Goal: Task Accomplishment & Management: Complete application form

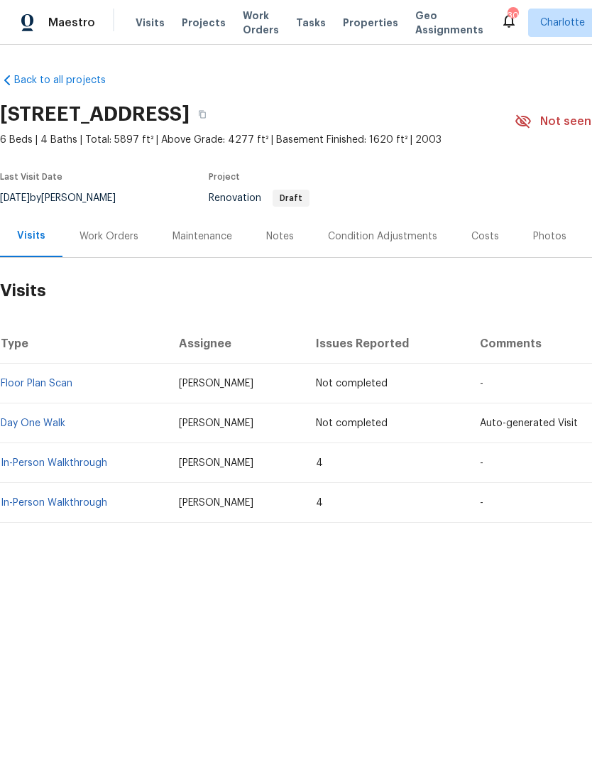
click at [89, 453] on td "In-Person Walkthrough" at bounding box center [84, 463] width 168 height 40
click at [84, 458] on link "In-Person Walkthrough" at bounding box center [54, 463] width 107 height 10
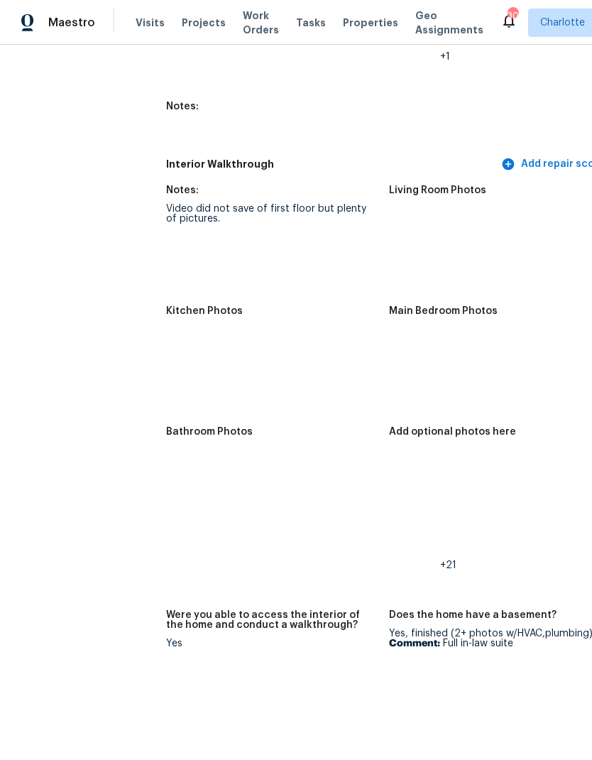
scroll to position [1845, 5]
click at [394, 469] on img at bounding box center [413, 476] width 45 height 45
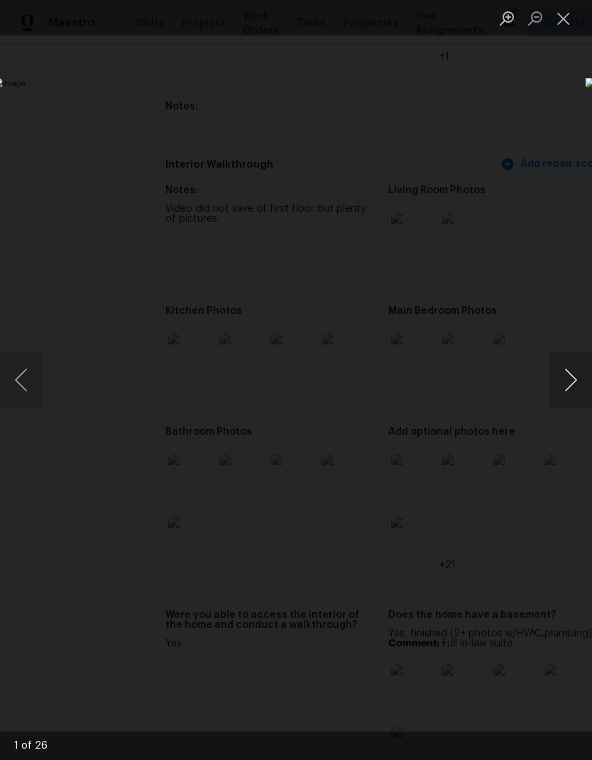
click at [570, 371] on button "Next image" at bounding box center [571, 380] width 43 height 57
click at [575, 371] on button "Next image" at bounding box center [571, 380] width 43 height 57
click at [570, 374] on button "Next image" at bounding box center [571, 380] width 43 height 57
click at [573, 373] on button "Next image" at bounding box center [571, 380] width 43 height 57
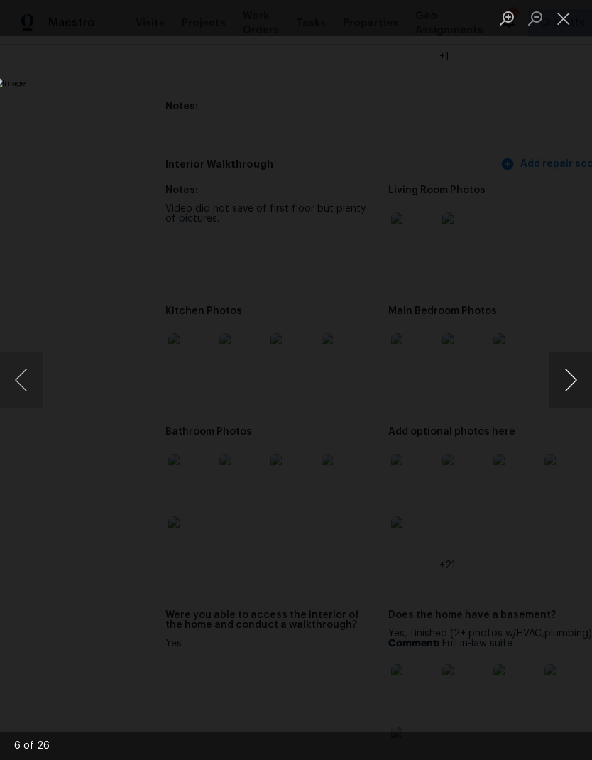
click at [569, 373] on button "Next image" at bounding box center [571, 380] width 43 height 57
click at [570, 373] on button "Next image" at bounding box center [571, 380] width 43 height 57
click at [568, 373] on button "Next image" at bounding box center [571, 380] width 43 height 57
click at [565, 374] on button "Next image" at bounding box center [571, 380] width 43 height 57
click at [566, 376] on button "Next image" at bounding box center [571, 380] width 43 height 57
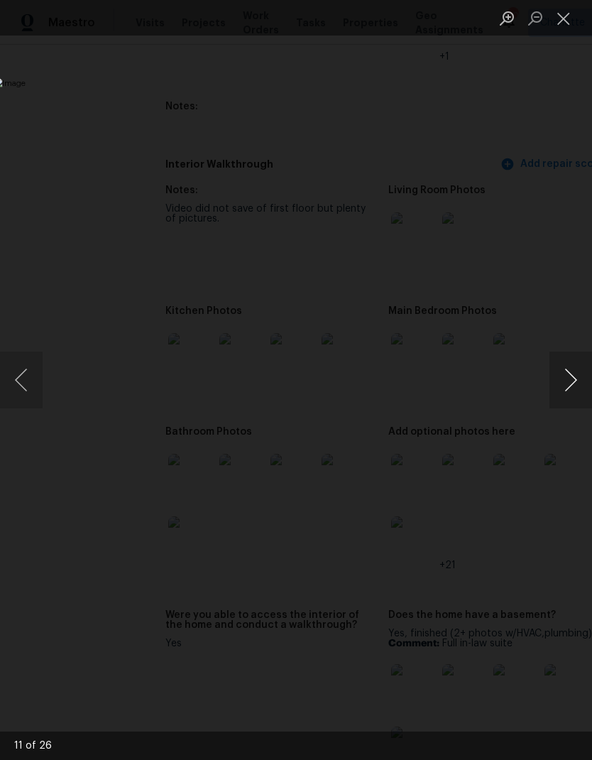
click at [568, 379] on button "Next image" at bounding box center [571, 380] width 43 height 57
click at [569, 374] on button "Next image" at bounding box center [571, 380] width 43 height 57
click at [569, 376] on button "Next image" at bounding box center [571, 380] width 43 height 57
click at [571, 378] on button "Next image" at bounding box center [571, 380] width 43 height 57
click at [16, 376] on button "Previous image" at bounding box center [21, 380] width 43 height 57
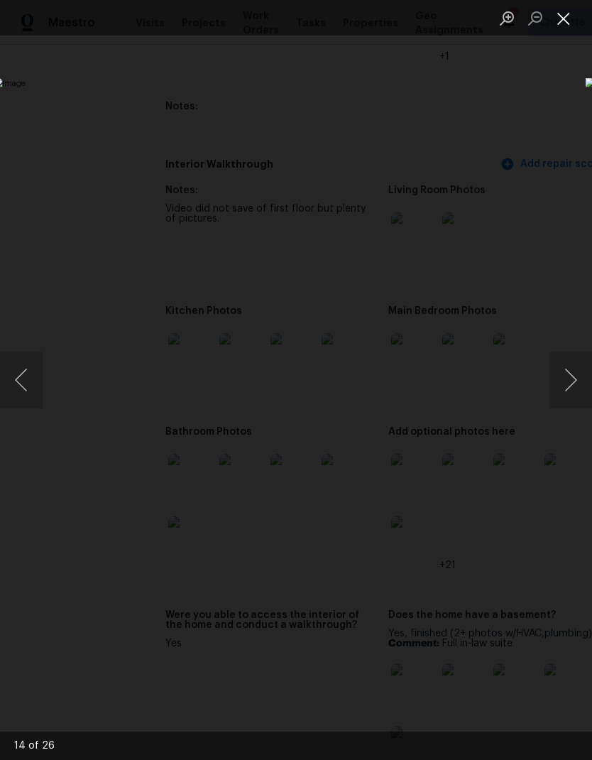
click at [563, 21] on button "Close lightbox" at bounding box center [564, 18] width 28 height 25
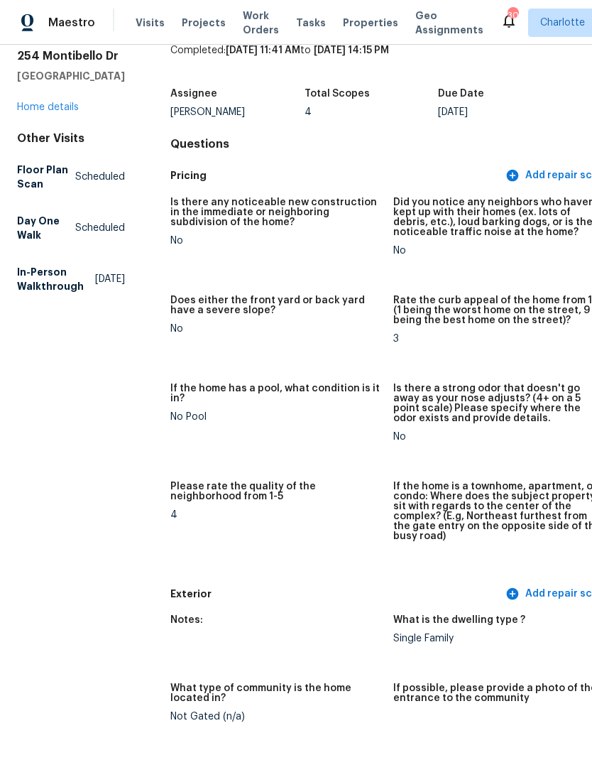
scroll to position [54, 0]
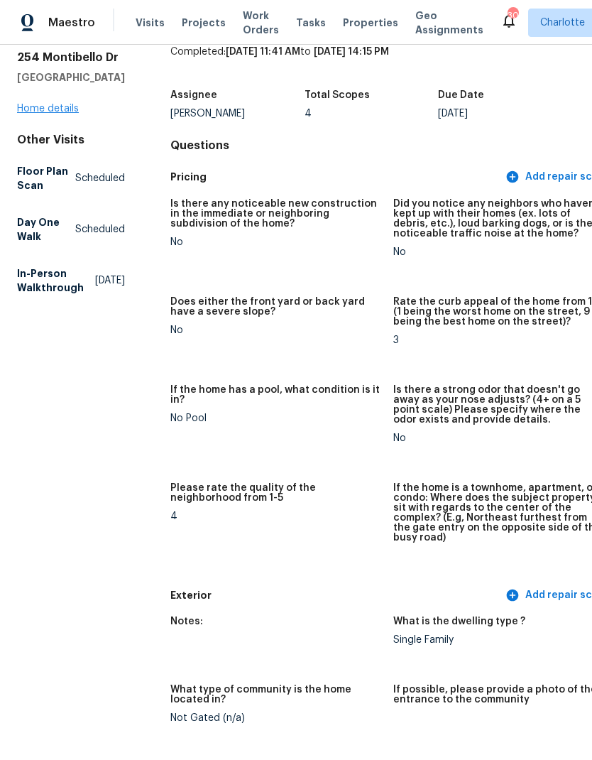
click at [70, 114] on link "Home details" at bounding box center [48, 109] width 62 height 10
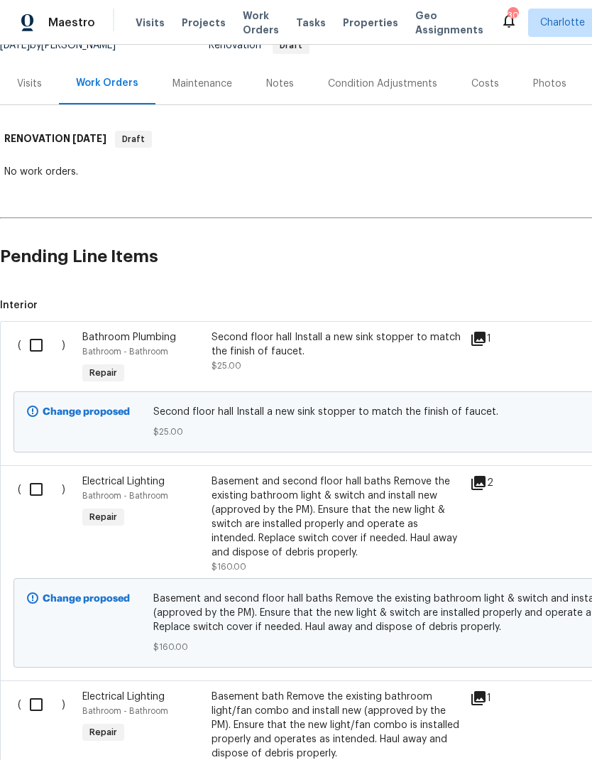
scroll to position [153, 0]
click at [33, 342] on input "checkbox" at bounding box center [41, 345] width 40 height 30
checkbox input "true"
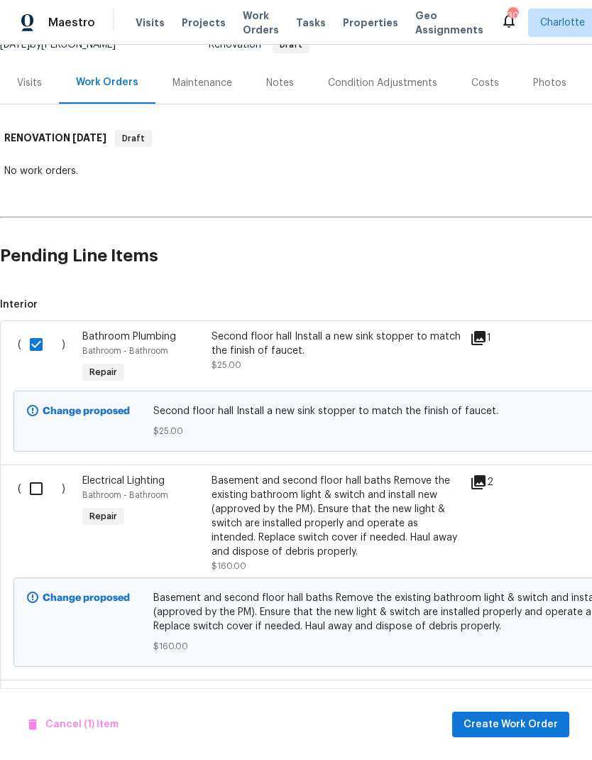
click at [43, 487] on input "checkbox" at bounding box center [41, 489] width 40 height 30
checkbox input "true"
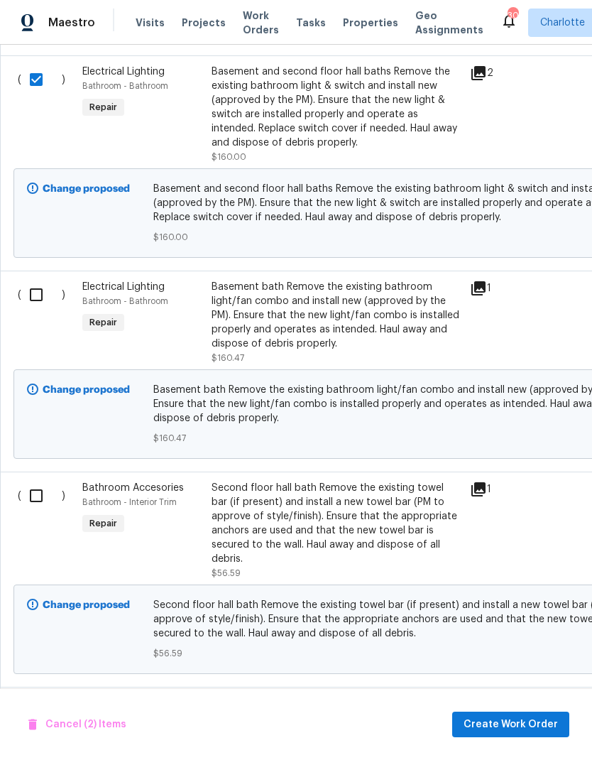
scroll to position [563, 0]
click at [42, 294] on input "checkbox" at bounding box center [41, 295] width 40 height 30
checkbox input "true"
click at [36, 506] on input "checkbox" at bounding box center [41, 496] width 40 height 30
checkbox input "true"
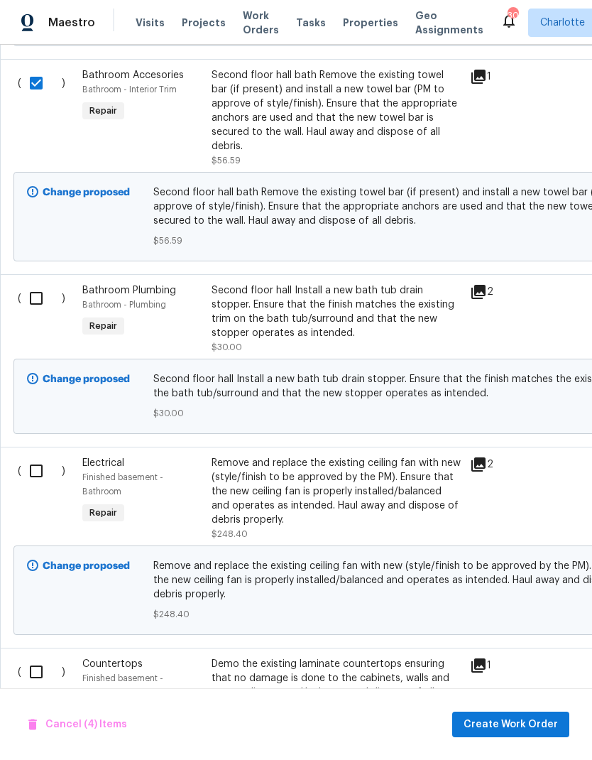
scroll to position [974, 0]
click at [28, 290] on input "checkbox" at bounding box center [41, 299] width 40 height 30
checkbox input "true"
click at [33, 457] on input "checkbox" at bounding box center [41, 472] width 40 height 30
checkbox input "true"
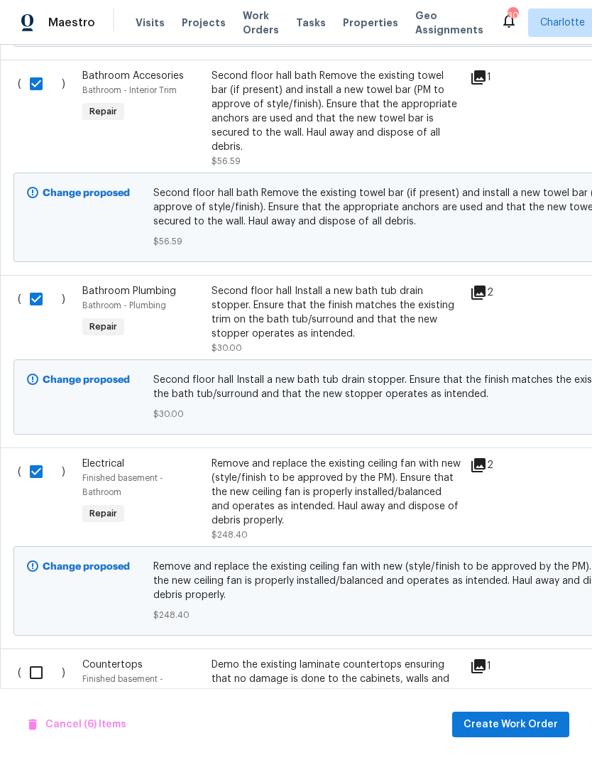
click at [33, 660] on input "checkbox" at bounding box center [41, 673] width 40 height 30
checkbox input "true"
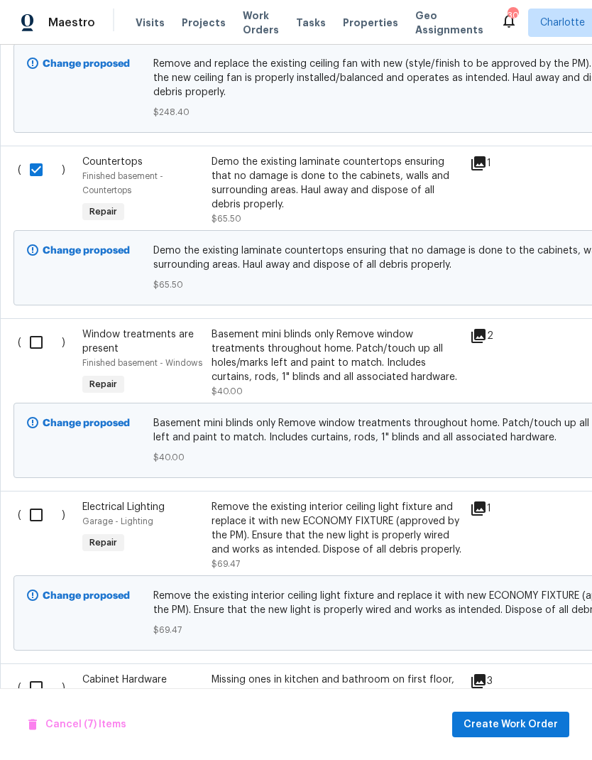
scroll to position [1479, 0]
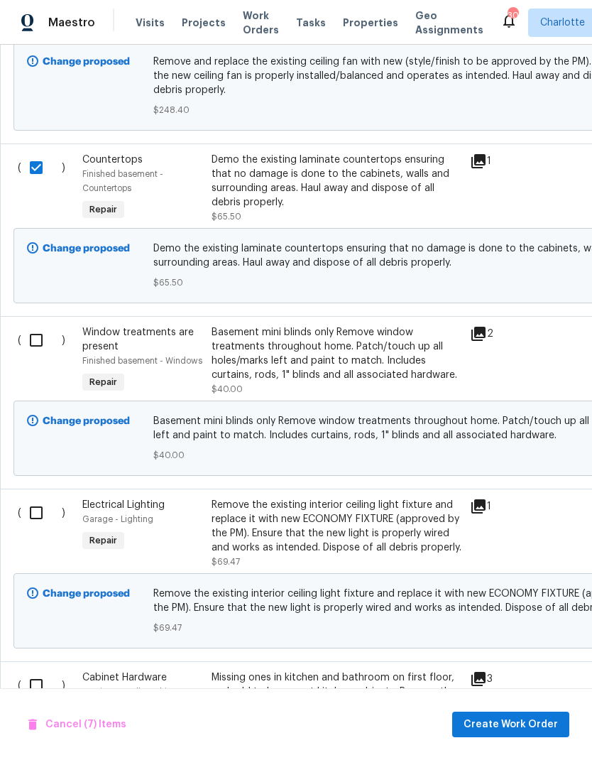
click at [42, 333] on input "checkbox" at bounding box center [41, 340] width 40 height 30
checkbox input "true"
click at [38, 500] on input "checkbox" at bounding box center [41, 513] width 40 height 30
checkbox input "true"
click at [33, 670] on input "checkbox" at bounding box center [41, 685] width 40 height 30
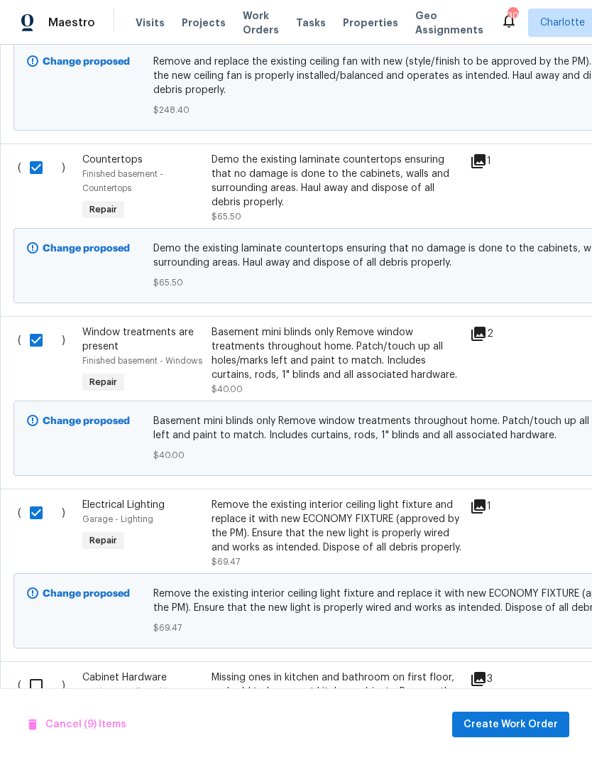
checkbox input "true"
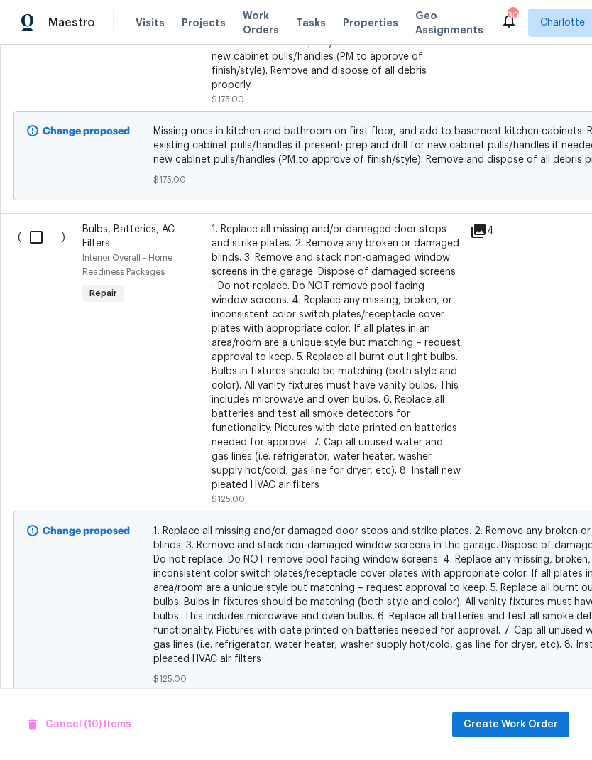
scroll to position [2162, 0]
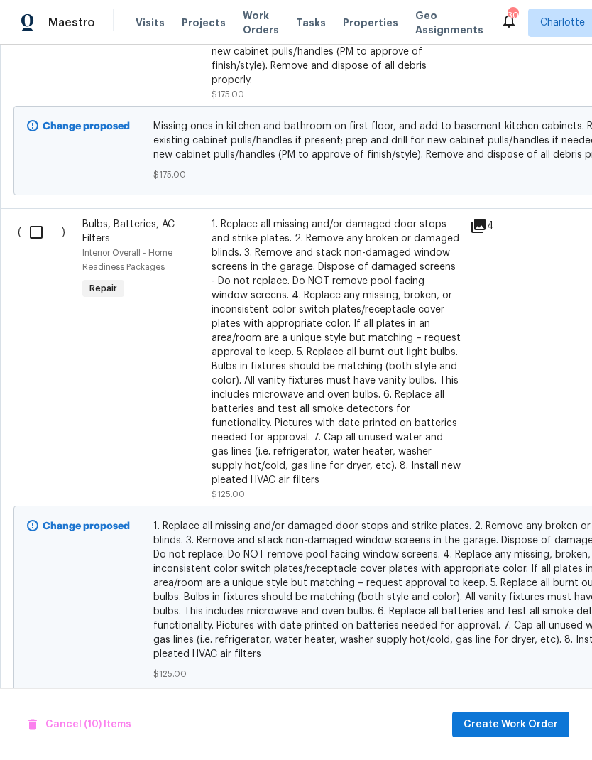
click at [45, 238] on input "checkbox" at bounding box center [41, 232] width 40 height 30
checkbox input "true"
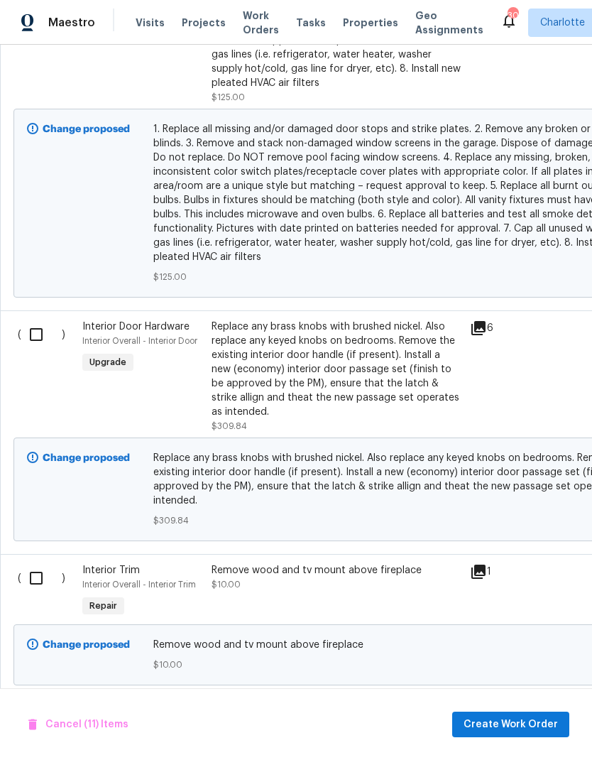
scroll to position [2559, 0]
click at [31, 342] on input "checkbox" at bounding box center [41, 335] width 40 height 30
checkbox input "true"
click at [31, 570] on input "checkbox" at bounding box center [41, 578] width 40 height 30
checkbox input "true"
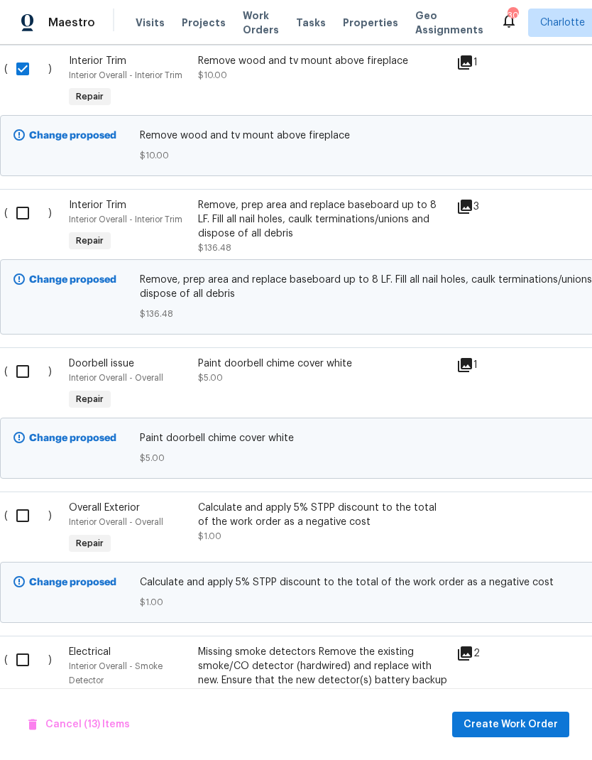
scroll to position [3072, 16]
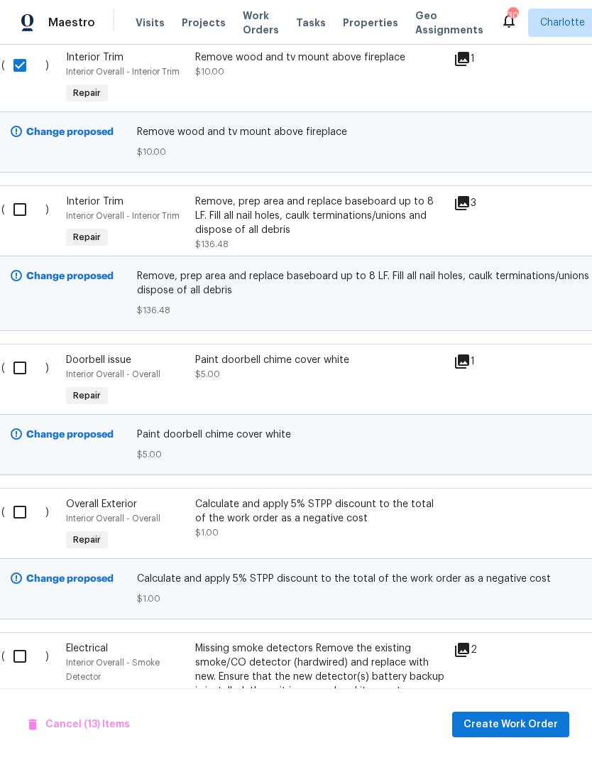
click at [25, 214] on input "checkbox" at bounding box center [25, 210] width 40 height 30
checkbox input "true"
click at [25, 359] on input "checkbox" at bounding box center [25, 368] width 40 height 30
checkbox input "true"
click at [26, 516] on input "checkbox" at bounding box center [25, 512] width 40 height 30
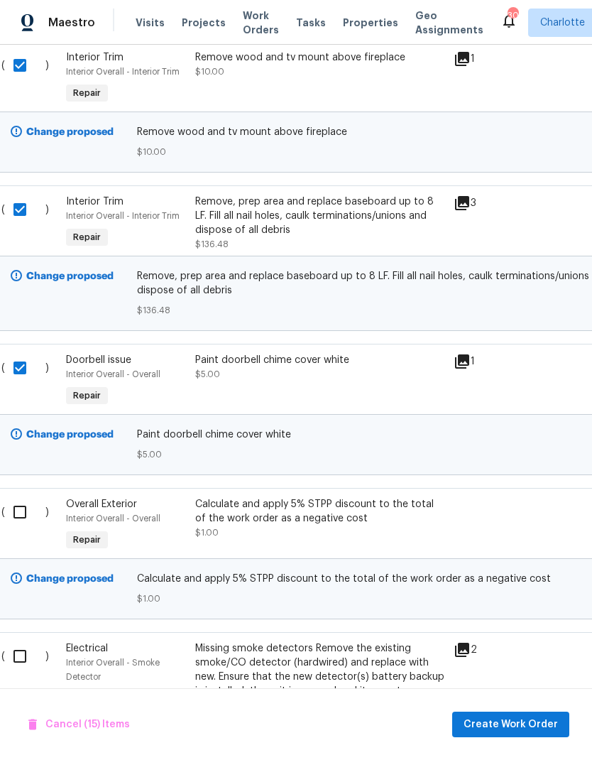
checkbox input "true"
click at [16, 651] on input "checkbox" at bounding box center [25, 656] width 40 height 30
checkbox input "true"
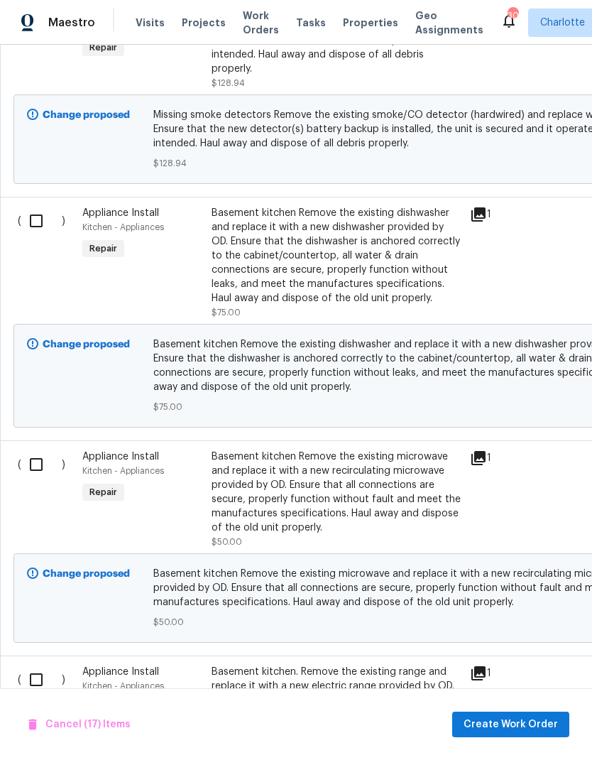
scroll to position [3722, 0]
click at [42, 222] on input "checkbox" at bounding box center [41, 221] width 40 height 30
checkbox input "true"
click at [37, 465] on input "checkbox" at bounding box center [41, 465] width 40 height 30
checkbox input "true"
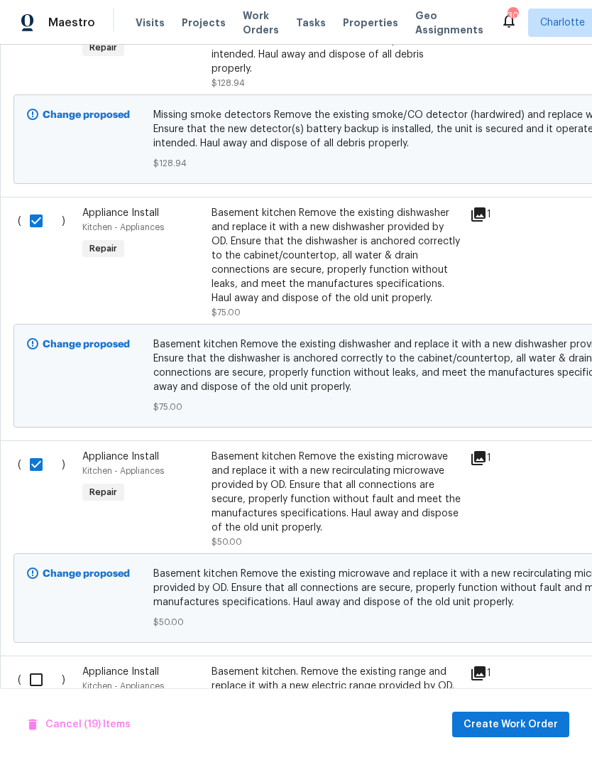
click at [34, 674] on input "checkbox" at bounding box center [41, 680] width 40 height 30
checkbox input "true"
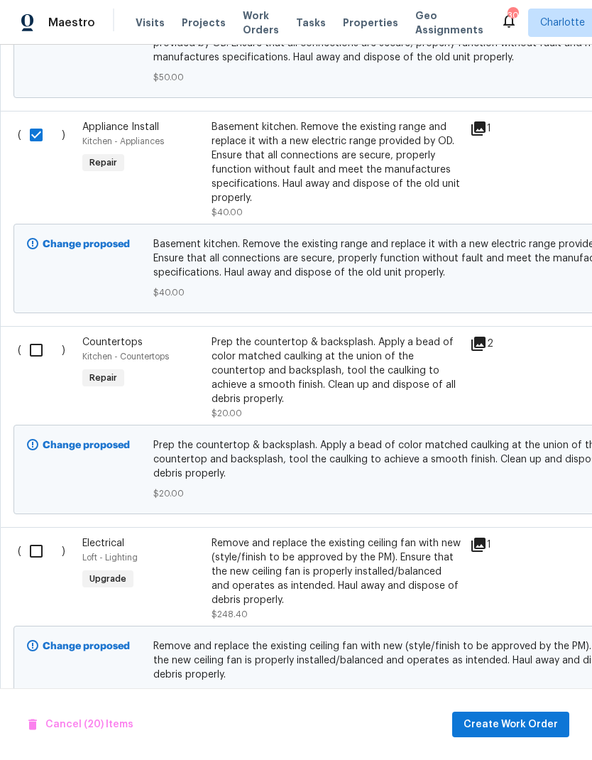
scroll to position [4267, 0]
click at [42, 356] on input "checkbox" at bounding box center [41, 350] width 40 height 30
checkbox input "true"
click at [29, 536] on input "checkbox" at bounding box center [41, 551] width 40 height 30
checkbox input "true"
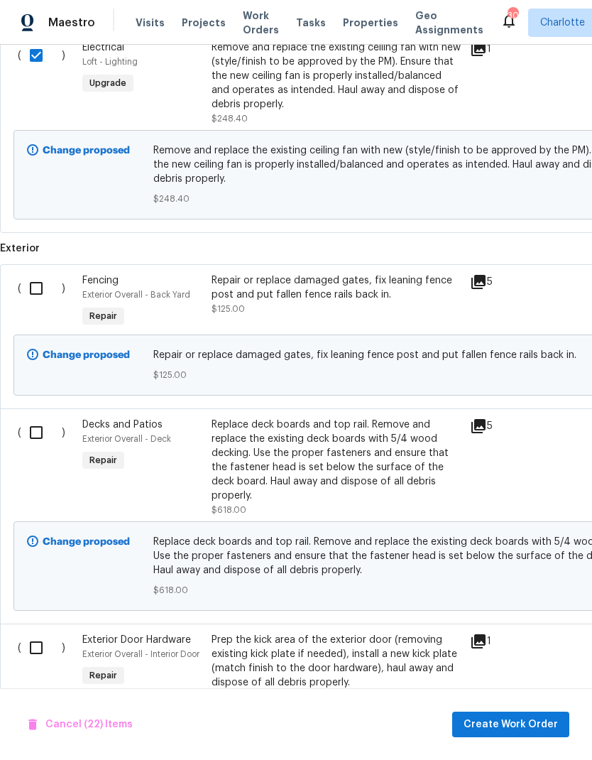
scroll to position [4763, 0]
click at [42, 288] on input "checkbox" at bounding box center [41, 288] width 40 height 30
checkbox input "true"
click at [38, 426] on input "checkbox" at bounding box center [41, 433] width 40 height 30
checkbox input "true"
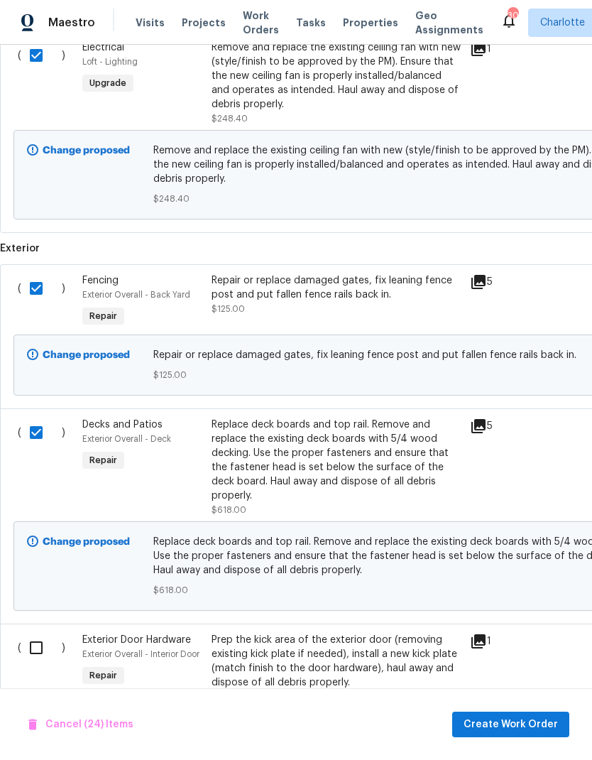
click at [32, 633] on input "checkbox" at bounding box center [41, 648] width 40 height 30
checkbox input "true"
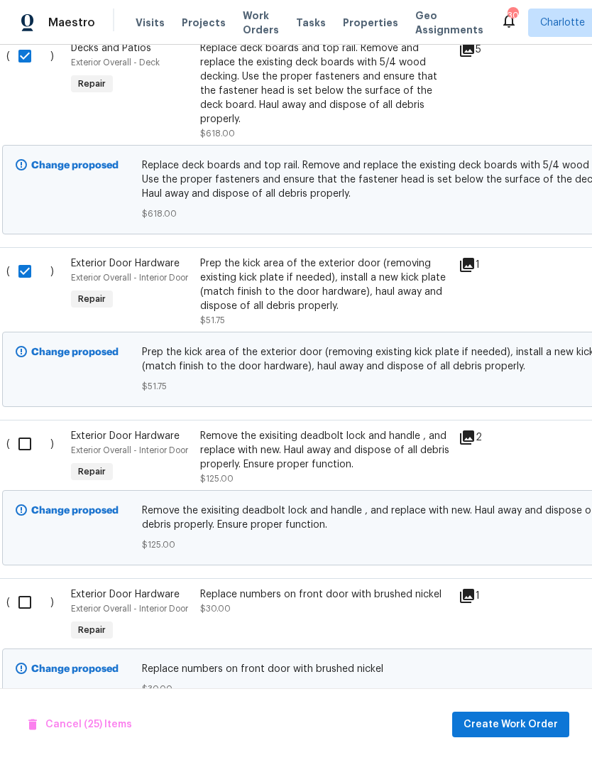
scroll to position [5140, 11]
click at [23, 428] on input "checkbox" at bounding box center [30, 443] width 40 height 30
checkbox input "true"
click at [25, 587] on input "checkbox" at bounding box center [30, 602] width 40 height 30
checkbox input "true"
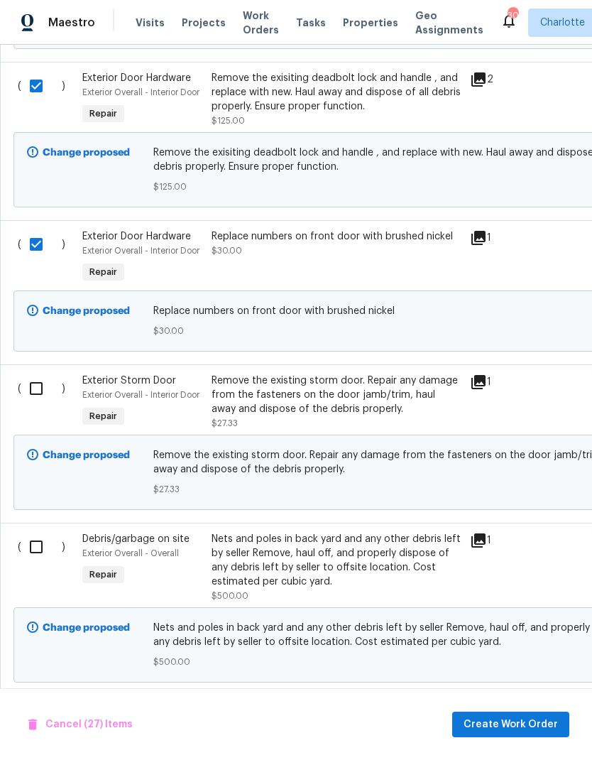
scroll to position [5497, 0]
click at [41, 378] on input "checkbox" at bounding box center [41, 389] width 40 height 30
checkbox input "true"
click at [31, 532] on input "checkbox" at bounding box center [41, 547] width 40 height 30
checkbox input "true"
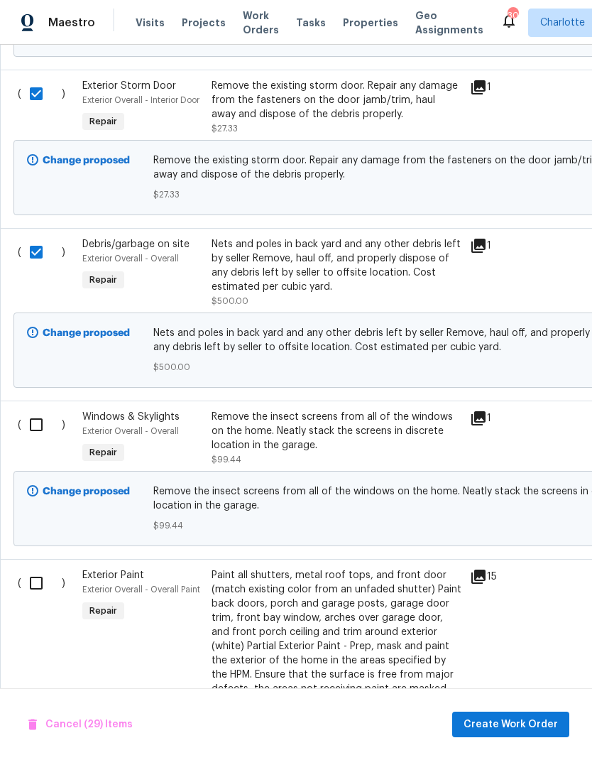
scroll to position [5794, 0]
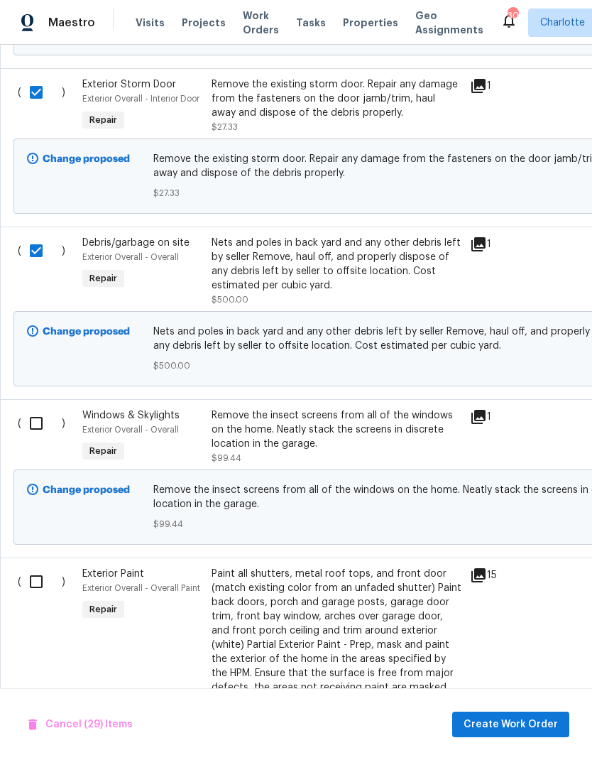
click at [40, 408] on input "checkbox" at bounding box center [41, 423] width 40 height 30
checkbox input "true"
click at [30, 567] on input "checkbox" at bounding box center [41, 582] width 40 height 30
checkbox input "true"
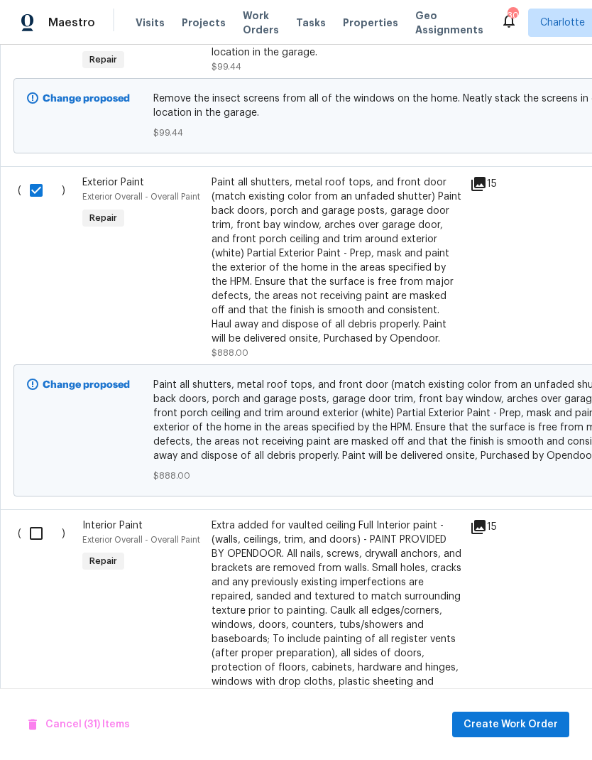
scroll to position [0, 0]
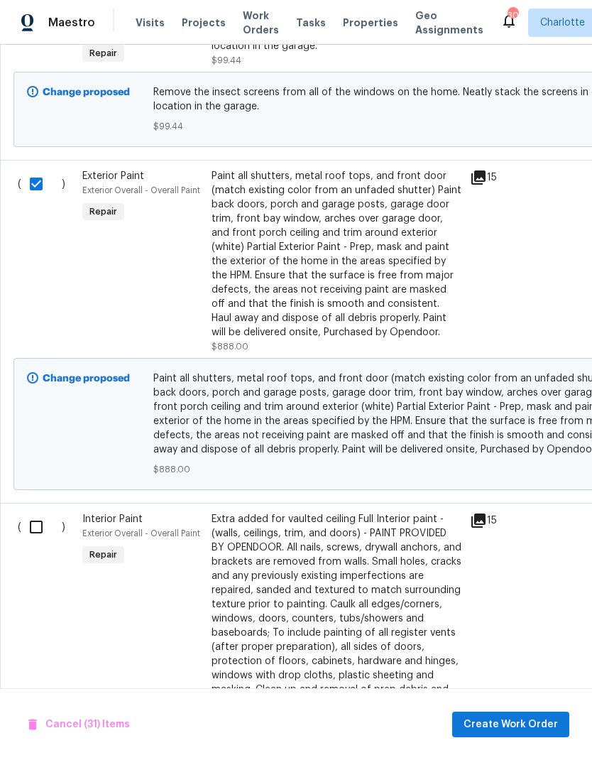
click at [42, 518] on input "checkbox" at bounding box center [41, 527] width 40 height 30
checkbox input "true"
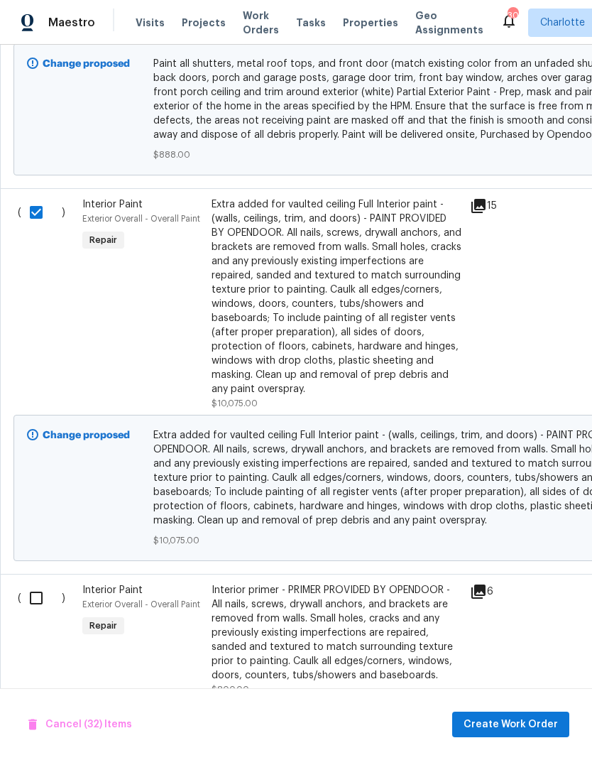
click at [42, 585] on input "checkbox" at bounding box center [41, 598] width 40 height 30
checkbox input "true"
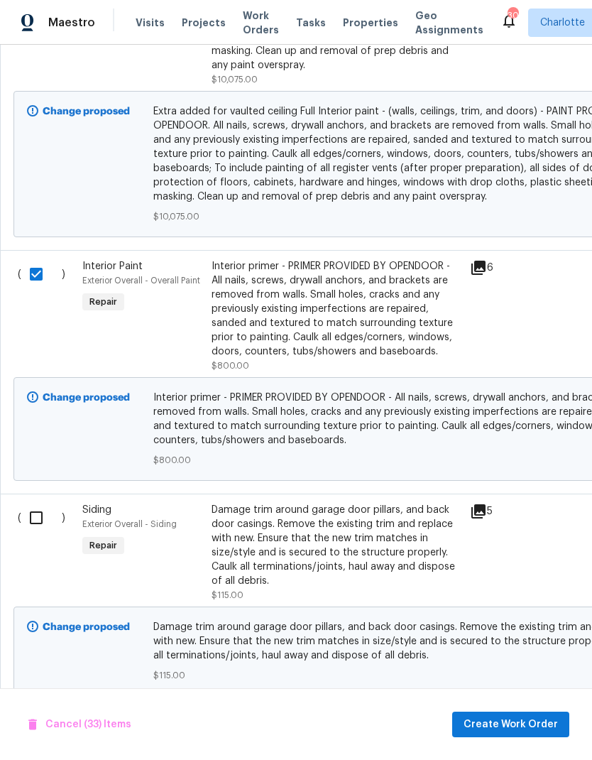
click at [36, 506] on input "checkbox" at bounding box center [41, 518] width 40 height 30
checkbox input "true"
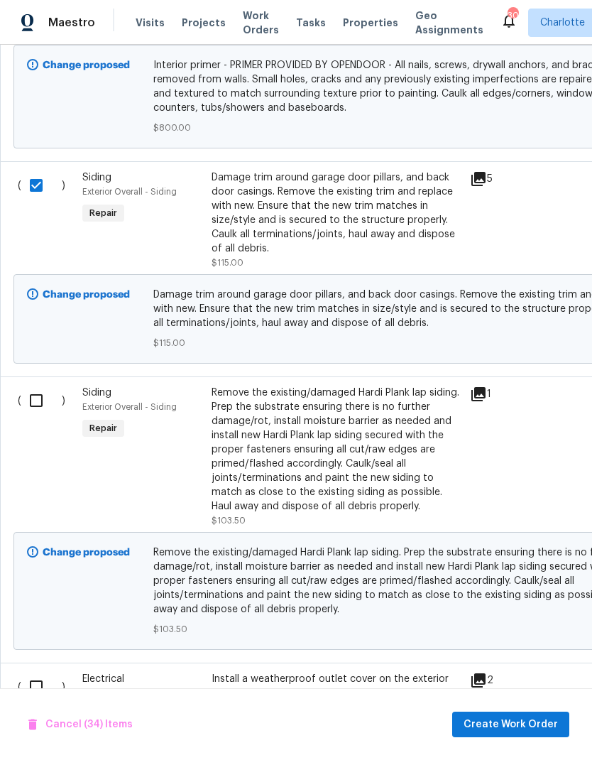
click at [40, 389] on input "checkbox" at bounding box center [41, 401] width 40 height 30
checkbox input "true"
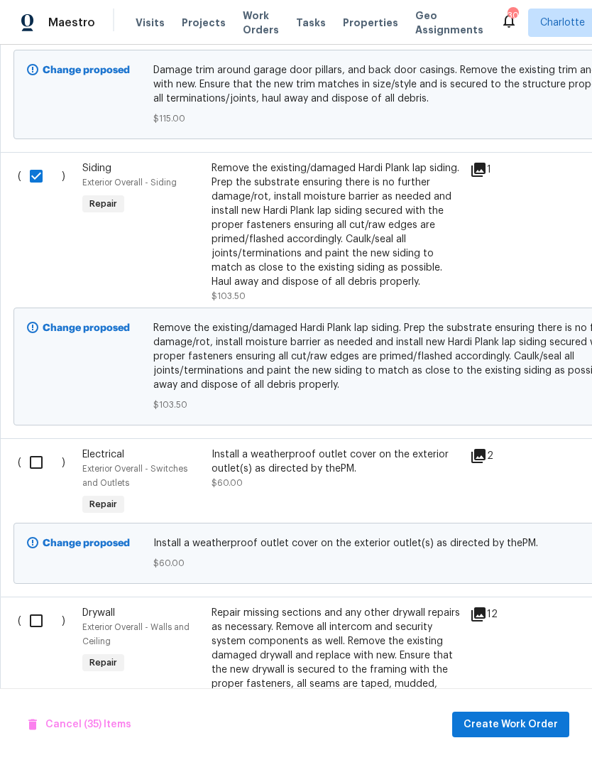
click at [43, 447] on input "checkbox" at bounding box center [41, 462] width 40 height 30
checkbox input "true"
click at [32, 606] on input "checkbox" at bounding box center [41, 621] width 40 height 30
checkbox input "true"
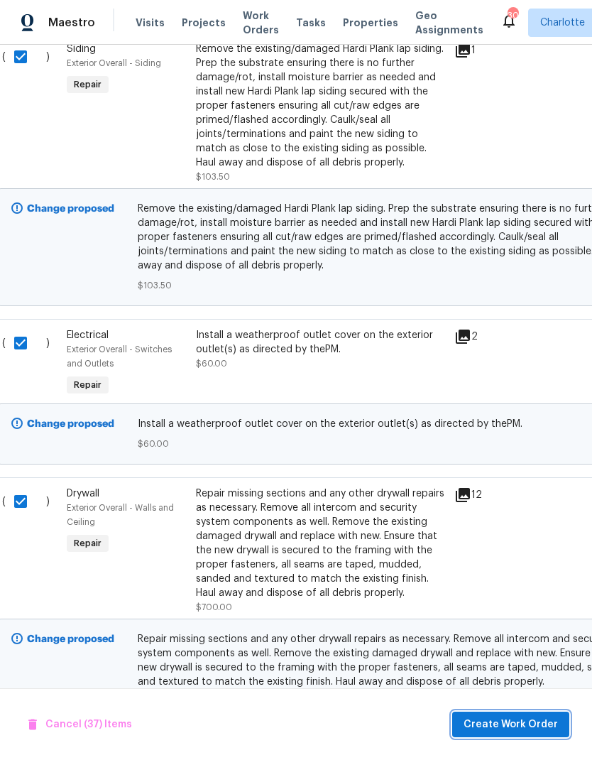
click at [528, 723] on span "Create Work Order" at bounding box center [511, 725] width 94 height 18
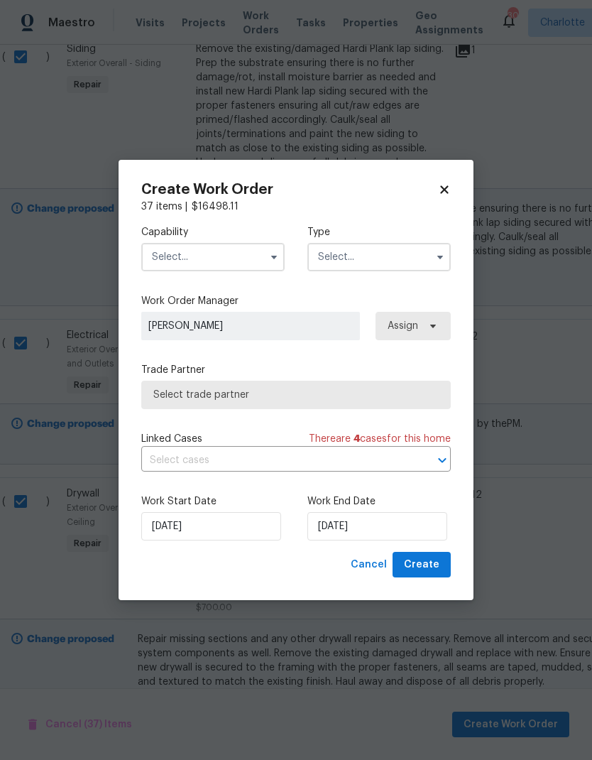
click at [230, 257] on input "text" at bounding box center [212, 257] width 143 height 28
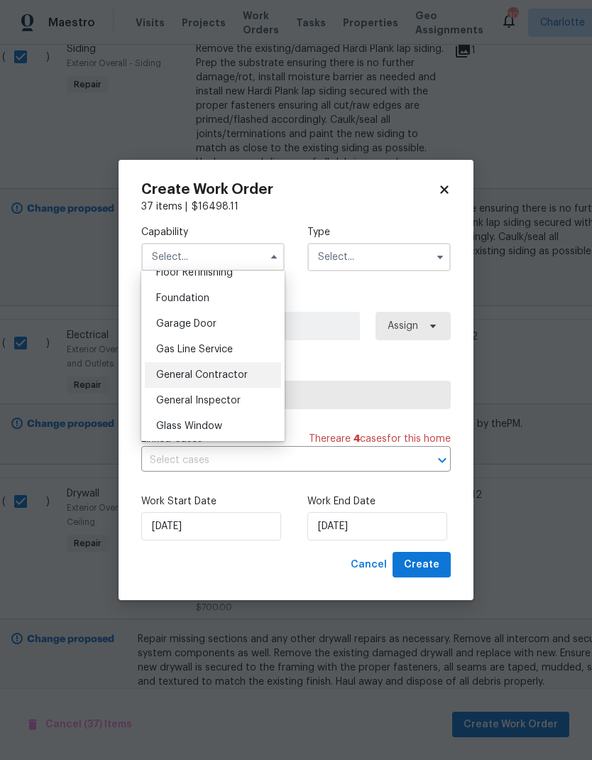
click at [234, 381] on div "General Contractor" at bounding box center [213, 375] width 136 height 26
type input "General Contractor"
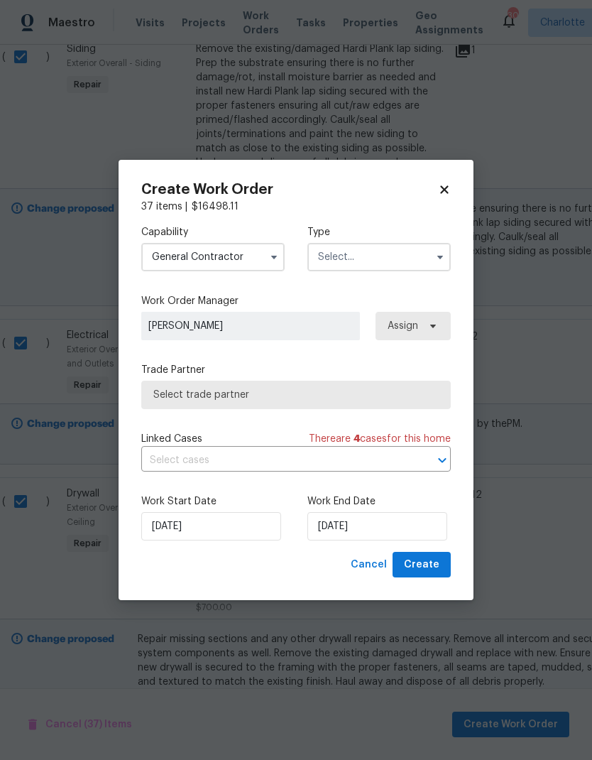
click at [391, 248] on input "text" at bounding box center [379, 257] width 143 height 28
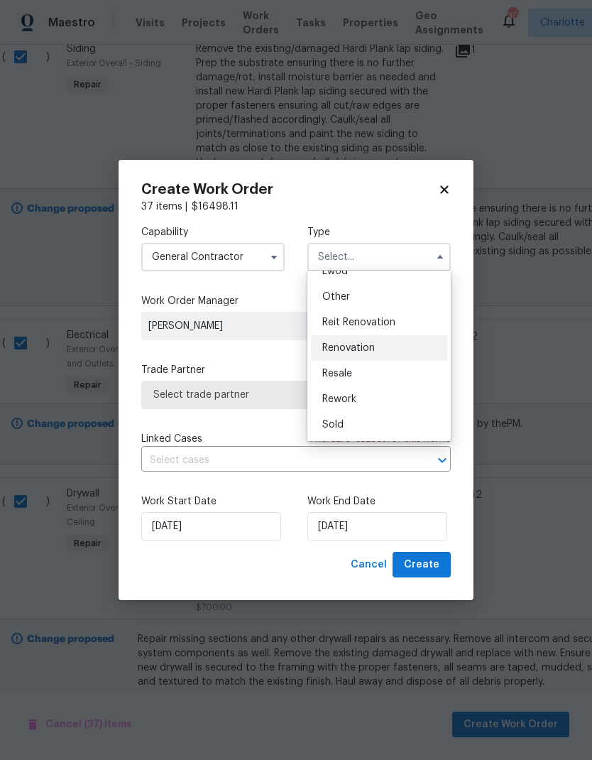
click at [381, 354] on div "Renovation" at bounding box center [379, 348] width 136 height 26
type input "Renovation"
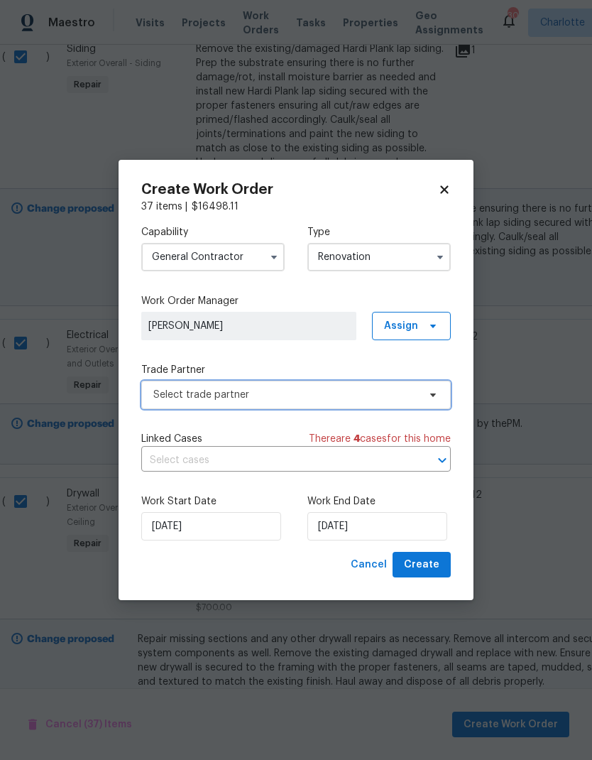
click at [434, 396] on icon at bounding box center [433, 394] width 11 height 11
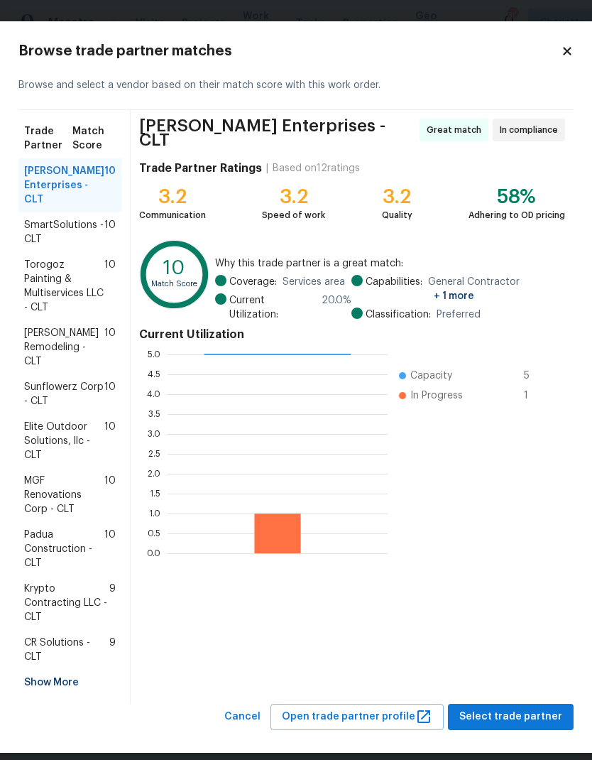
click at [63, 281] on span "Torogoz Painting & Multiservices LLC - CLT" at bounding box center [64, 286] width 80 height 57
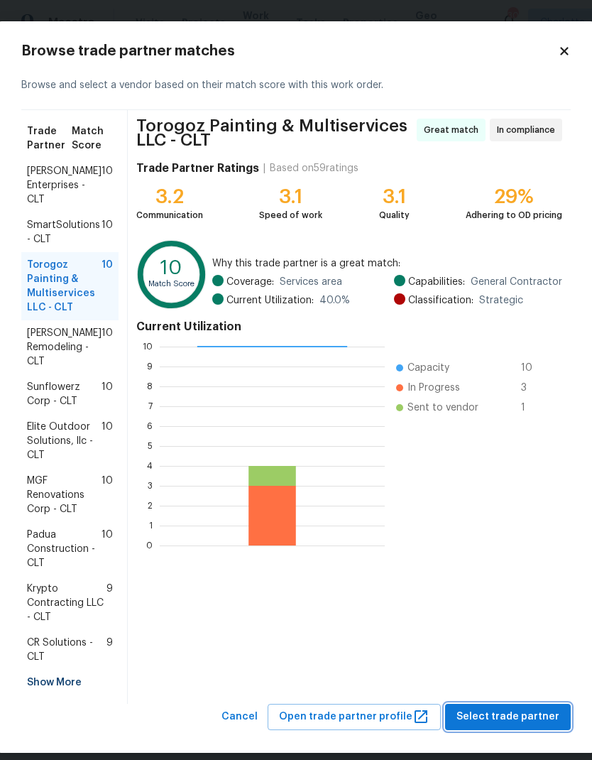
click at [524, 717] on span "Select trade partner" at bounding box center [508, 717] width 103 height 18
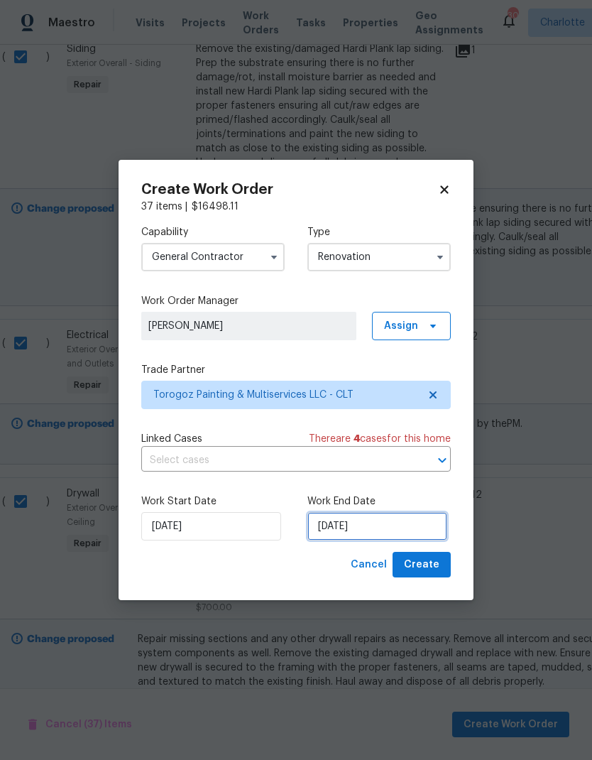
click at [357, 529] on input "[DATE]" at bounding box center [378, 526] width 140 height 28
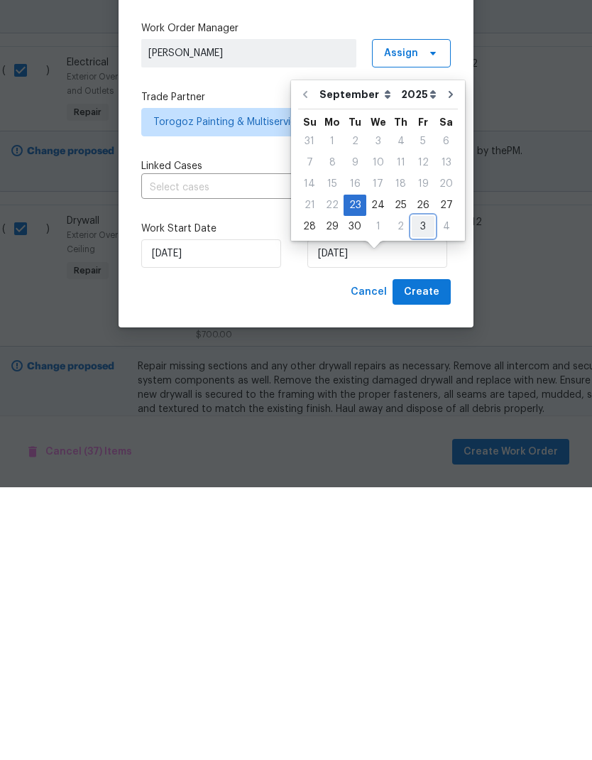
click at [416, 489] on div "3" at bounding box center [423, 499] width 23 height 20
type input "[DATE]"
select select "9"
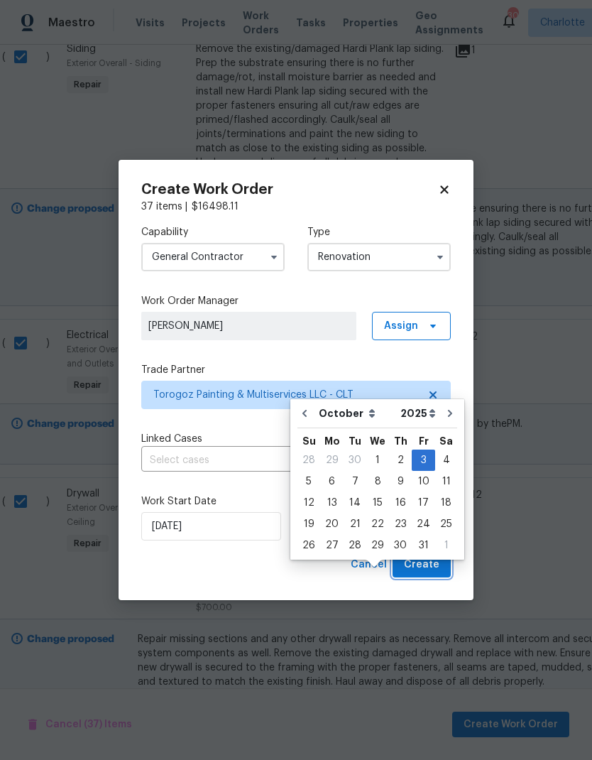
click at [433, 567] on span "Create" at bounding box center [422, 565] width 36 height 18
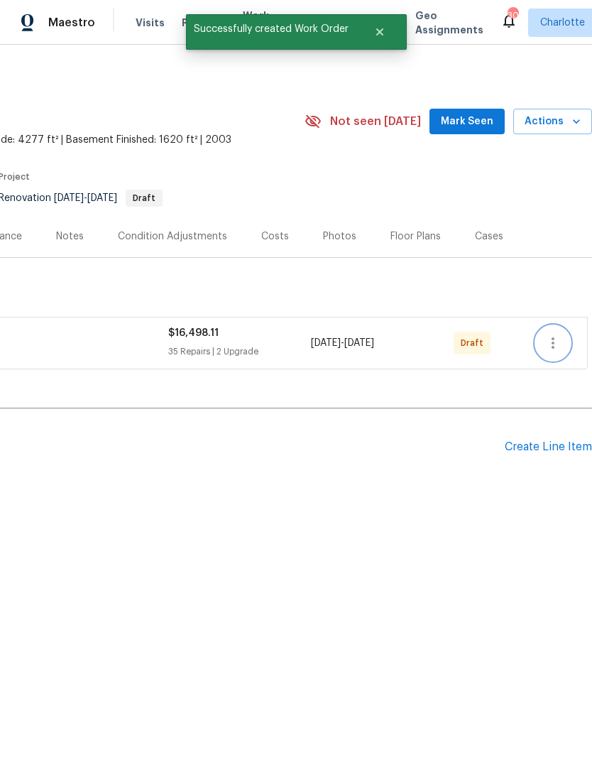
click at [551, 340] on icon "button" at bounding box center [553, 343] width 17 height 17
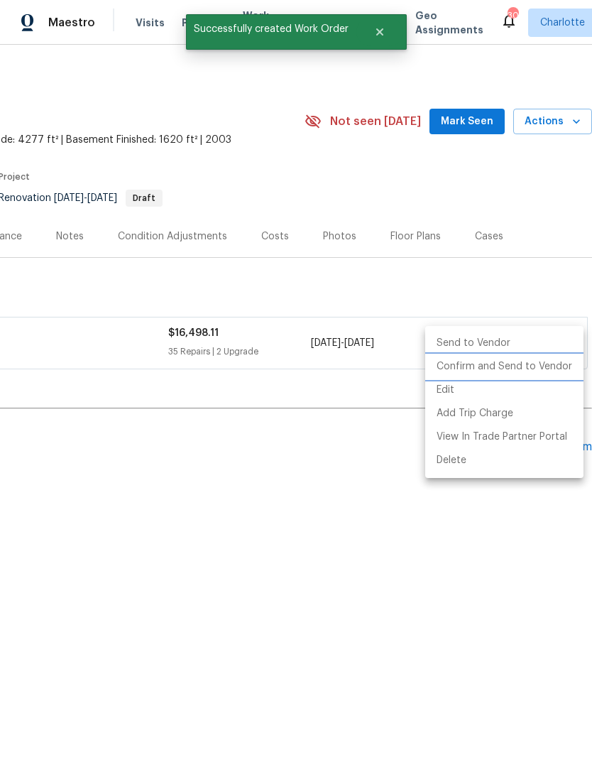
click at [541, 367] on li "Confirm and Send to Vendor" at bounding box center [504, 366] width 158 height 23
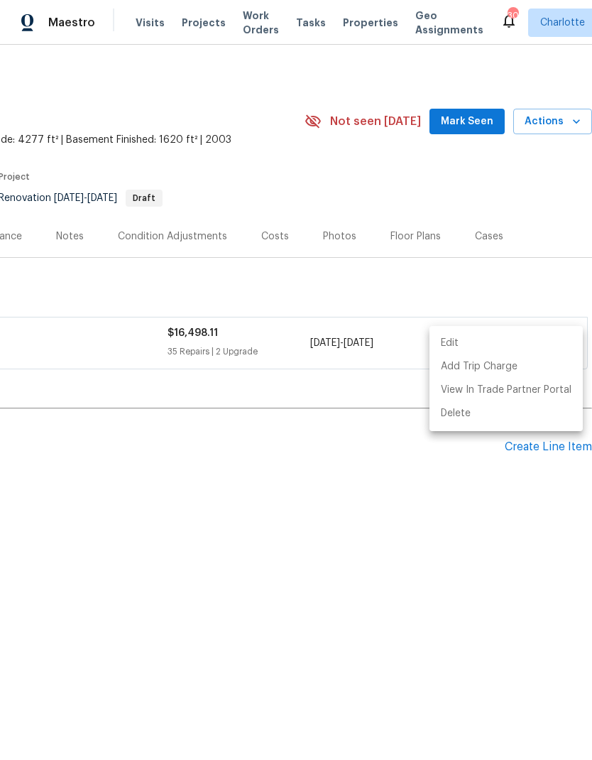
click at [375, 497] on div at bounding box center [296, 380] width 592 height 760
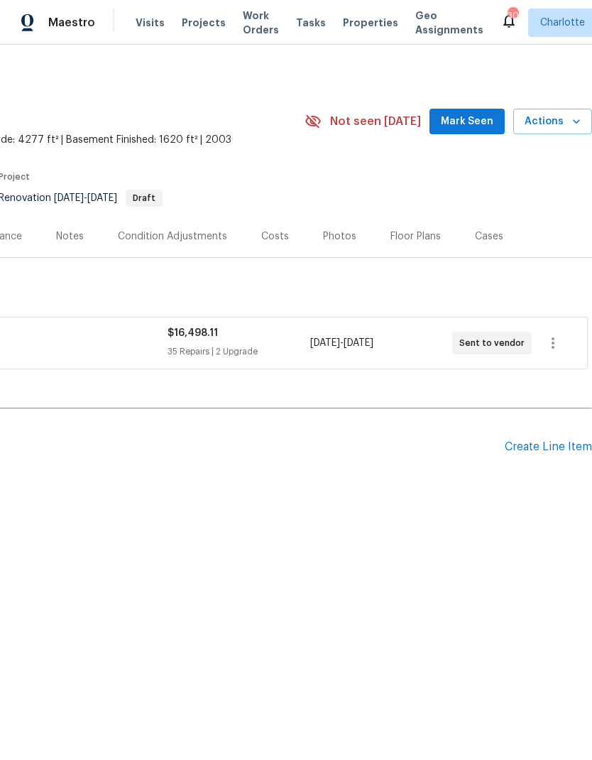
click at [398, 520] on div "Back to all projects 254 Montibello Dr, Mooresville, NC 28117 6 Beds | 4 Baths …" at bounding box center [296, 318] width 592 height 546
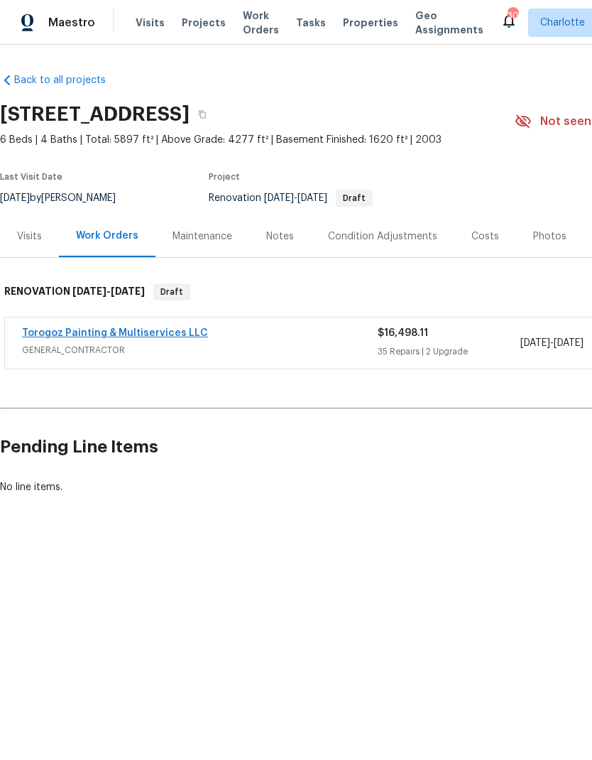
click at [173, 336] on link "Torogoz Painting & Multiservices LLC" at bounding box center [115, 333] width 186 height 10
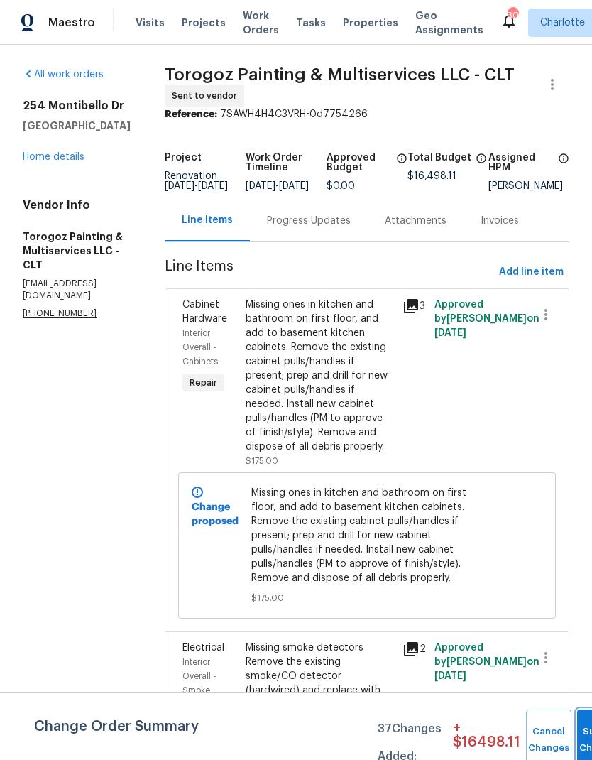
click at [577, 724] on button "Submit Changes" at bounding box center [599, 740] width 45 height 61
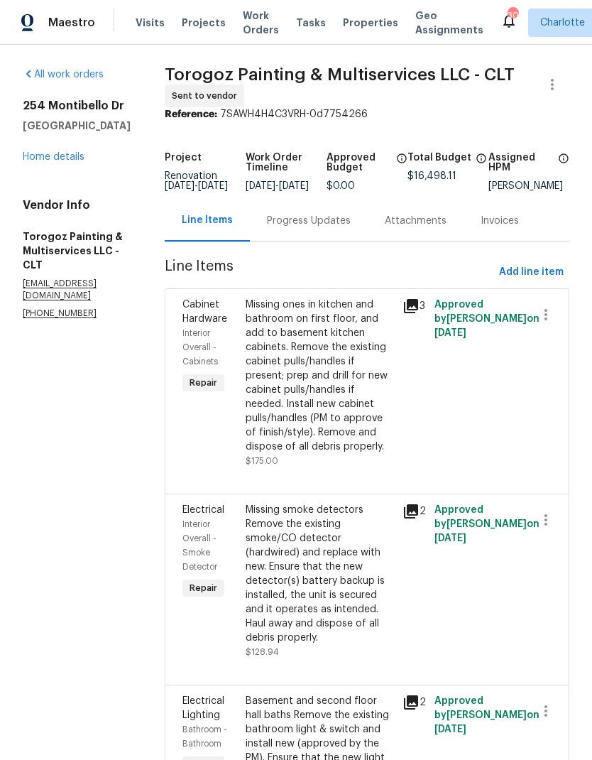
click at [338, 228] on div "Progress Updates" at bounding box center [309, 221] width 84 height 14
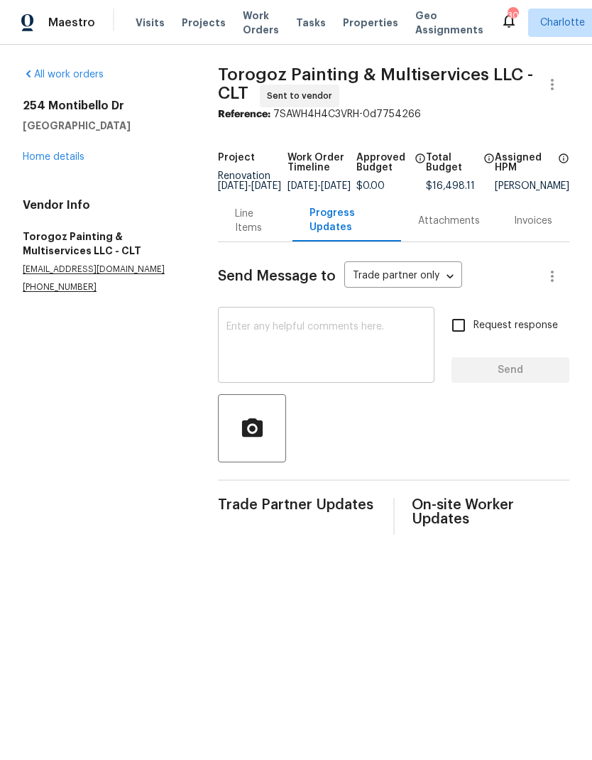
click at [335, 349] on textarea at bounding box center [327, 347] width 200 height 50
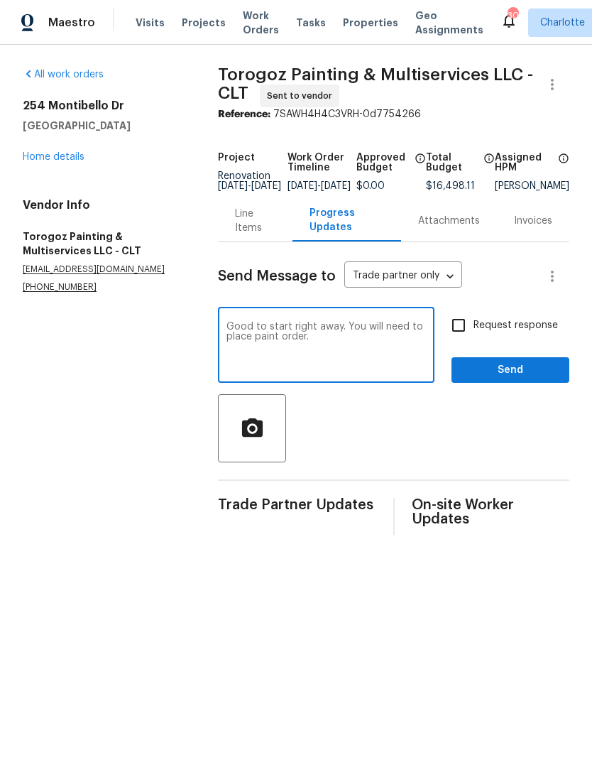
type textarea "Good to start right away. You will need to place paint order."
click at [452, 332] on input "Request response" at bounding box center [459, 325] width 30 height 30
checkbox input "true"
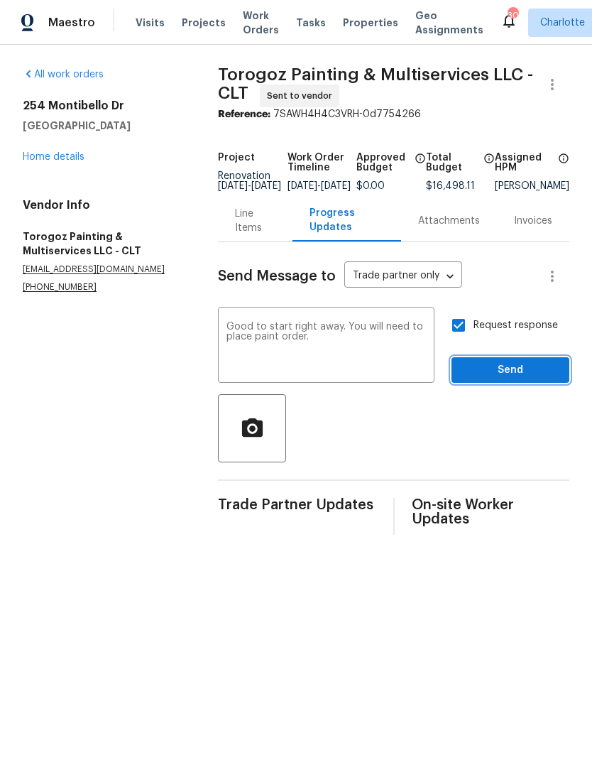
click at [522, 379] on span "Send" at bounding box center [510, 371] width 95 height 18
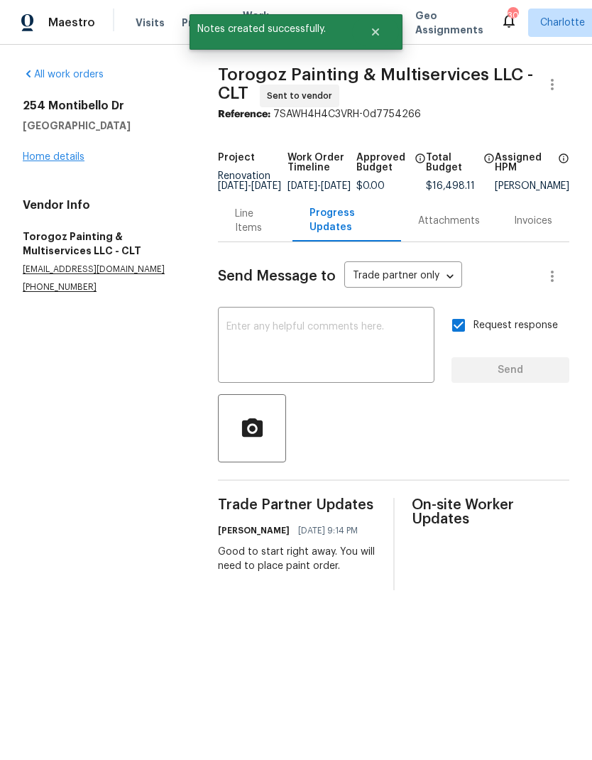
click at [49, 155] on link "Home details" at bounding box center [54, 157] width 62 height 10
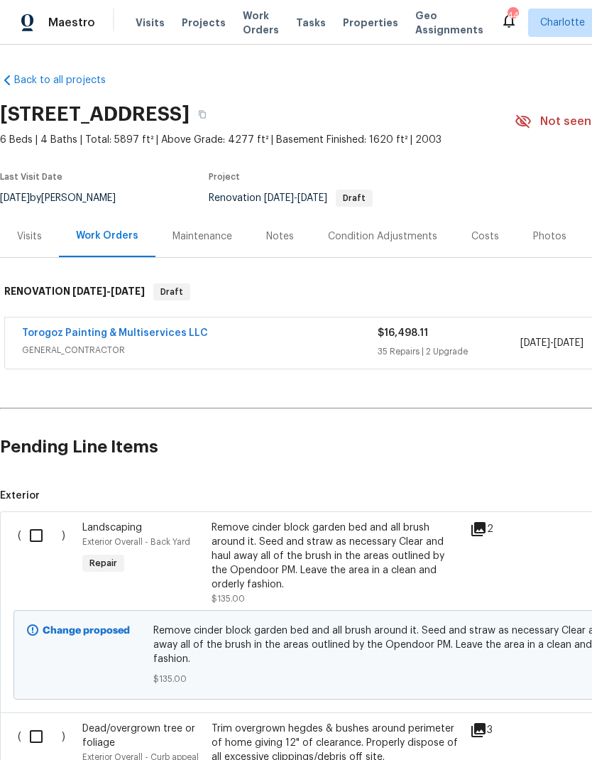
click at [29, 543] on input "checkbox" at bounding box center [41, 536] width 40 height 30
checkbox input "true"
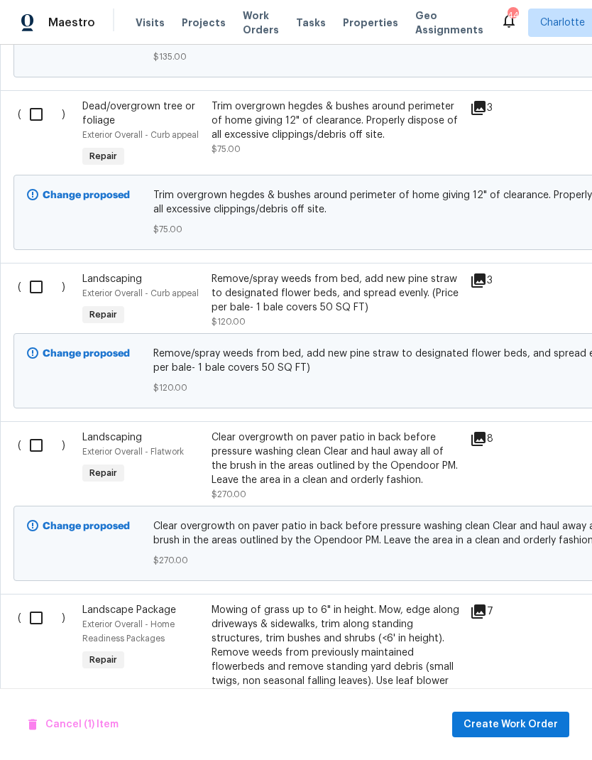
scroll to position [623, 0]
click at [33, 124] on input "checkbox" at bounding box center [41, 114] width 40 height 30
checkbox input "true"
click at [42, 293] on input "checkbox" at bounding box center [41, 286] width 40 height 30
checkbox input "true"
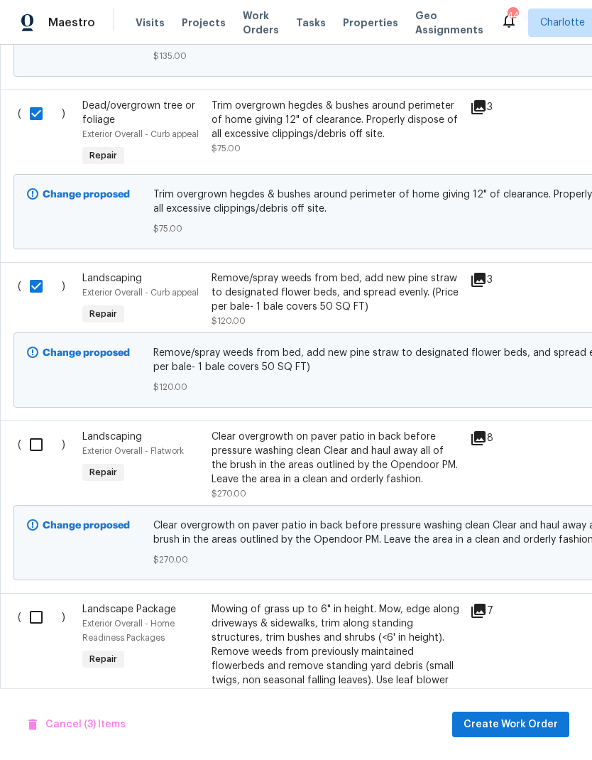
click at [42, 439] on input "checkbox" at bounding box center [41, 445] width 40 height 30
checkbox input "true"
click at [28, 619] on input "checkbox" at bounding box center [41, 617] width 40 height 30
checkbox input "true"
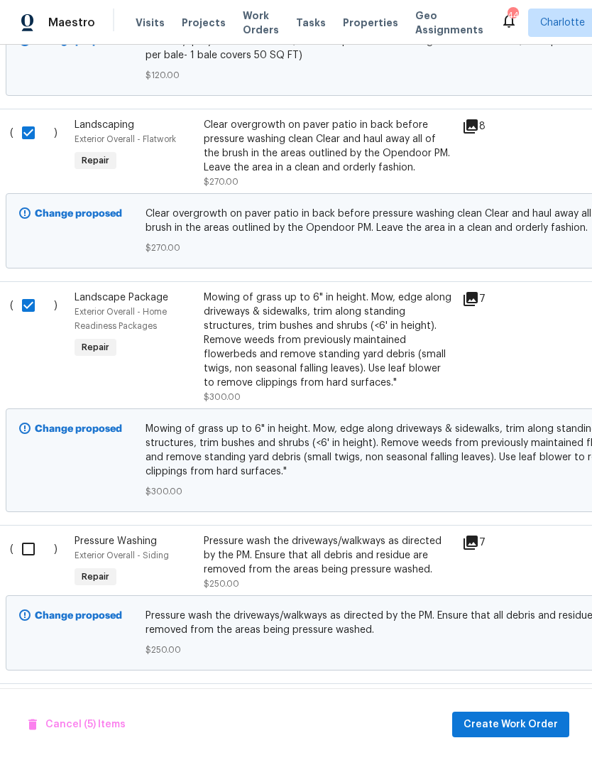
click at [23, 550] on input "checkbox" at bounding box center [33, 549] width 40 height 30
checkbox input "true"
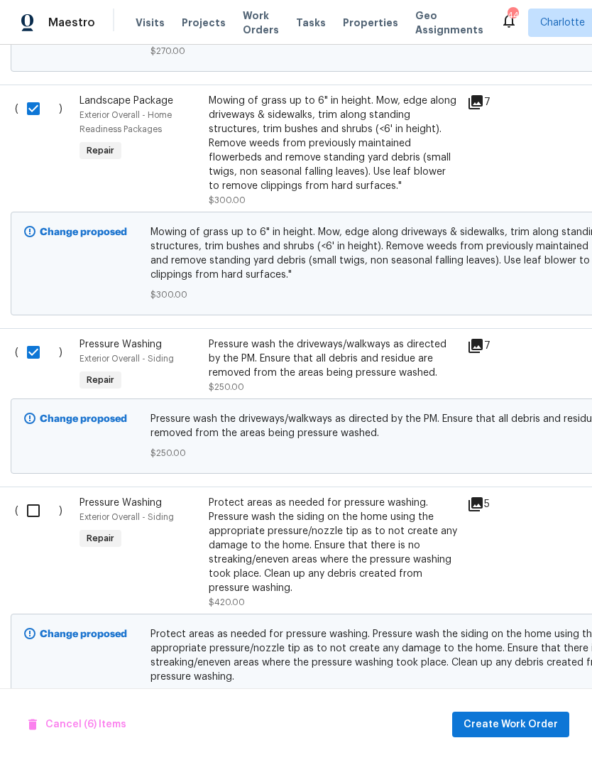
scroll to position [1131, 4]
click at [26, 512] on input "checkbox" at bounding box center [37, 511] width 40 height 30
checkbox input "true"
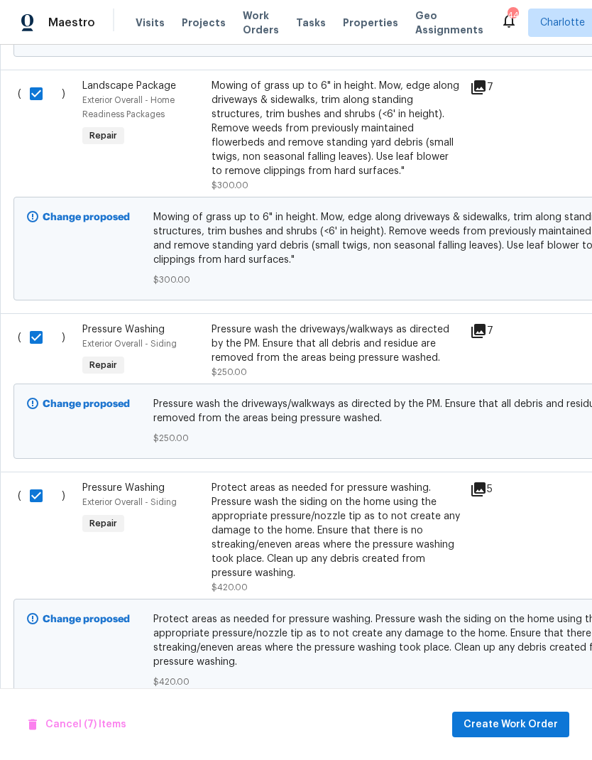
scroll to position [1146, 0]
click at [544, 732] on span "Create Work Order" at bounding box center [511, 725] width 94 height 18
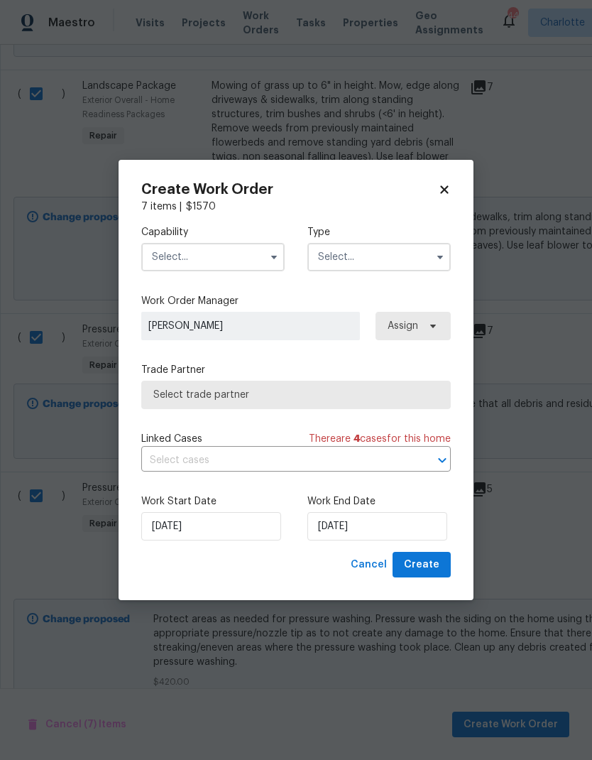
click at [216, 251] on input "text" at bounding box center [212, 257] width 143 height 28
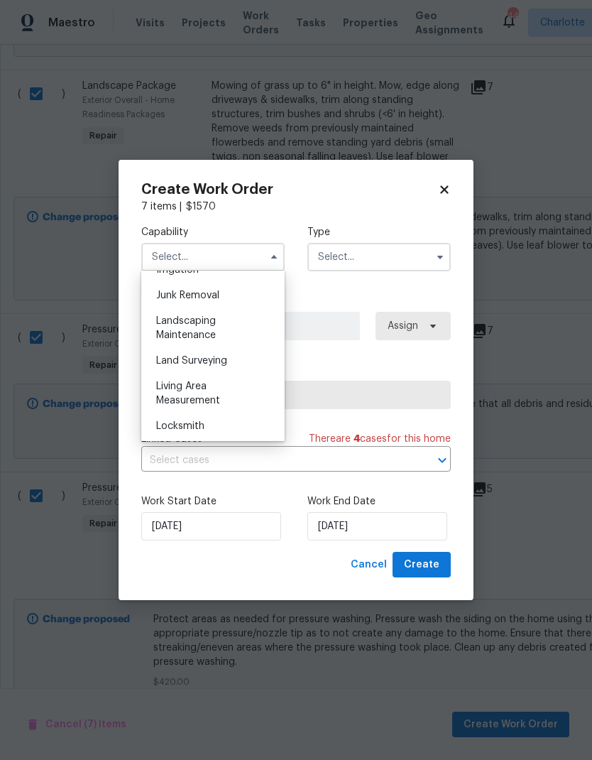
scroll to position [906, 0]
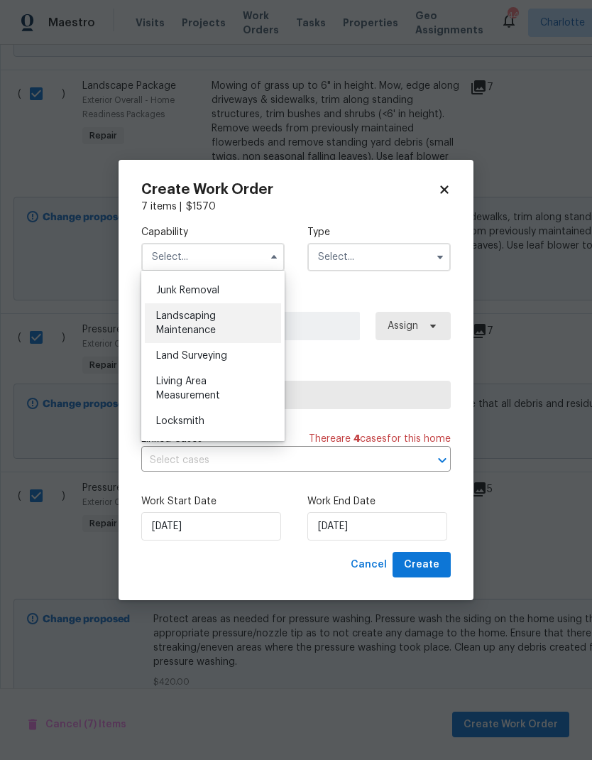
click at [241, 318] on div "Landscaping Maintenance" at bounding box center [213, 323] width 136 height 40
type input "Landscaping Maintenance"
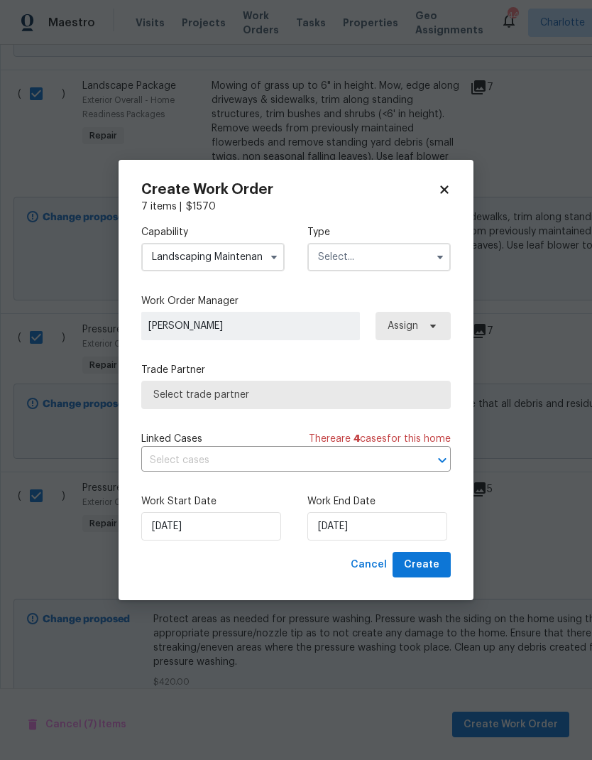
click at [393, 257] on input "text" at bounding box center [379, 257] width 143 height 28
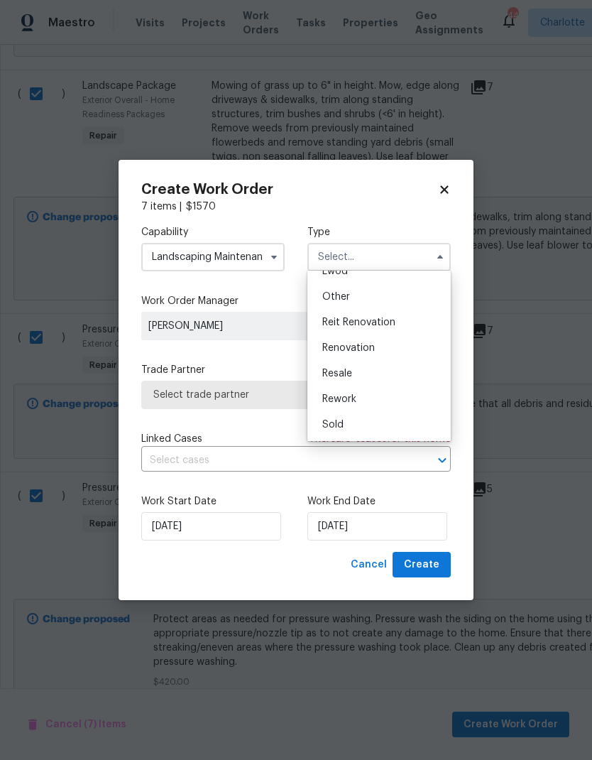
scroll to position [169, 0]
click at [377, 352] on div "Renovation" at bounding box center [379, 348] width 136 height 26
type input "Renovation"
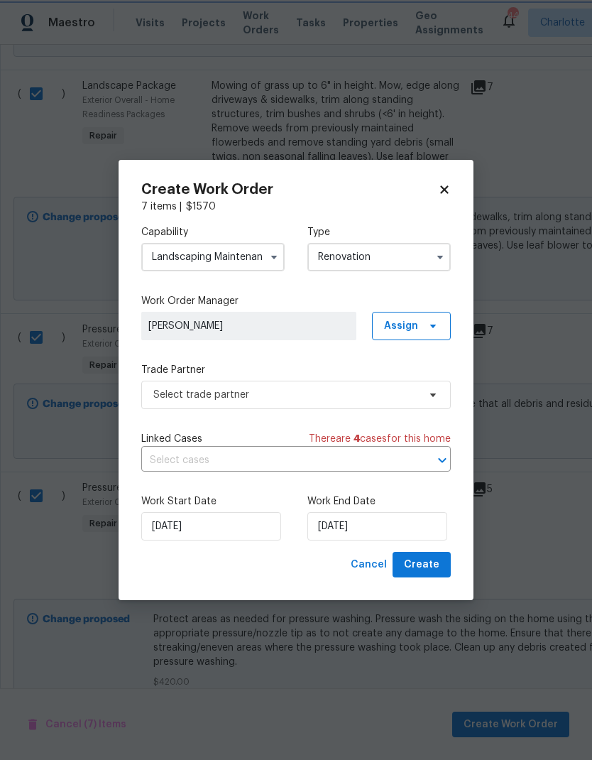
scroll to position [0, 0]
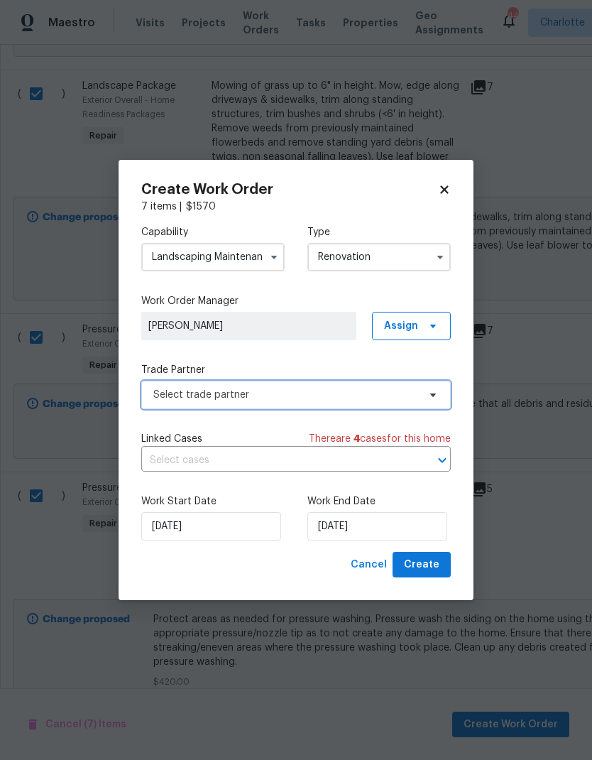
click at [434, 391] on icon at bounding box center [433, 394] width 11 height 11
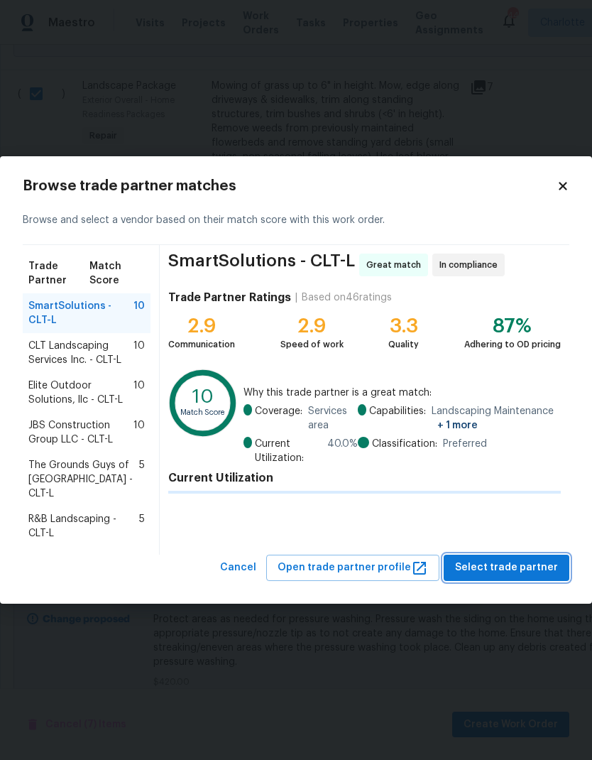
click at [525, 559] on span "Select trade partner" at bounding box center [506, 568] width 103 height 18
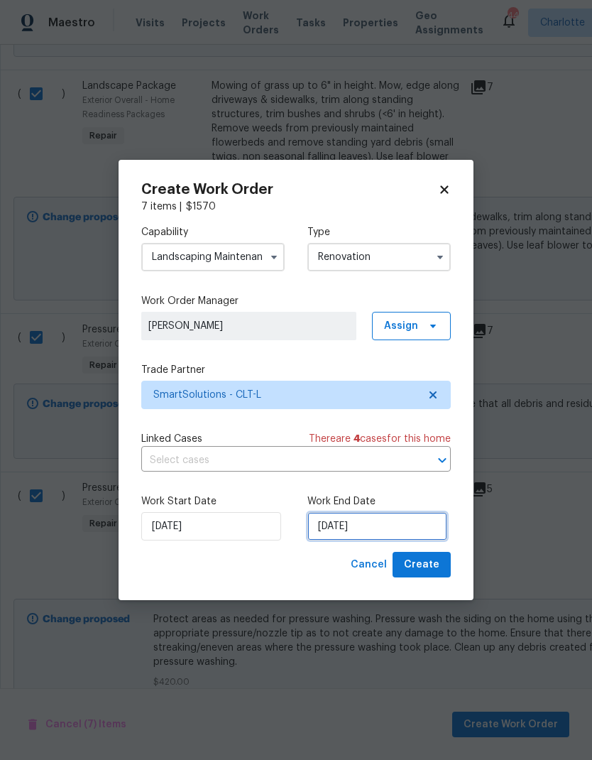
click at [384, 526] on input "[DATE]" at bounding box center [378, 526] width 140 height 28
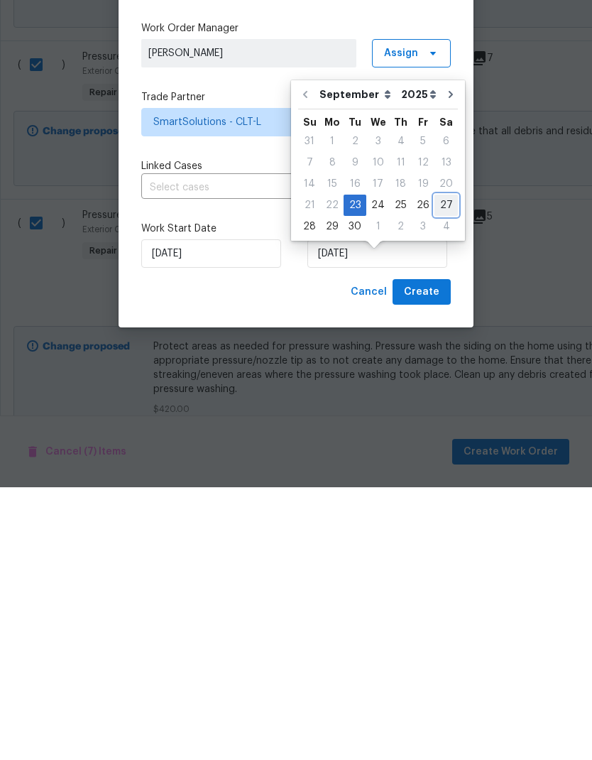
click at [437, 468] on div "27" at bounding box center [446, 478] width 23 height 20
type input "[DATE]"
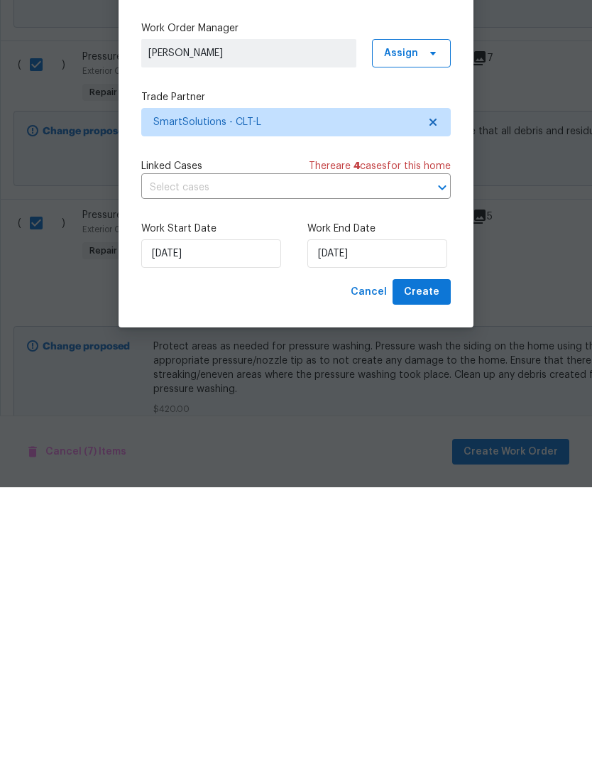
scroll to position [57, 0]
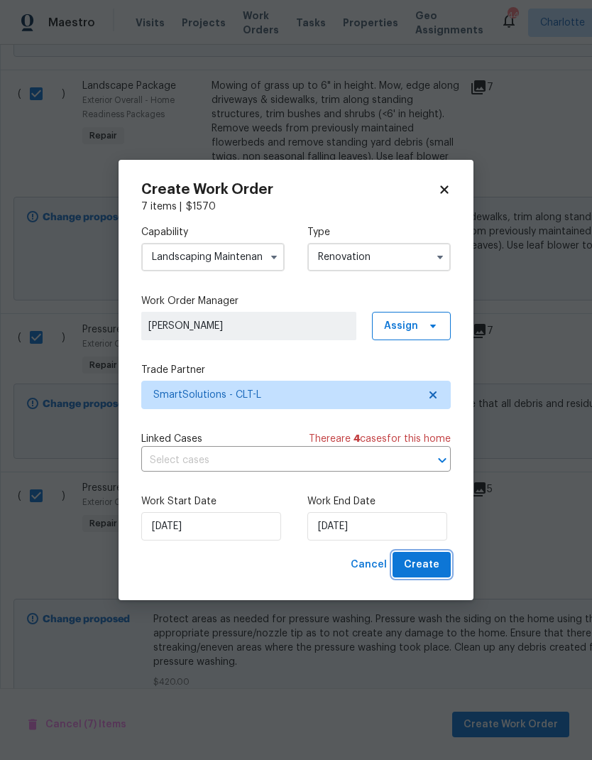
click at [431, 567] on span "Create" at bounding box center [422, 565] width 36 height 18
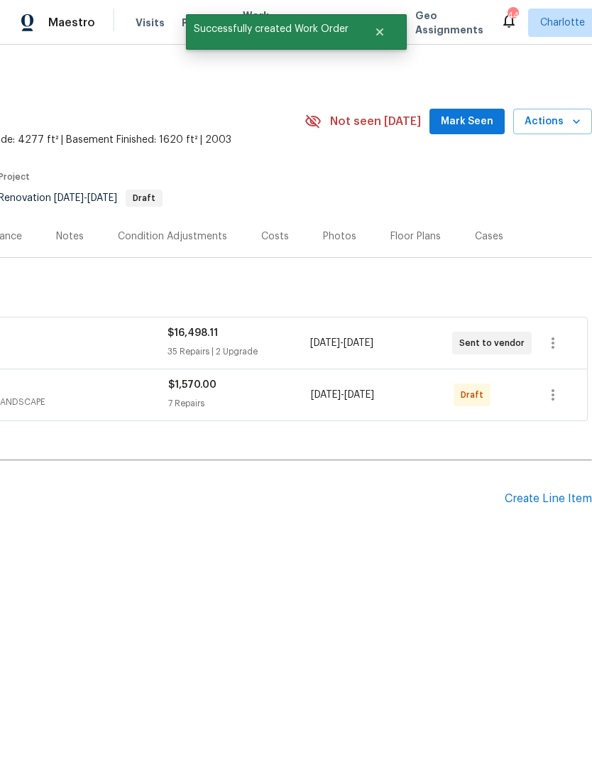
scroll to position [0, 210]
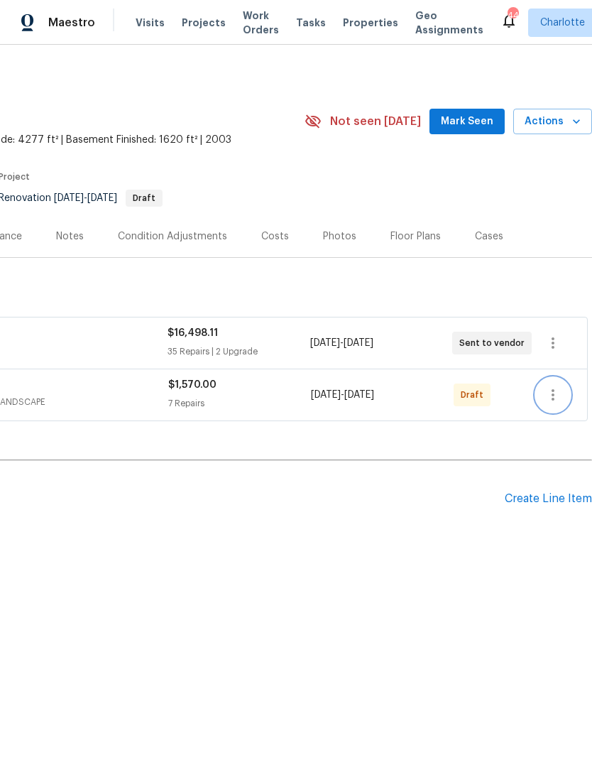
click at [556, 397] on icon "button" at bounding box center [553, 394] width 17 height 17
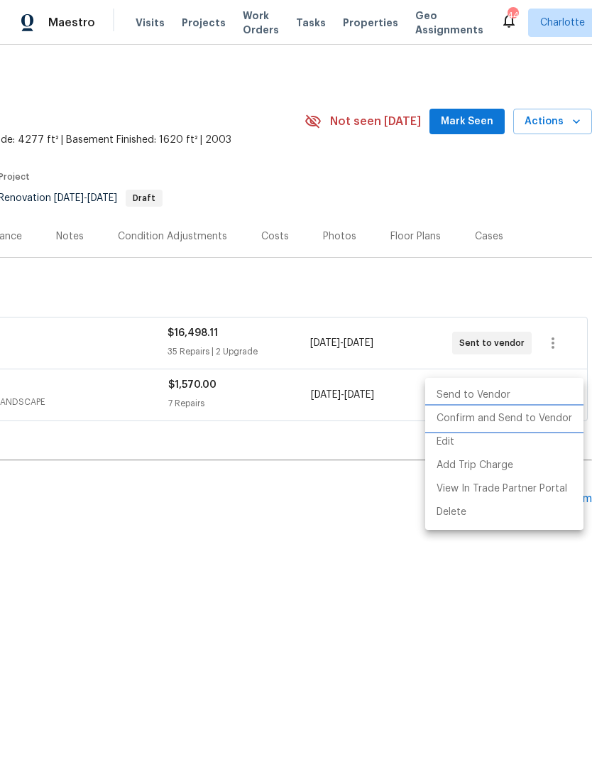
click at [537, 418] on li "Confirm and Send to Vendor" at bounding box center [504, 418] width 158 height 23
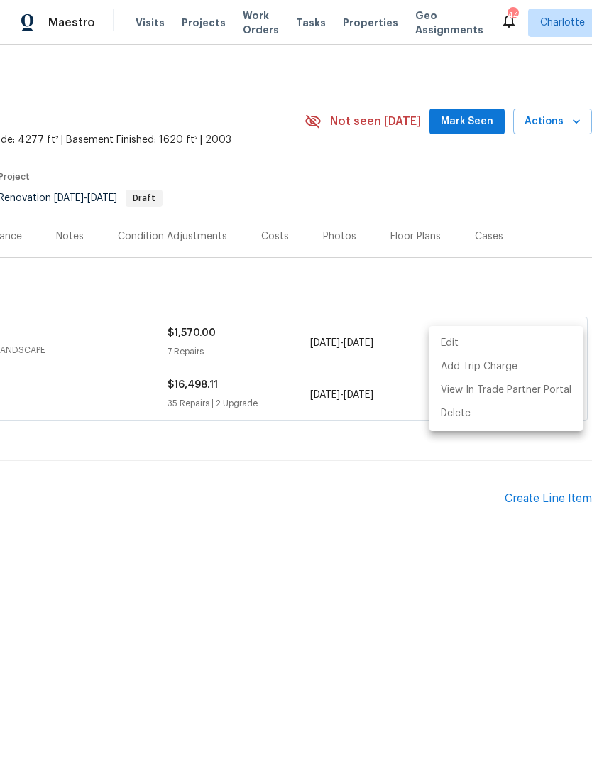
click at [512, 288] on div at bounding box center [296, 380] width 592 height 760
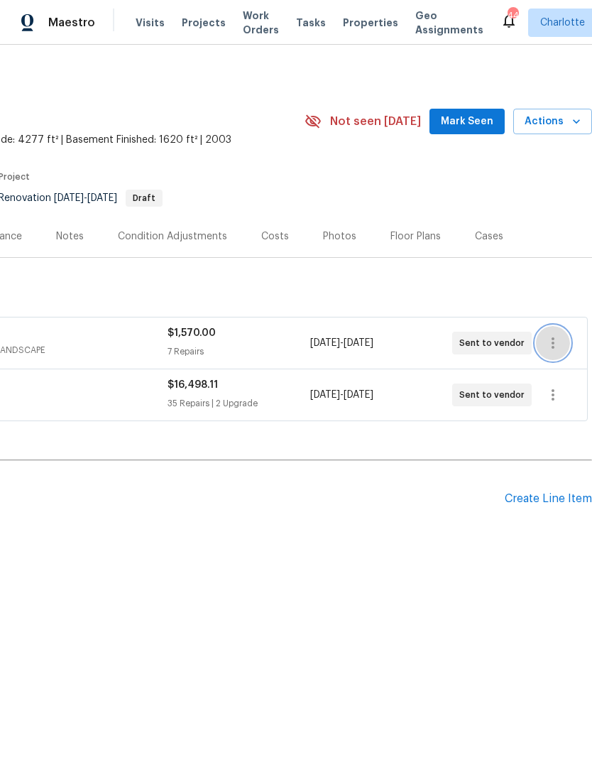
click at [555, 338] on icon "button" at bounding box center [553, 343] width 17 height 17
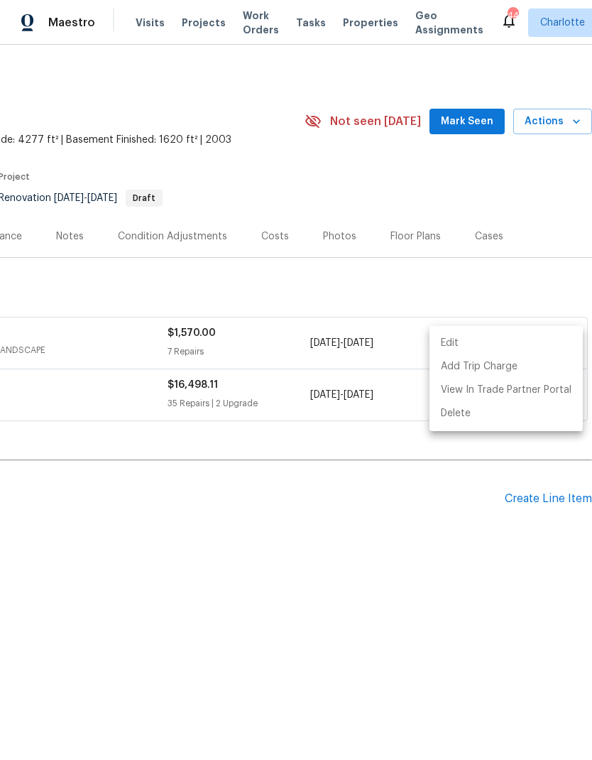
click at [585, 287] on div at bounding box center [296, 380] width 592 height 760
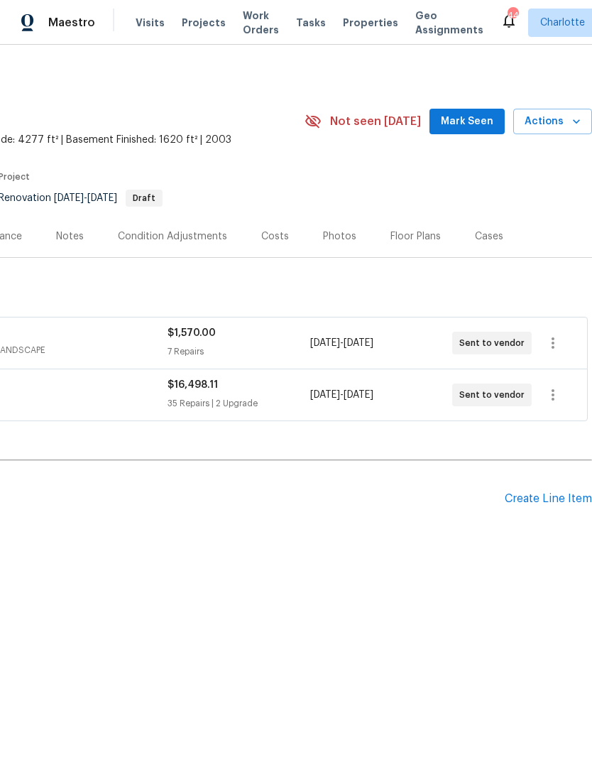
click at [585, 286] on div "Edit Add Trip Charge View In Trade Partner Portal Delete" at bounding box center [296, 380] width 592 height 760
click at [550, 501] on div "Create Line Item" at bounding box center [548, 498] width 87 height 13
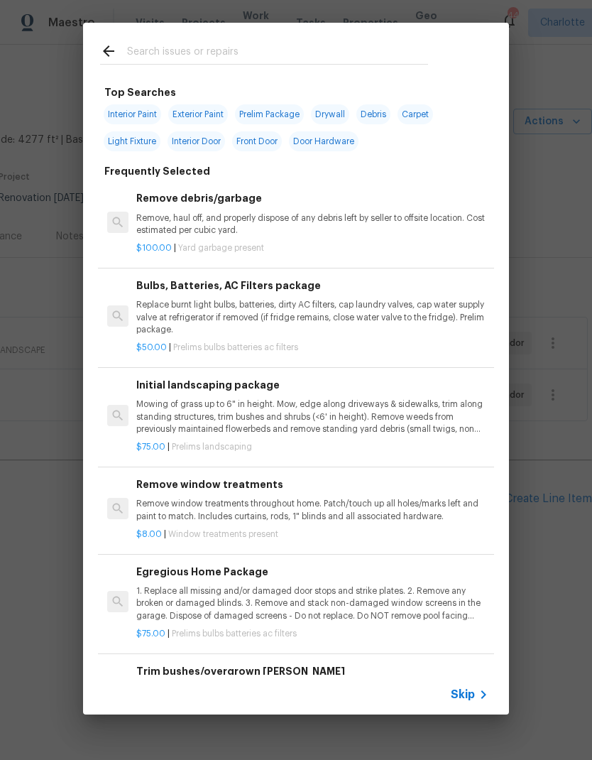
click at [547, 655] on div "Top Searches Interior Paint Exterior Paint Prelim Package Drywall Debris Carpet…" at bounding box center [296, 368] width 592 height 737
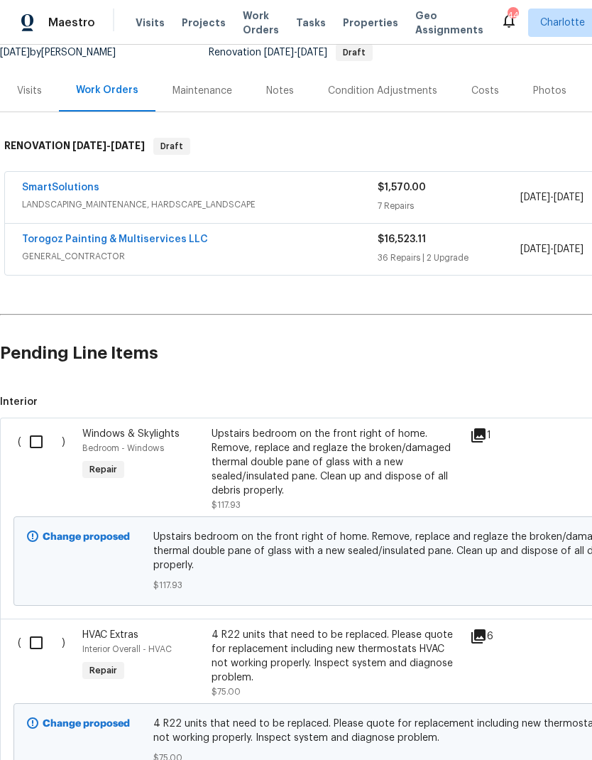
scroll to position [146, 0]
click at [33, 444] on input "checkbox" at bounding box center [41, 442] width 40 height 30
checkbox input "true"
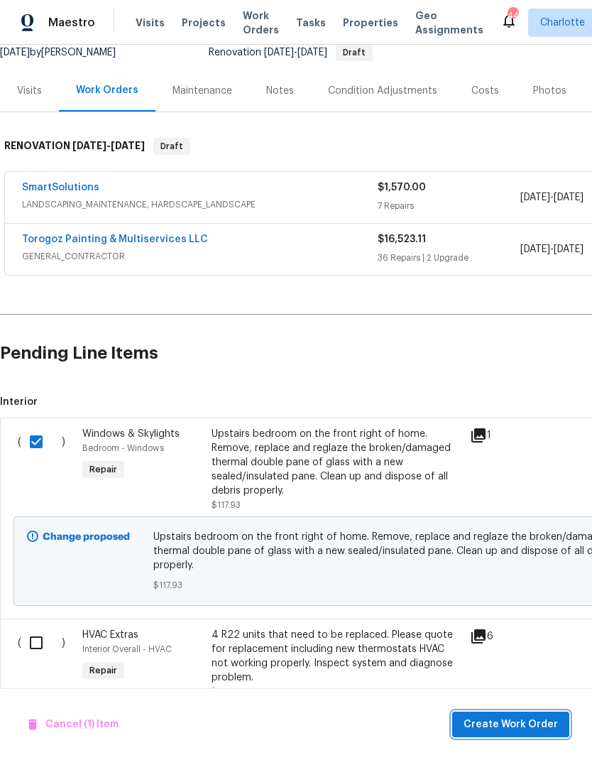
click at [550, 727] on span "Create Work Order" at bounding box center [511, 725] width 94 height 18
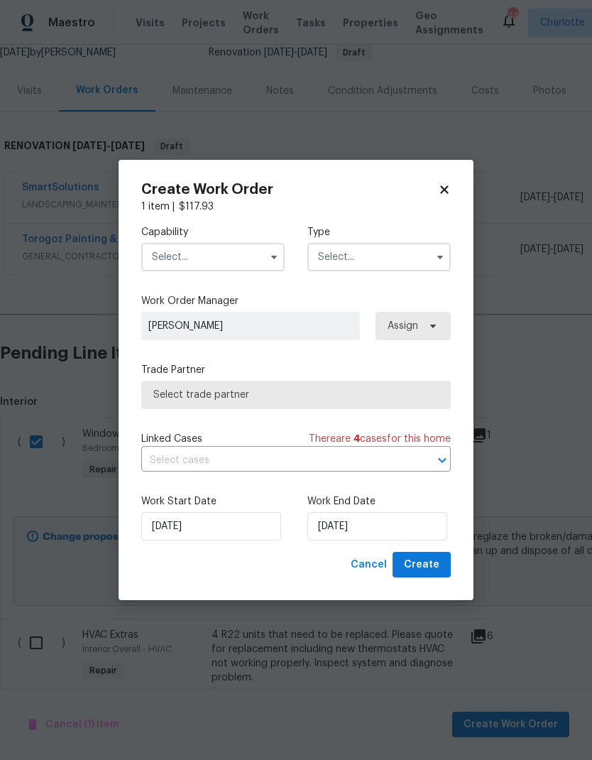
click at [225, 259] on input "text" at bounding box center [212, 257] width 143 height 28
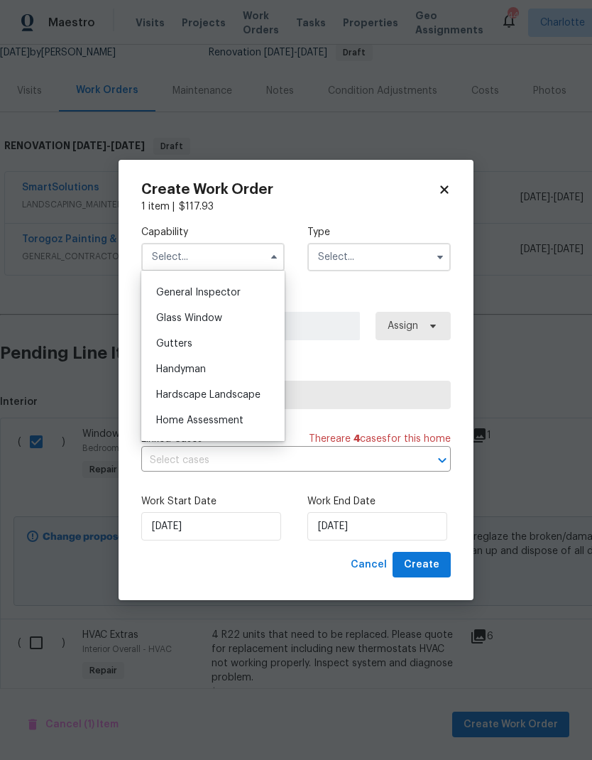
scroll to position [697, 0]
click at [229, 325] on div "Glass Window" at bounding box center [213, 320] width 136 height 26
type input "Glass Window"
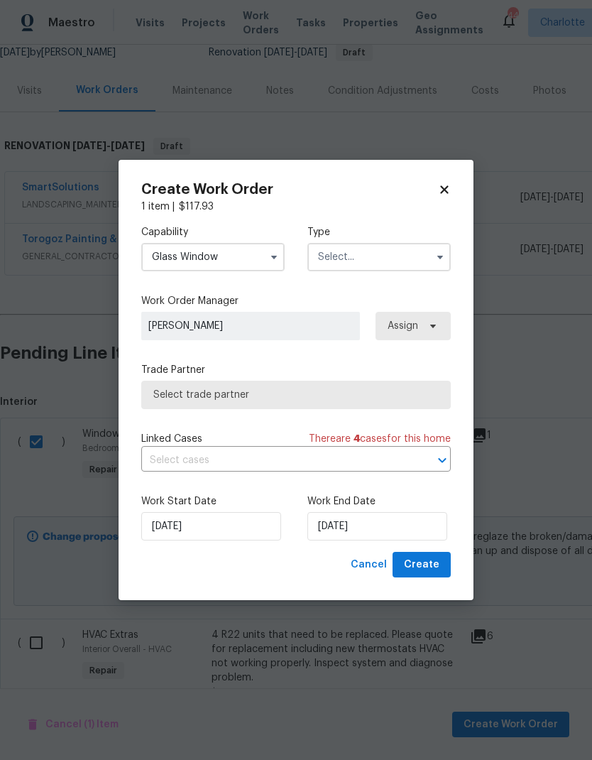
click at [384, 260] on input "text" at bounding box center [379, 257] width 143 height 28
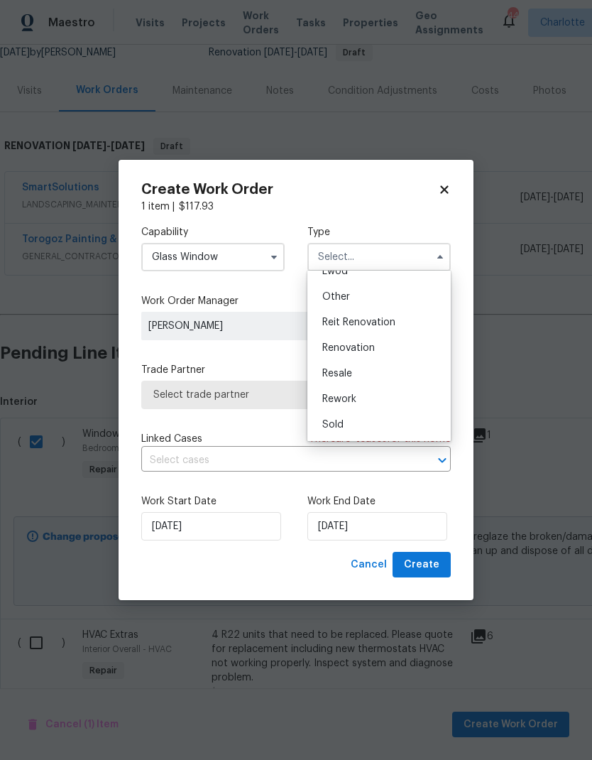
scroll to position [169, 0]
click at [381, 350] on div "Renovation" at bounding box center [379, 348] width 136 height 26
type input "Renovation"
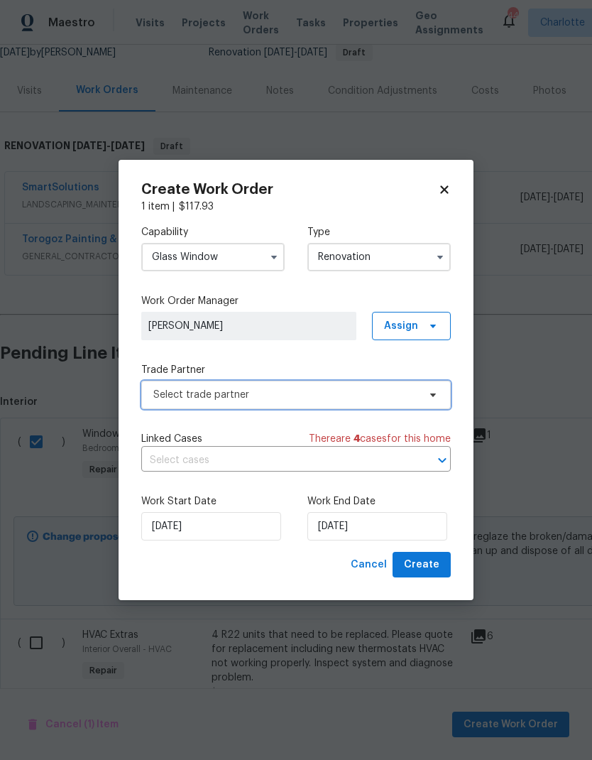
click at [434, 398] on icon at bounding box center [433, 394] width 11 height 11
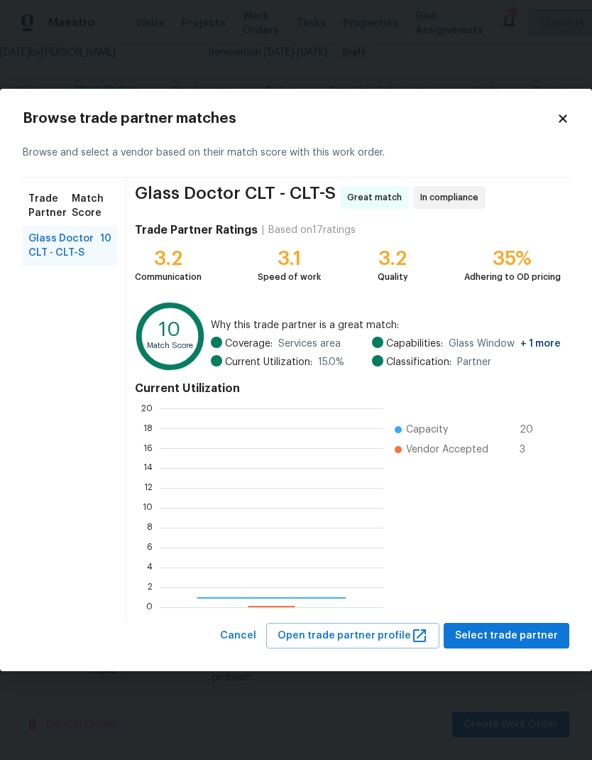
scroll to position [199, 224]
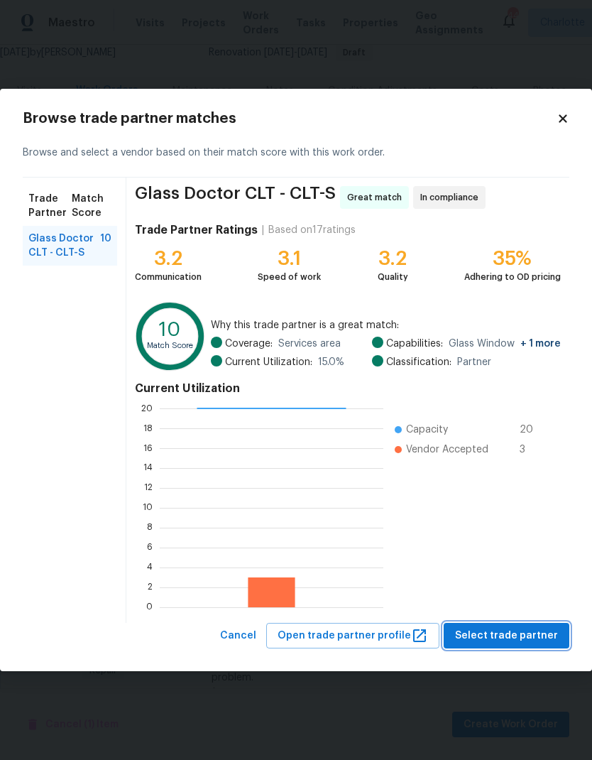
click at [534, 641] on span "Select trade partner" at bounding box center [506, 636] width 103 height 18
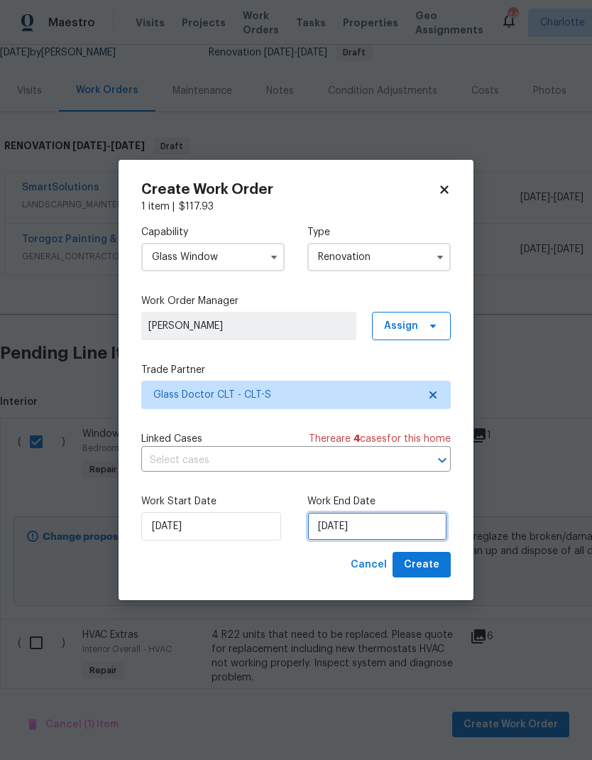
click at [391, 521] on input "[DATE]" at bounding box center [378, 526] width 140 height 28
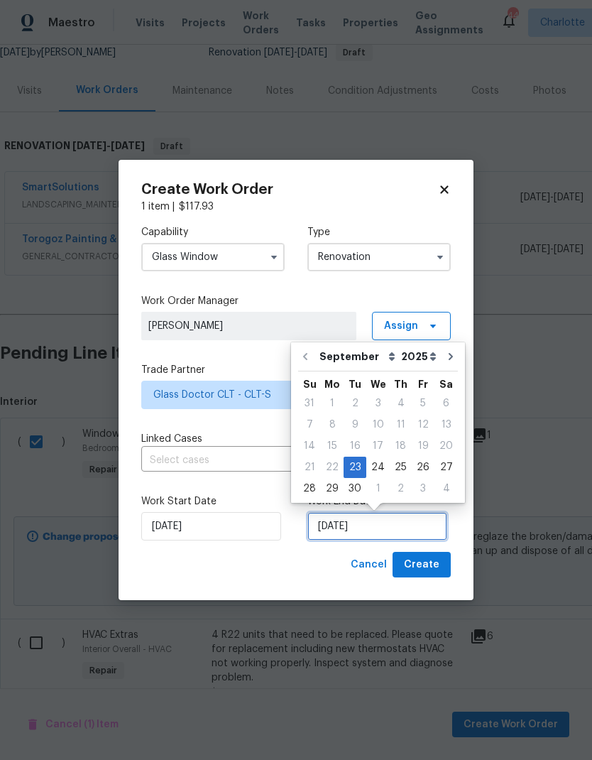
scroll to position [11, 0]
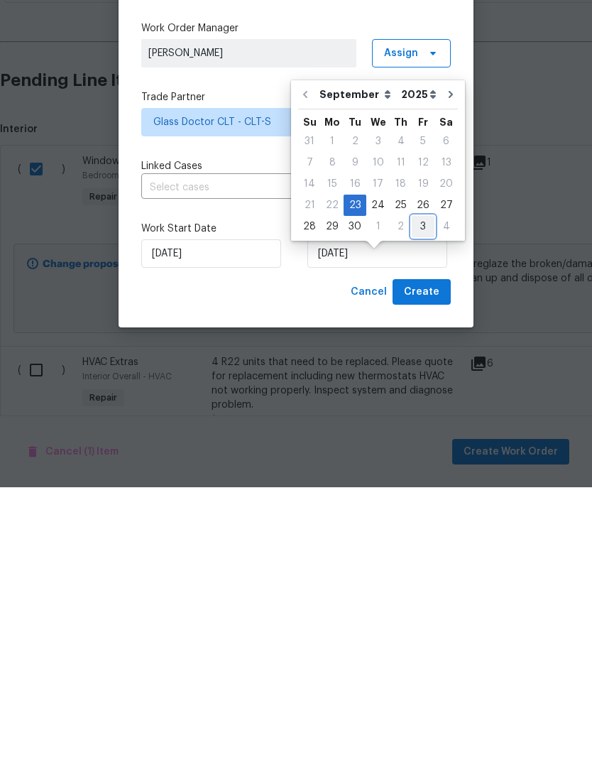
click at [416, 489] on div "3" at bounding box center [423, 499] width 23 height 20
type input "[DATE]"
select select "9"
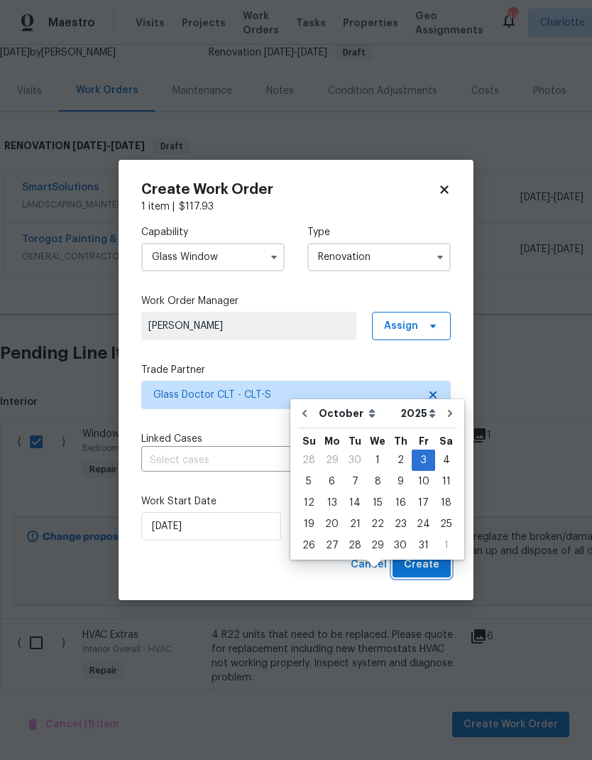
click at [428, 568] on span "Create" at bounding box center [422, 565] width 36 height 18
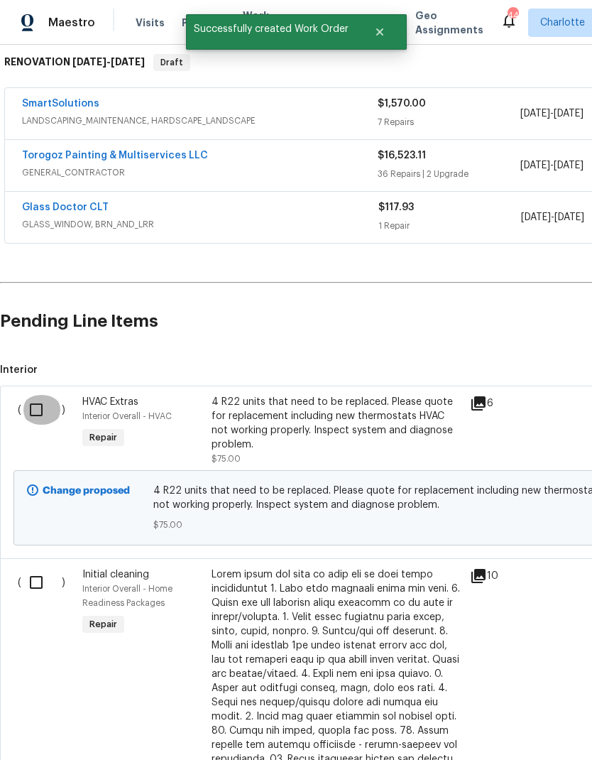
scroll to position [229, 0]
click at [35, 409] on input "checkbox" at bounding box center [41, 410] width 40 height 30
checkbox input "true"
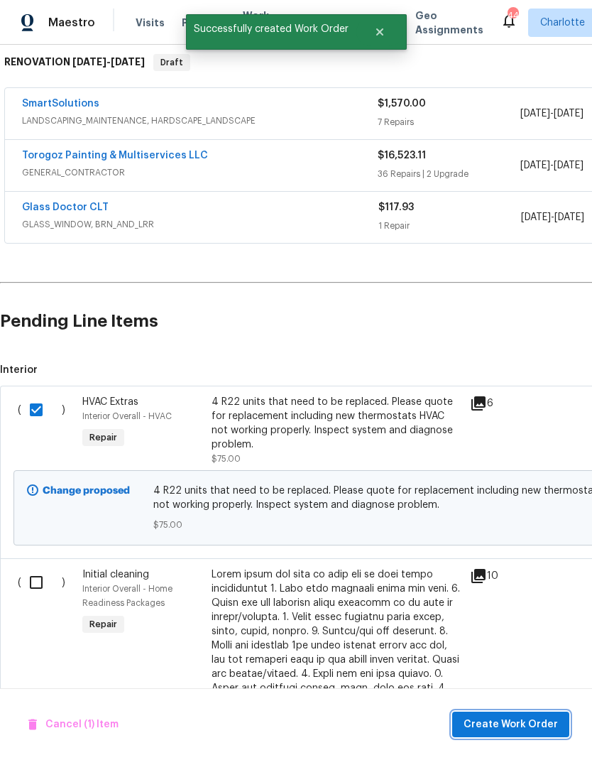
click at [530, 722] on span "Create Work Order" at bounding box center [511, 725] width 94 height 18
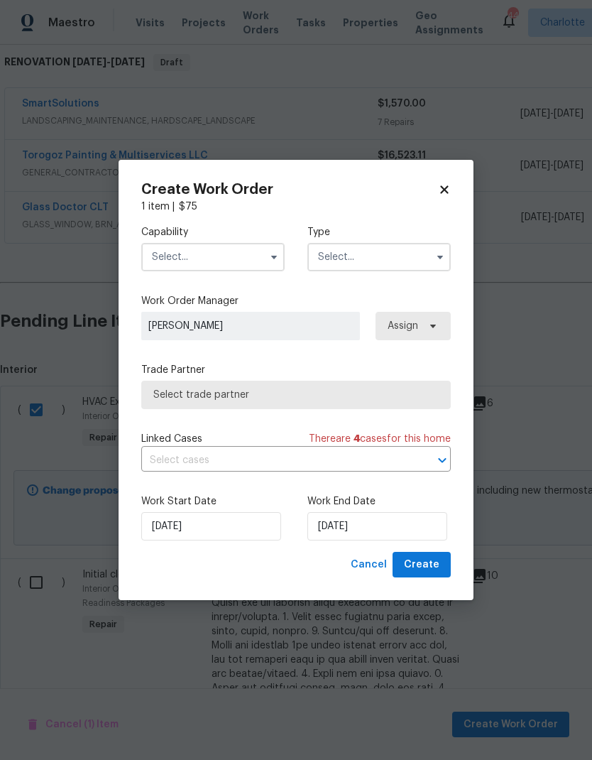
click at [236, 250] on input "text" at bounding box center [212, 257] width 143 height 28
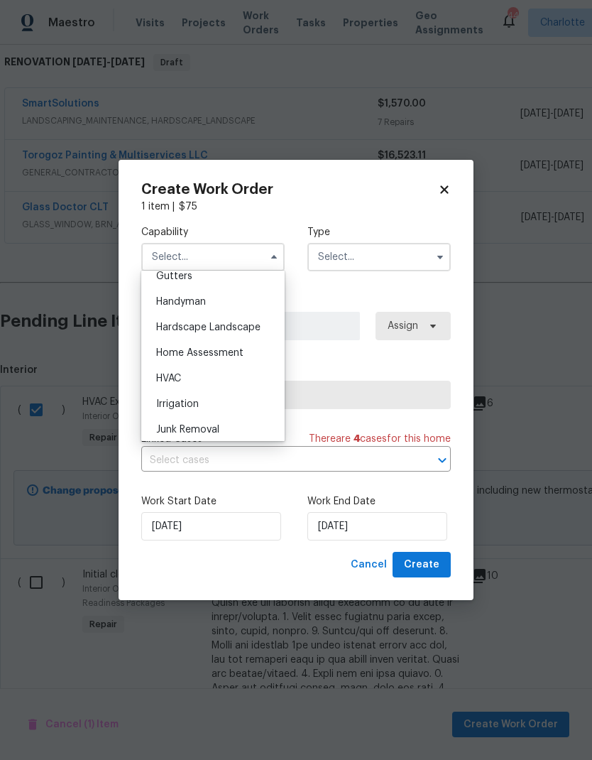
scroll to position [767, 0]
click at [215, 376] on div "HVAC" at bounding box center [213, 378] width 136 height 26
type input "HVAC"
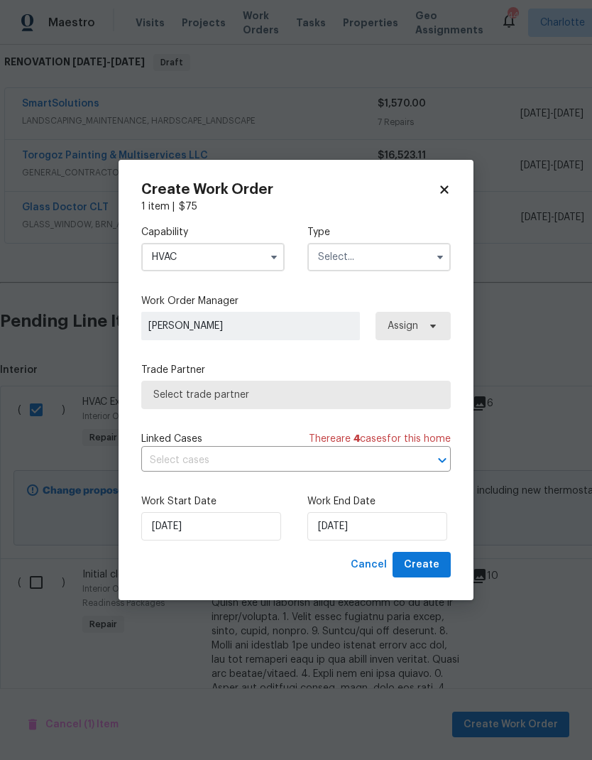
click at [393, 264] on input "text" at bounding box center [379, 257] width 143 height 28
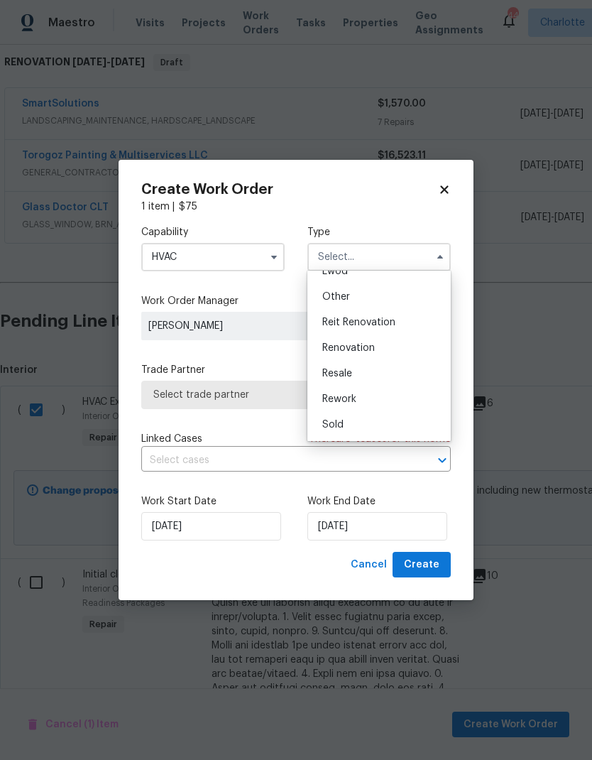
scroll to position [169, 0]
click at [378, 351] on div "Renovation" at bounding box center [379, 348] width 136 height 26
type input "Renovation"
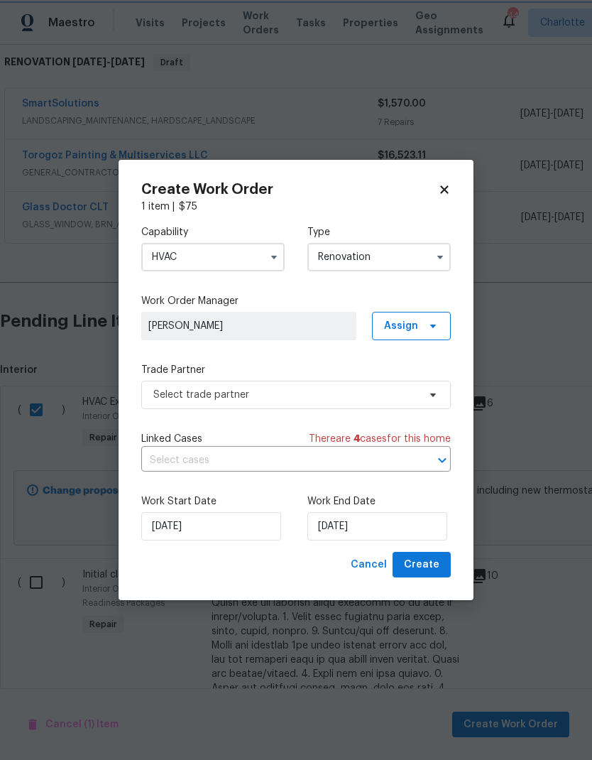
scroll to position [0, 0]
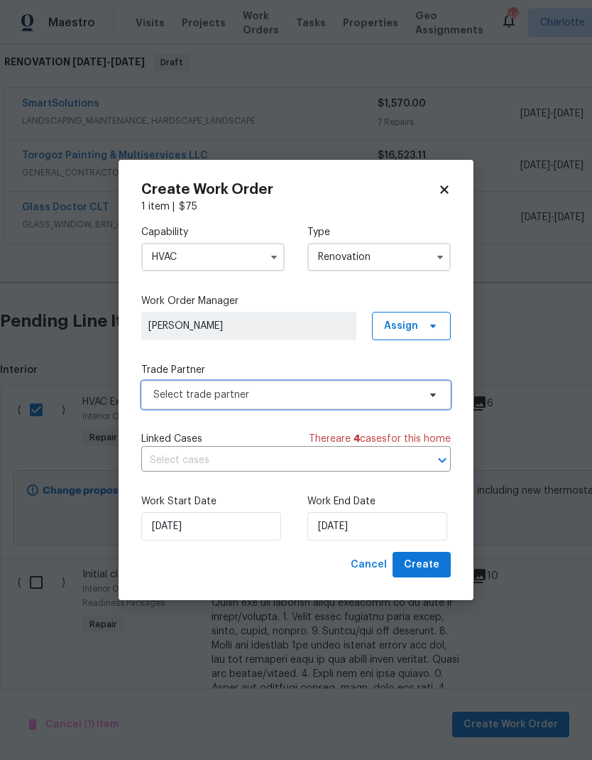
click at [433, 405] on span "Select trade partner" at bounding box center [296, 395] width 310 height 28
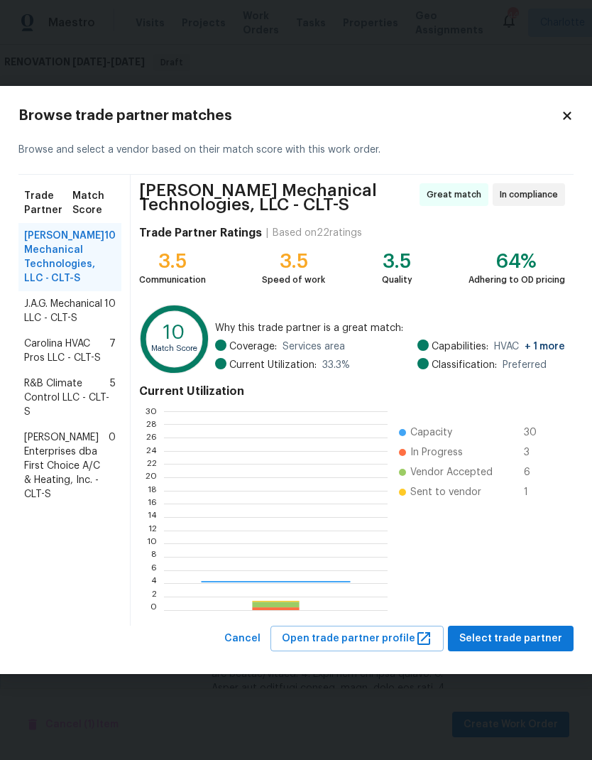
scroll to position [199, 223]
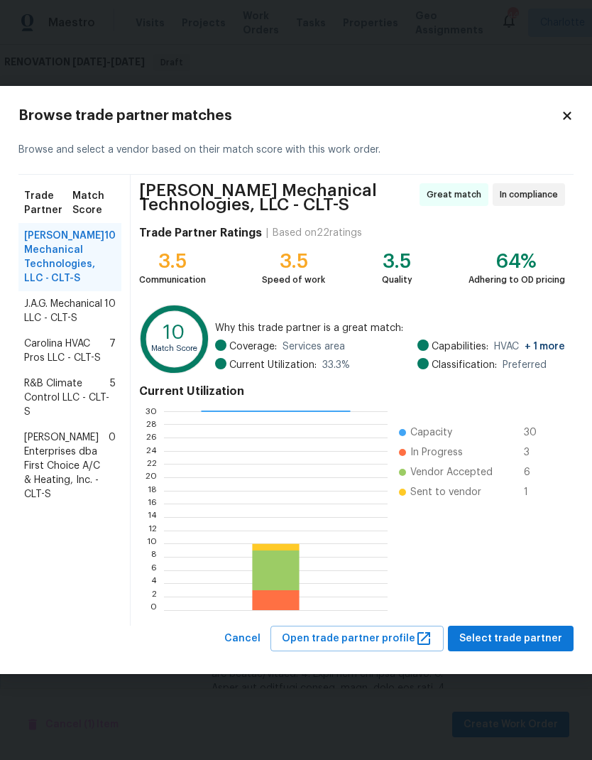
click at [61, 320] on span "J.A.G. Mechanical LLC - CLT-S" at bounding box center [64, 311] width 80 height 28
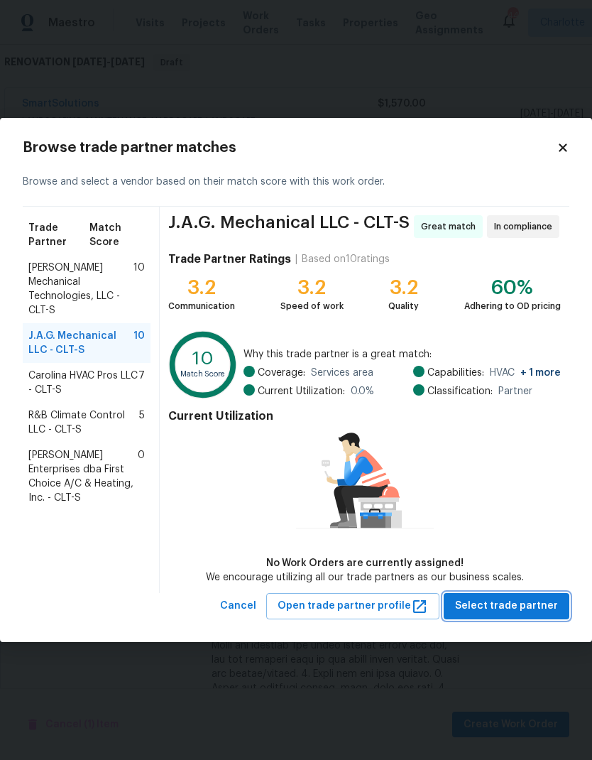
click at [538, 612] on span "Select trade partner" at bounding box center [506, 606] width 103 height 18
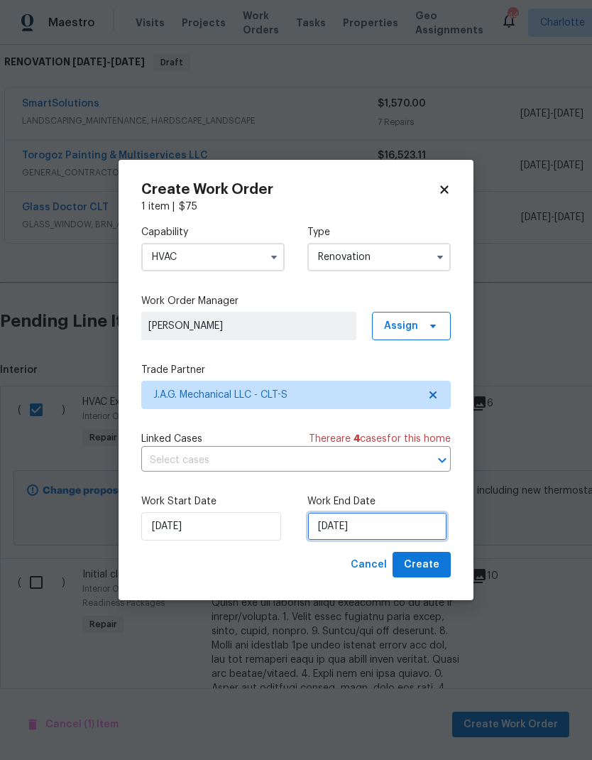
click at [365, 522] on input "[DATE]" at bounding box center [378, 526] width 140 height 28
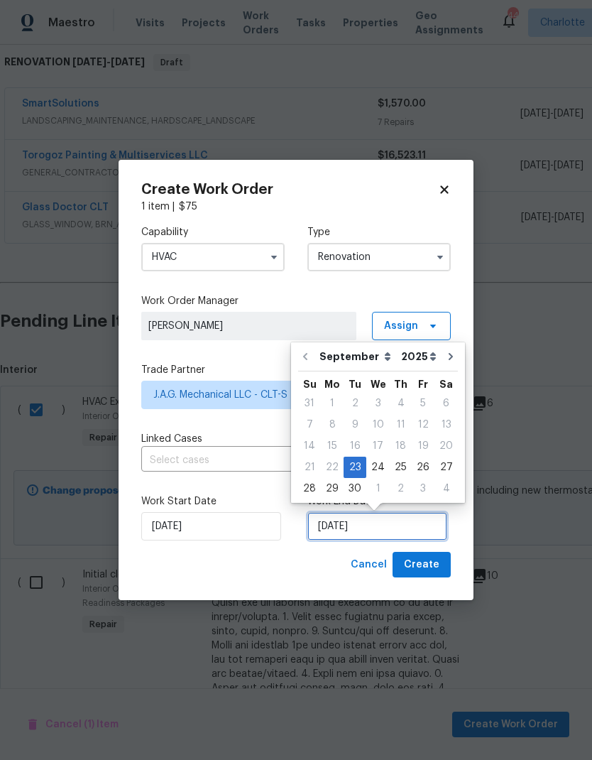
scroll to position [11, 0]
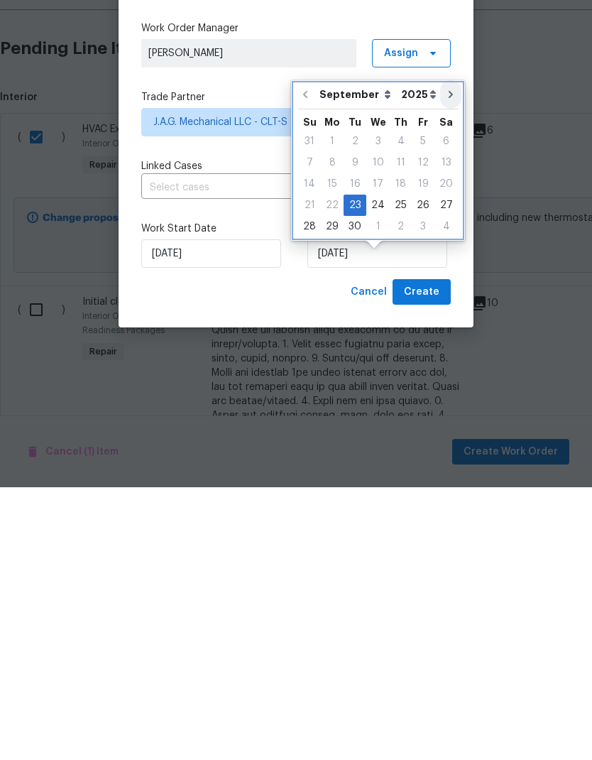
click at [449, 364] on icon "Go to next month" at bounding box center [451, 367] width 4 height 7
type input "[DATE]"
select select "9"
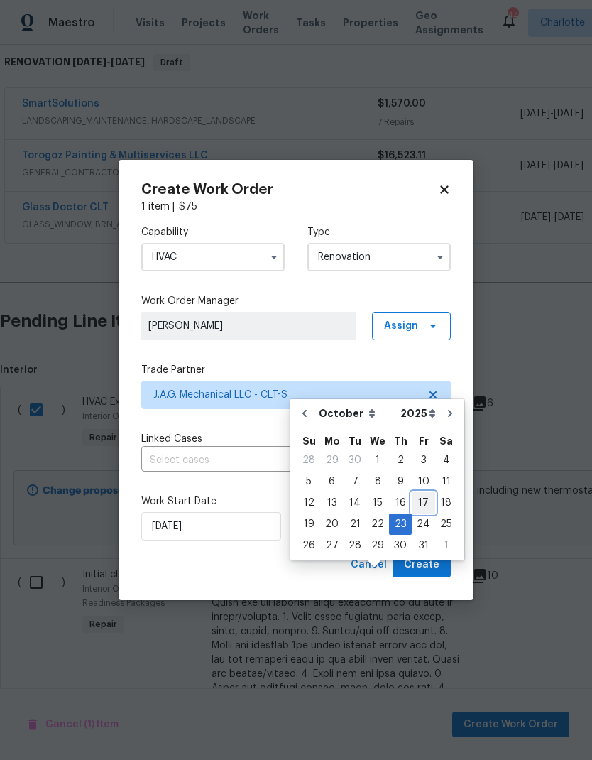
click at [418, 493] on div "17" at bounding box center [423, 503] width 23 height 20
type input "[DATE]"
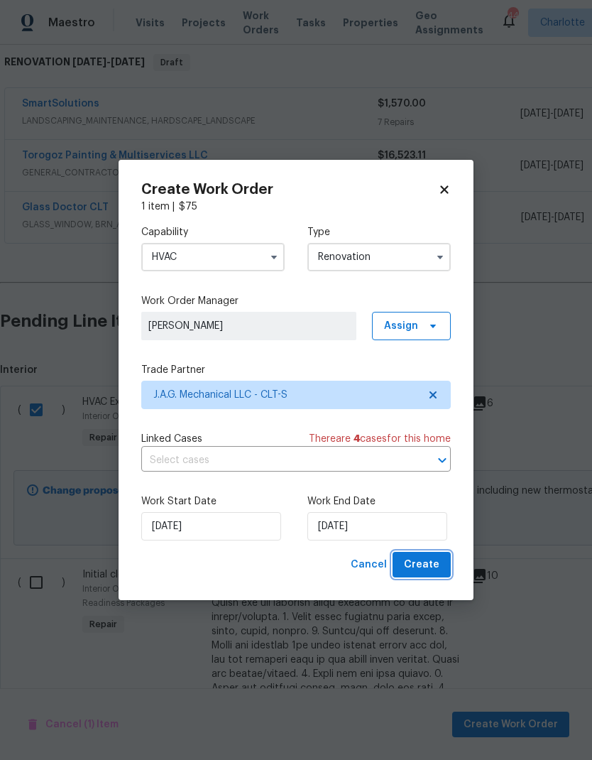
click at [433, 567] on span "Create" at bounding box center [422, 565] width 36 height 18
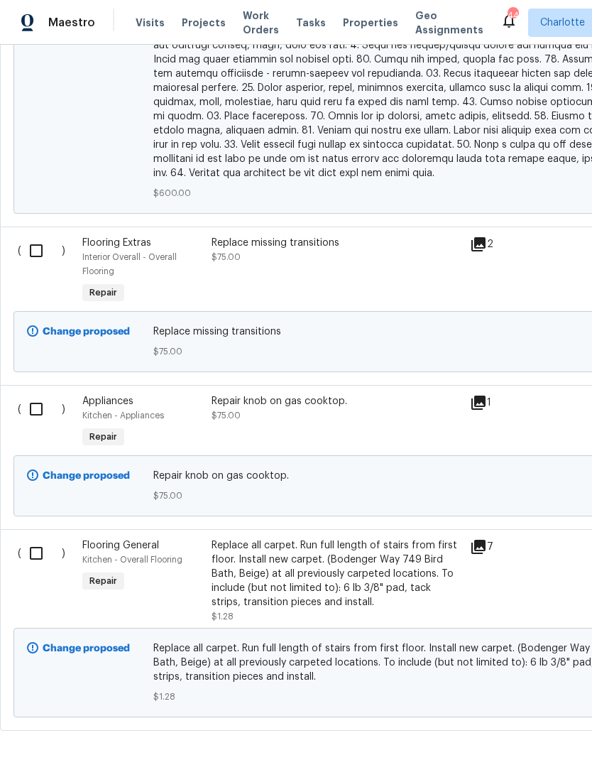
scroll to position [1124, 0]
click at [43, 541] on input "checkbox" at bounding box center [41, 554] width 40 height 30
checkbox input "true"
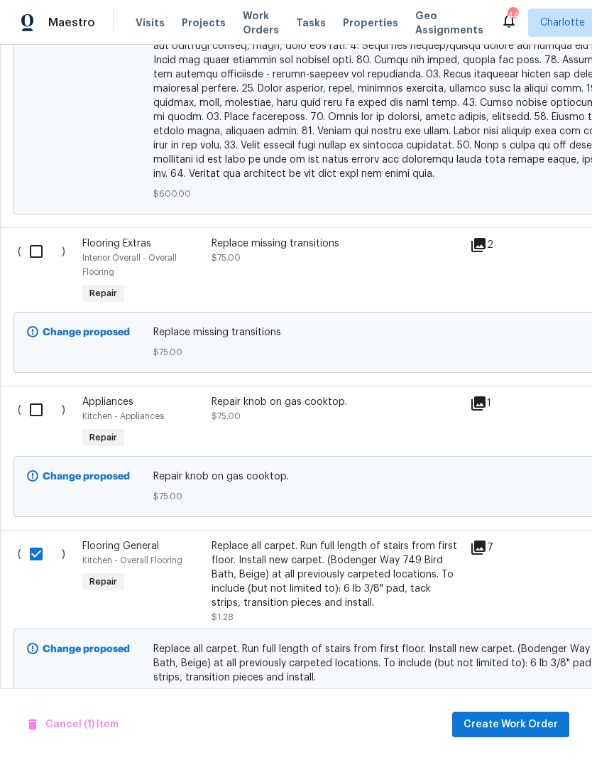
click at [38, 241] on input "checkbox" at bounding box center [41, 252] width 40 height 30
click at [526, 725] on span "Create Work Order" at bounding box center [511, 725] width 94 height 18
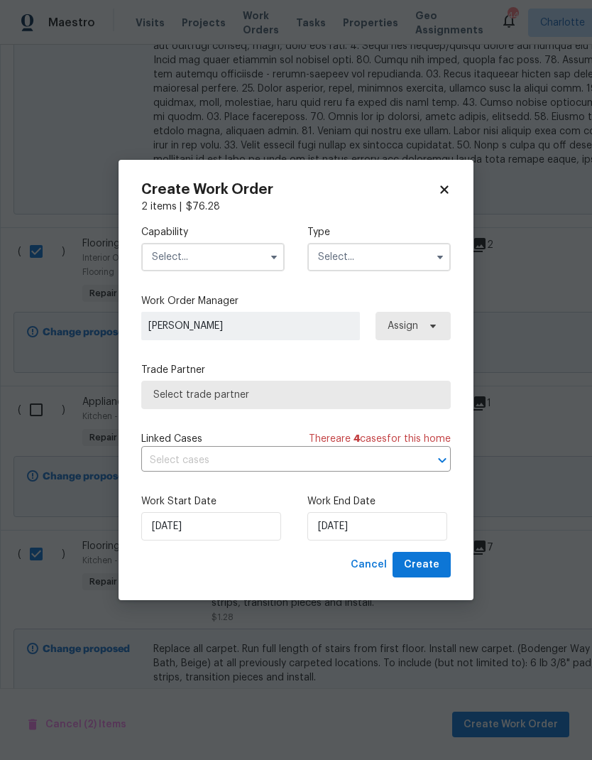
click at [421, 190] on h2 "Create Work Order" at bounding box center [289, 190] width 297 height 14
click at [420, 189] on h2 "Create Work Order" at bounding box center [289, 190] width 297 height 14
click at [443, 187] on icon at bounding box center [444, 189] width 8 height 8
checkbox input "false"
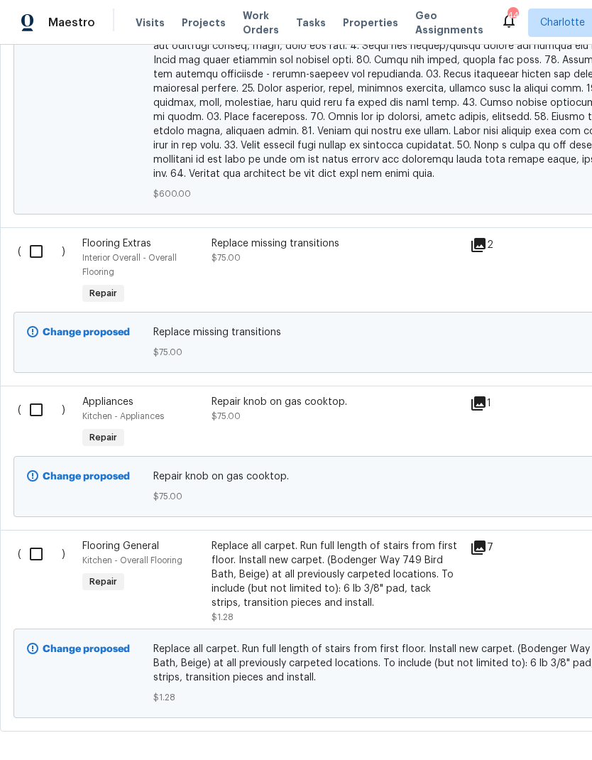
click at [30, 240] on input "checkbox" at bounding box center [41, 252] width 40 height 30
checkbox input "true"
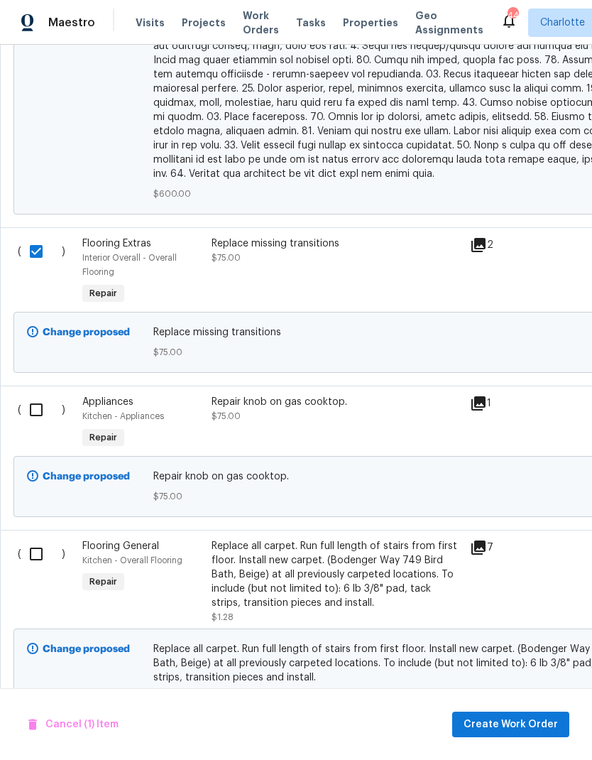
click at [36, 546] on input "checkbox" at bounding box center [41, 554] width 40 height 30
checkbox input "true"
click at [528, 724] on span "Create Work Order" at bounding box center [511, 725] width 94 height 18
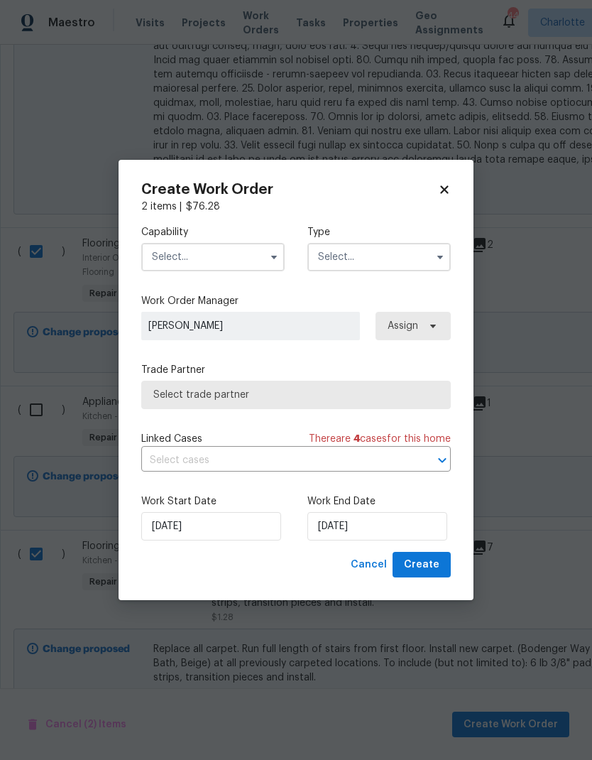
click at [200, 243] on input "text" at bounding box center [212, 257] width 143 height 28
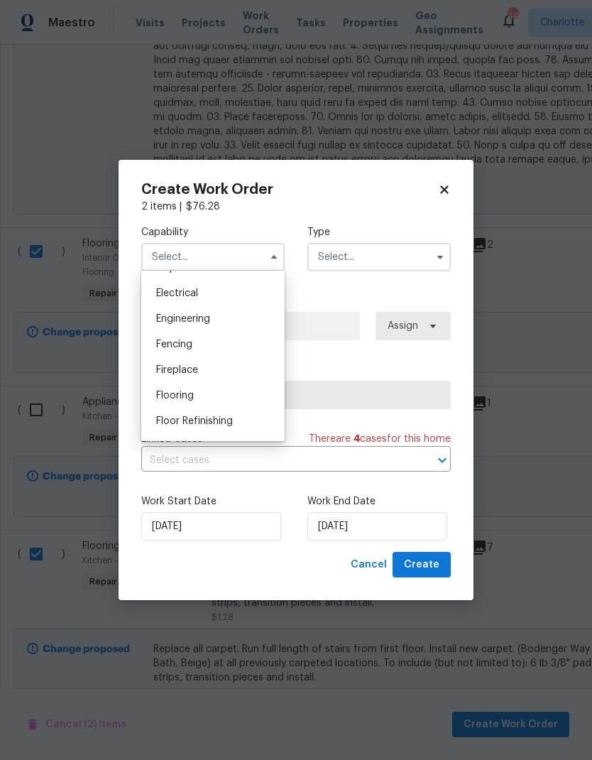
scroll to position [442, 0]
click at [244, 401] on div "Flooring" at bounding box center [213, 397] width 136 height 26
type input "Flooring"
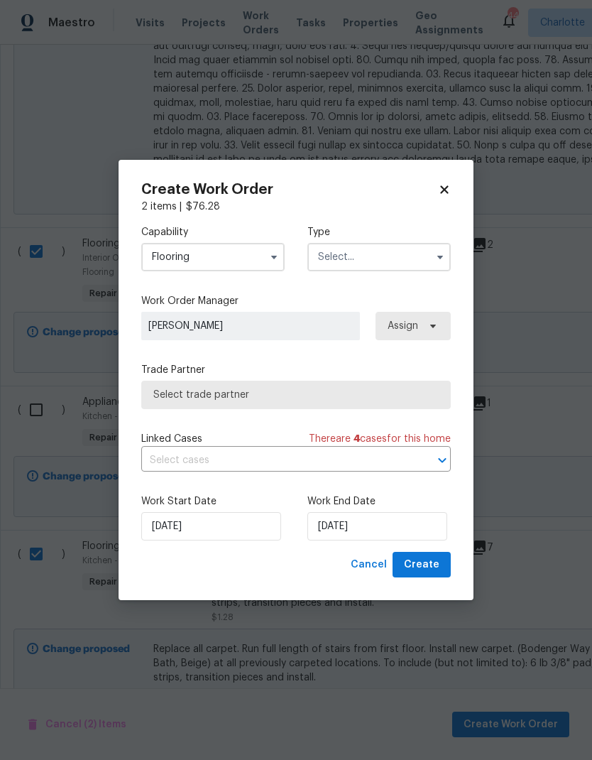
click at [391, 259] on input "text" at bounding box center [379, 257] width 143 height 28
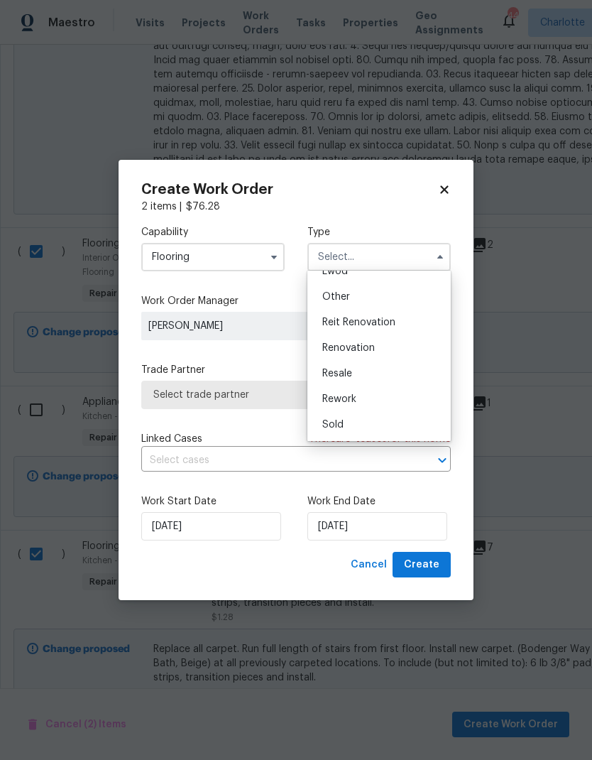
scroll to position [169, 0]
click at [383, 349] on div "Renovation" at bounding box center [379, 348] width 136 height 26
type input "Renovation"
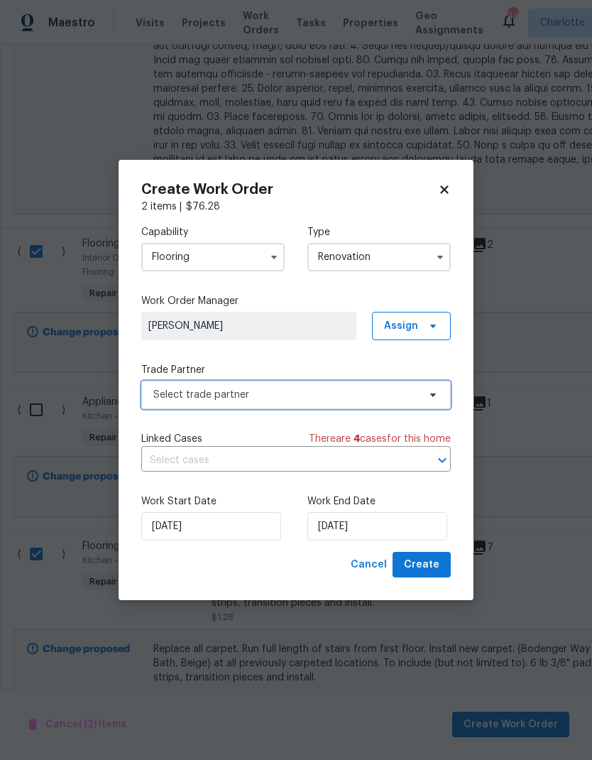
click at [318, 384] on span "Select trade partner" at bounding box center [296, 395] width 310 height 28
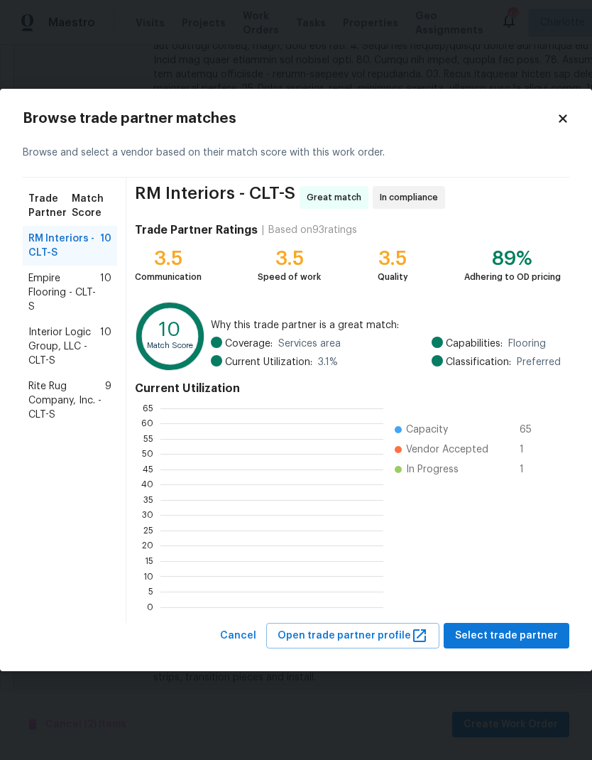
scroll to position [199, 223]
click at [67, 404] on span "Rite Rug Company, Inc. - CLT-S" at bounding box center [66, 400] width 77 height 43
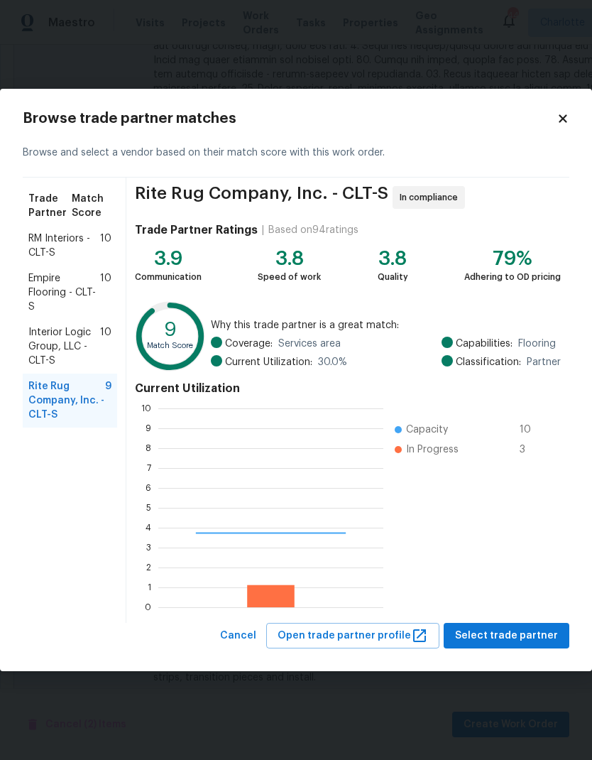
scroll to position [199, 225]
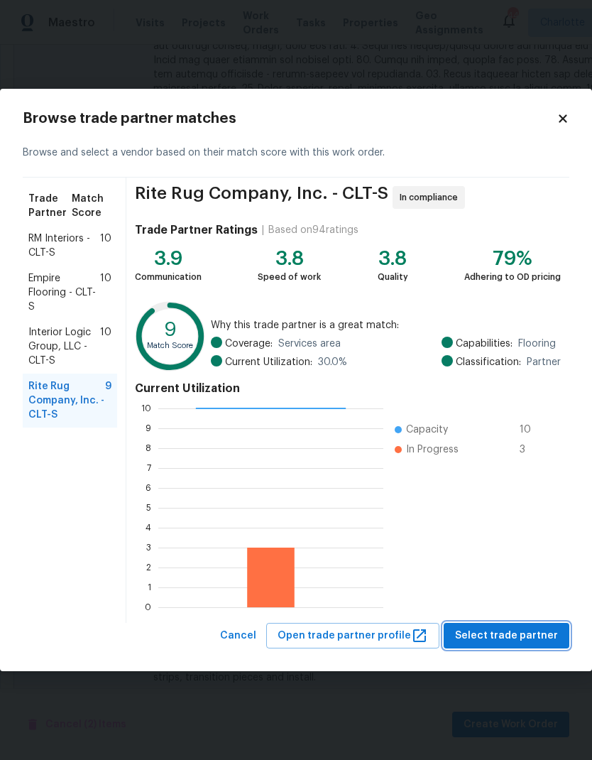
click at [521, 635] on span "Select trade partner" at bounding box center [506, 636] width 103 height 18
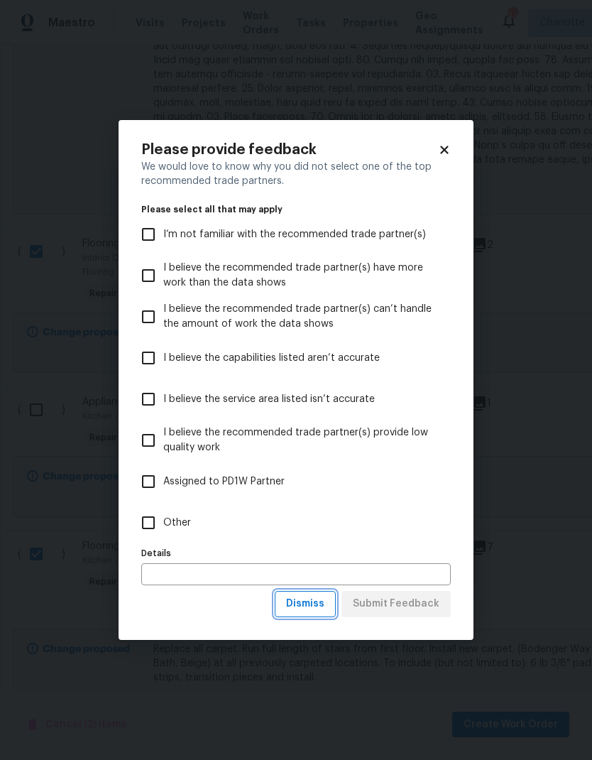
click at [311, 597] on span "Dismiss" at bounding box center [305, 604] width 38 height 18
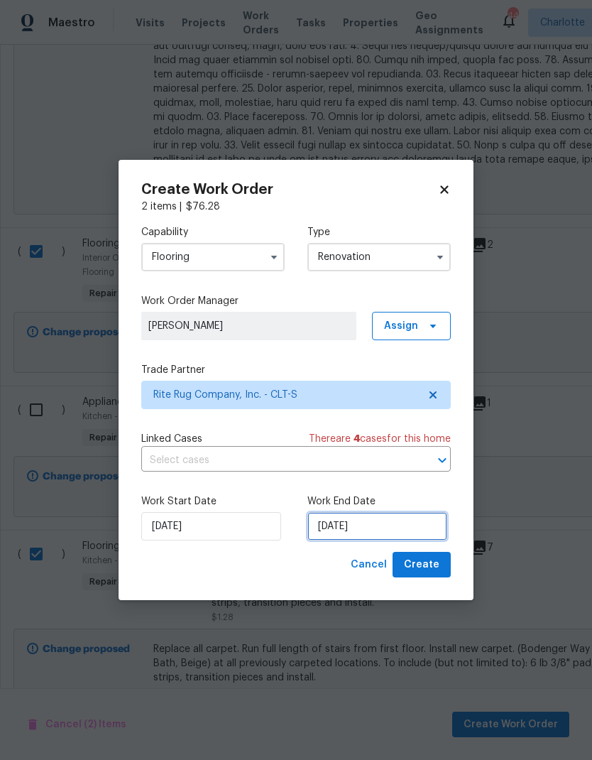
click at [366, 514] on input "[DATE]" at bounding box center [378, 526] width 140 height 28
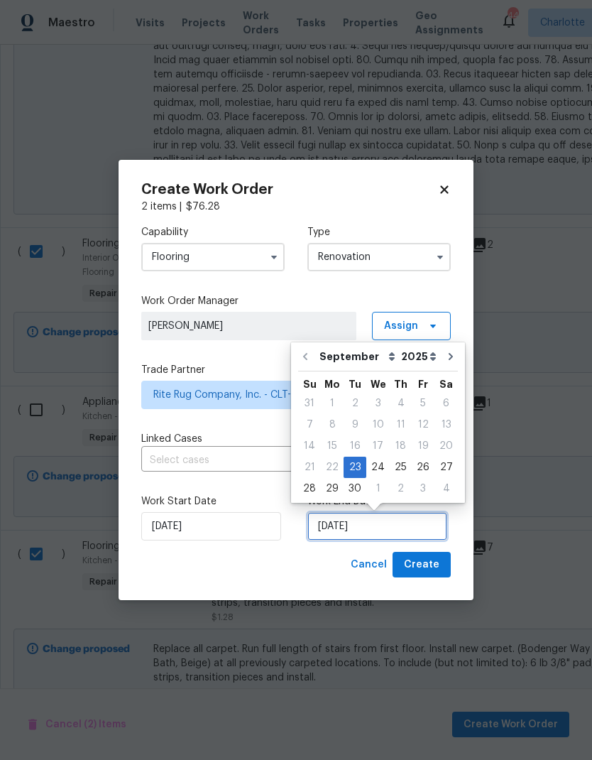
scroll to position [11, 0]
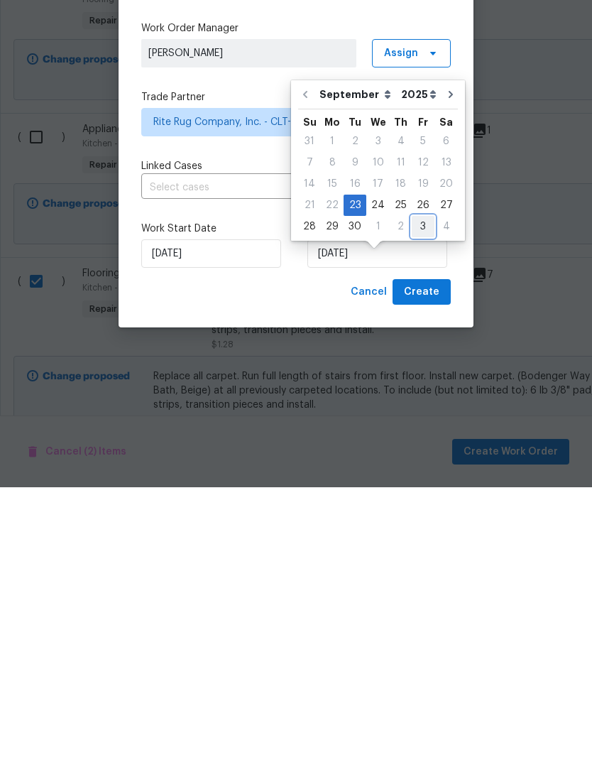
click at [412, 489] on div "3" at bounding box center [423, 499] width 23 height 20
type input "[DATE]"
select select "9"
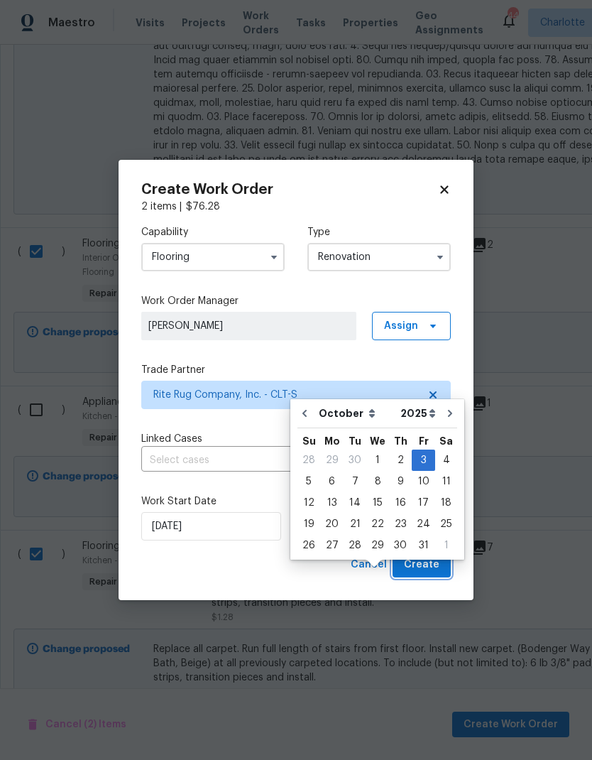
click at [430, 563] on span "Create" at bounding box center [422, 565] width 36 height 18
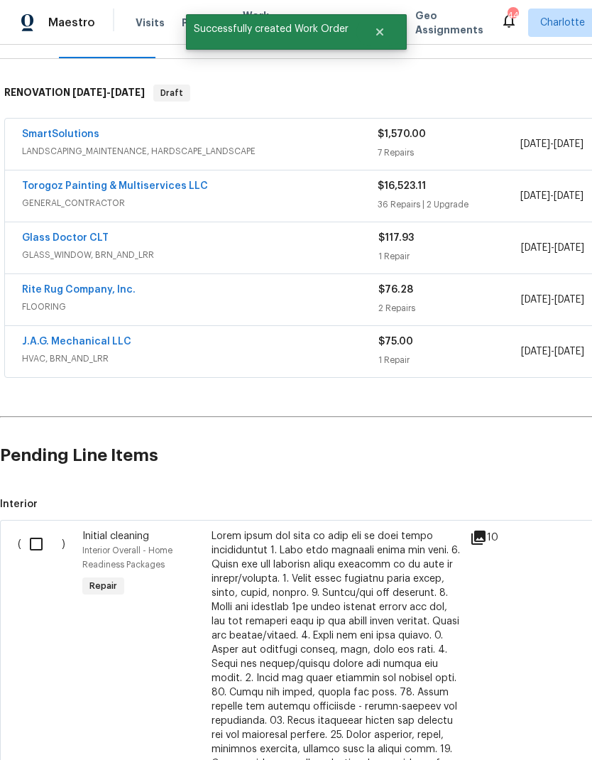
scroll to position [200, 0]
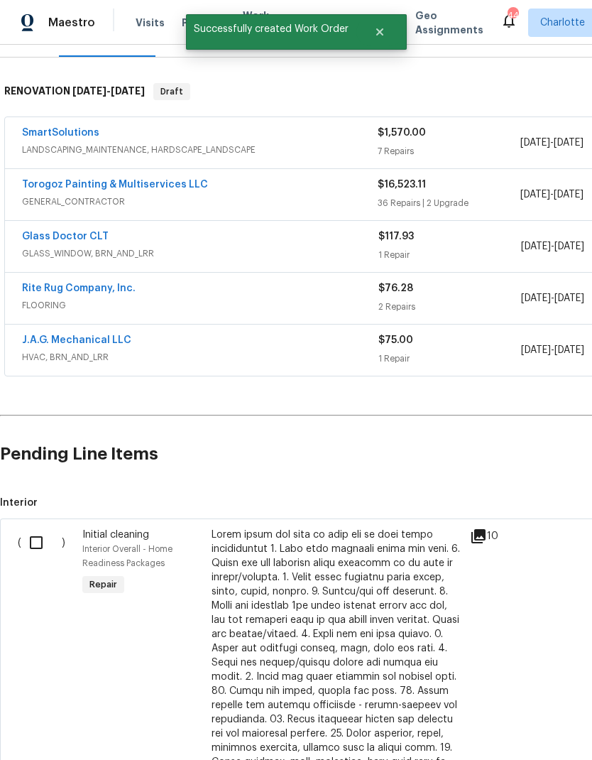
click at [38, 528] on input "checkbox" at bounding box center [41, 543] width 40 height 30
checkbox input "true"
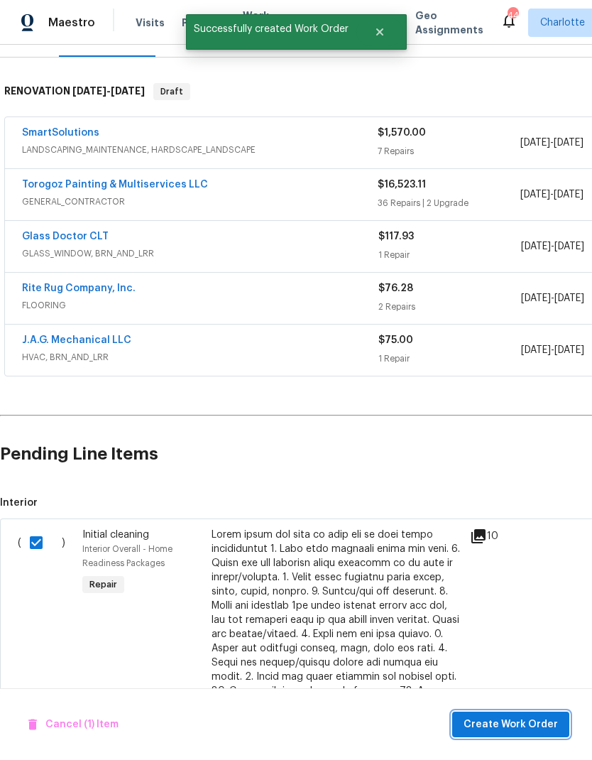
click at [531, 712] on button "Create Work Order" at bounding box center [510, 725] width 117 height 26
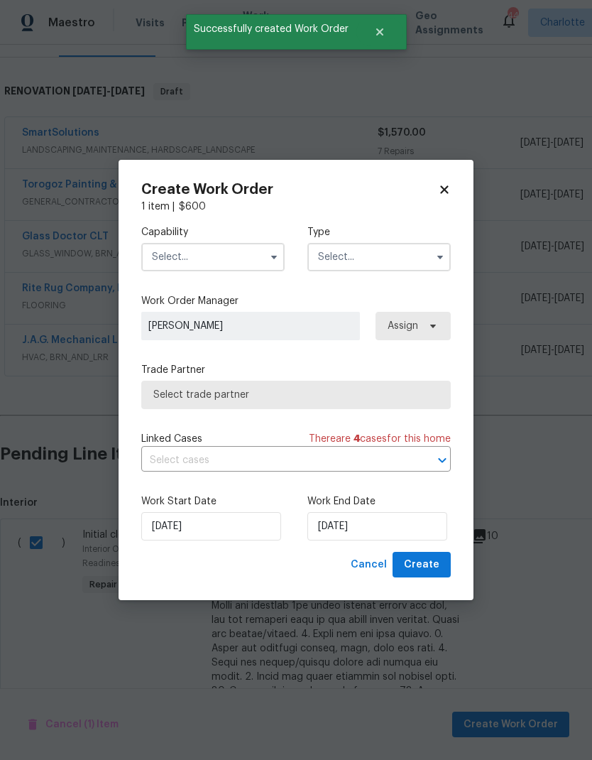
click at [229, 257] on input "text" at bounding box center [212, 257] width 143 height 28
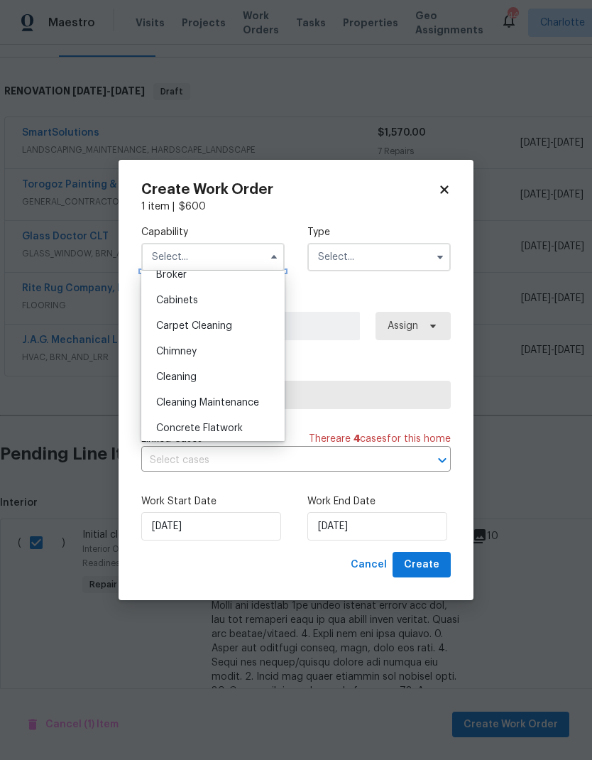
scroll to position [115, 0]
click at [241, 405] on span "Cleaning Maintenance" at bounding box center [207, 402] width 103 height 10
type input "Cleaning Maintenance"
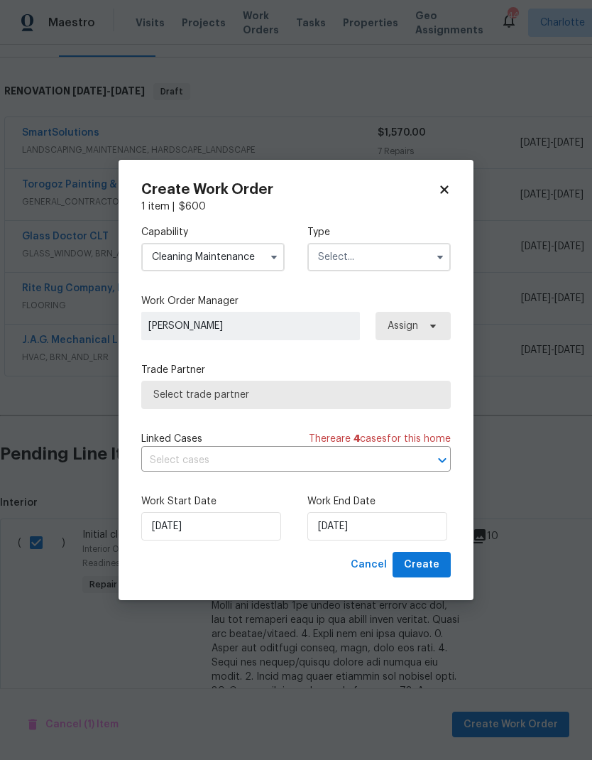
click at [391, 254] on input "text" at bounding box center [379, 257] width 143 height 28
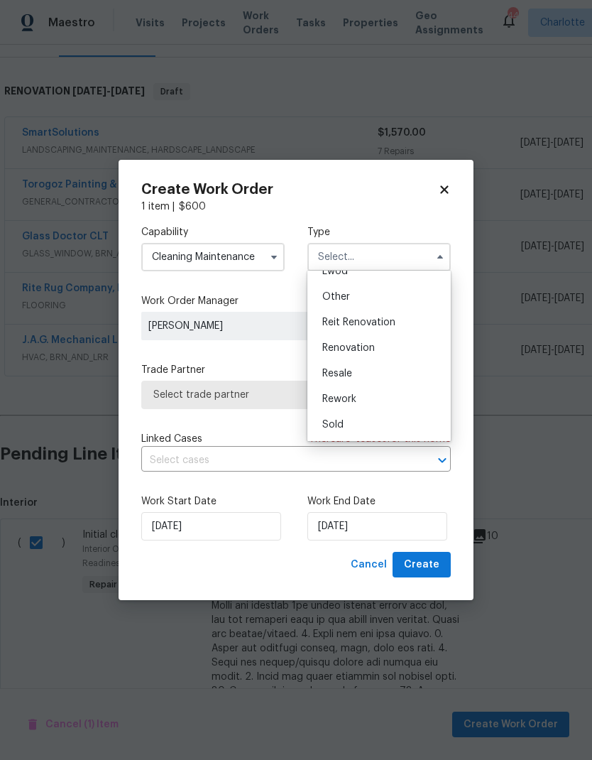
scroll to position [169, 0]
click at [384, 354] on div "Renovation" at bounding box center [379, 348] width 136 height 26
type input "Renovation"
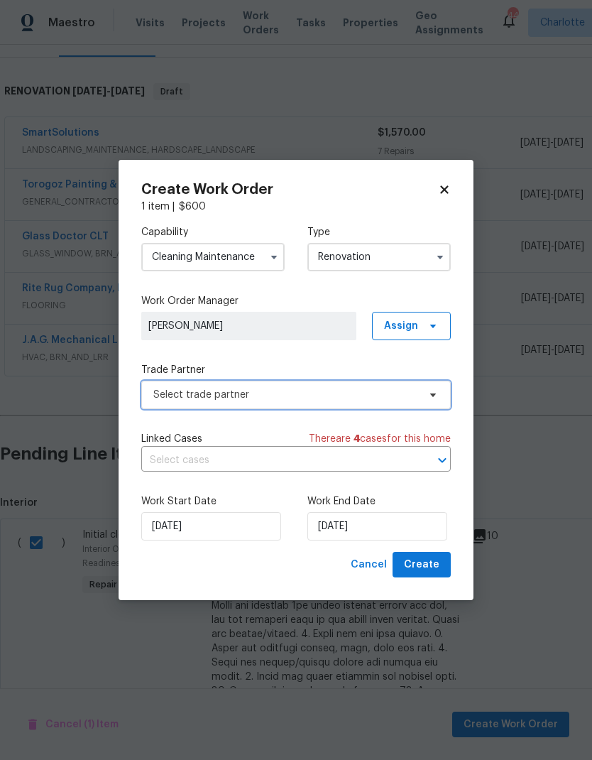
click at [322, 390] on span "Select trade partner" at bounding box center [285, 395] width 265 height 14
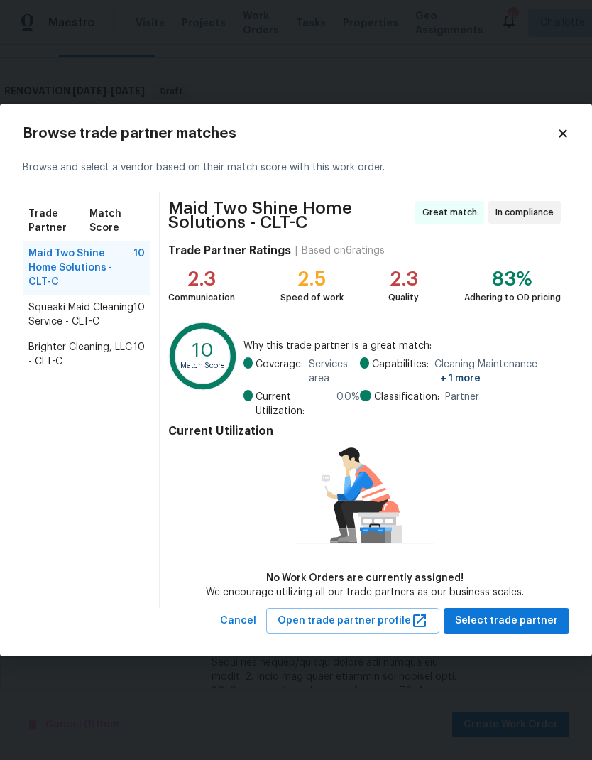
click at [562, 131] on icon at bounding box center [563, 133] width 8 height 8
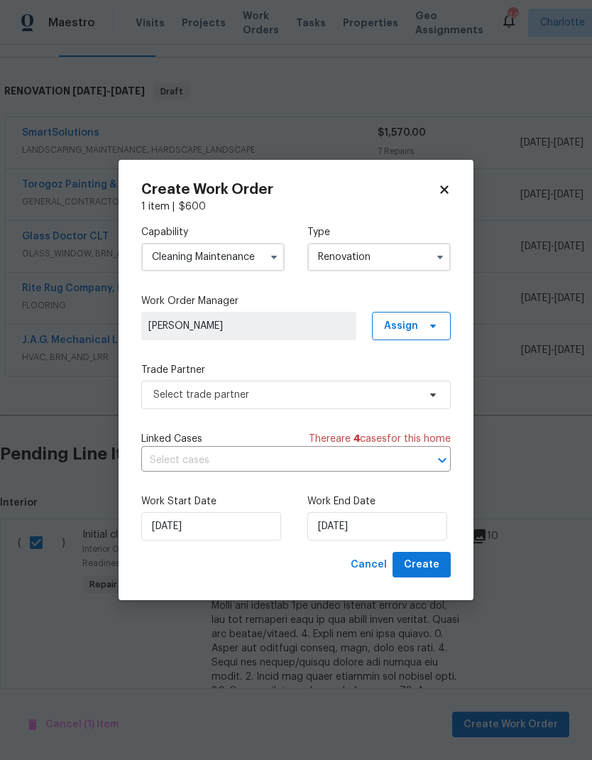
click at [251, 268] on input "Cleaning Maintenance" at bounding box center [212, 257] width 143 height 28
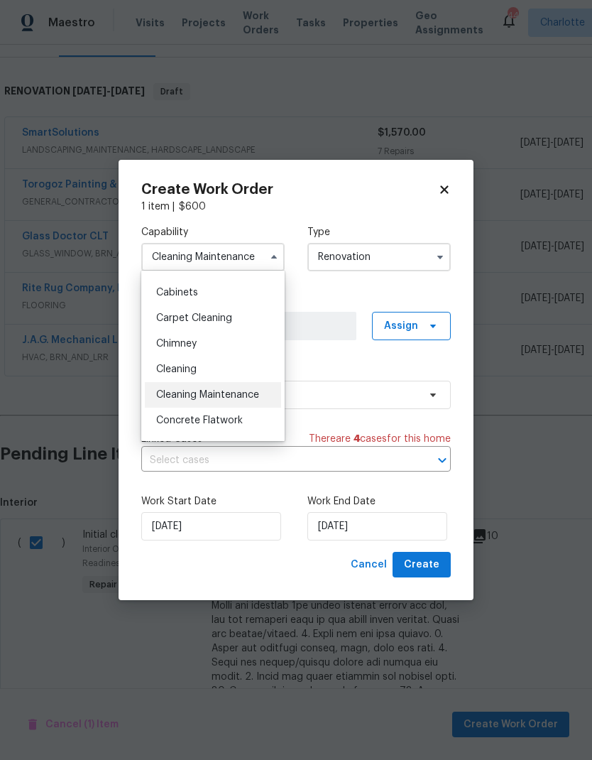
scroll to position [121, 0]
click at [239, 361] on div "Cleaning" at bounding box center [213, 370] width 136 height 26
type input "Cleaning"
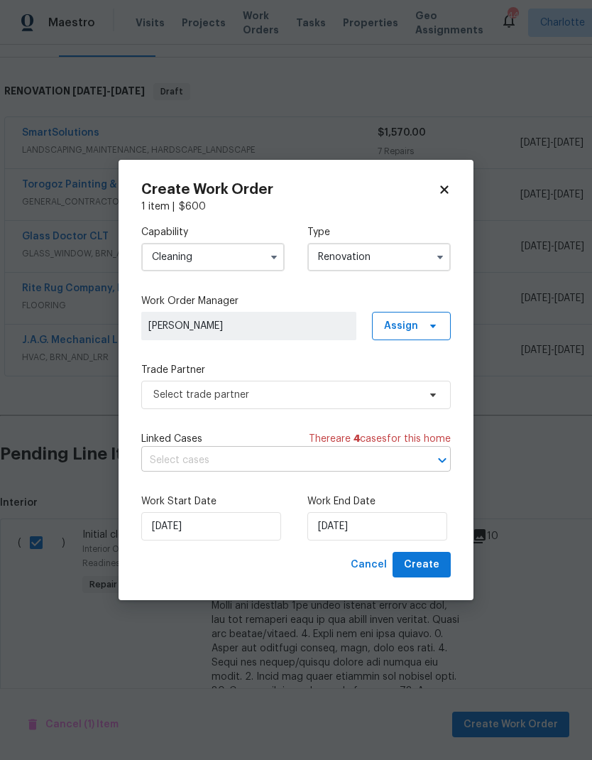
click at [391, 456] on input "text" at bounding box center [276, 461] width 270 height 22
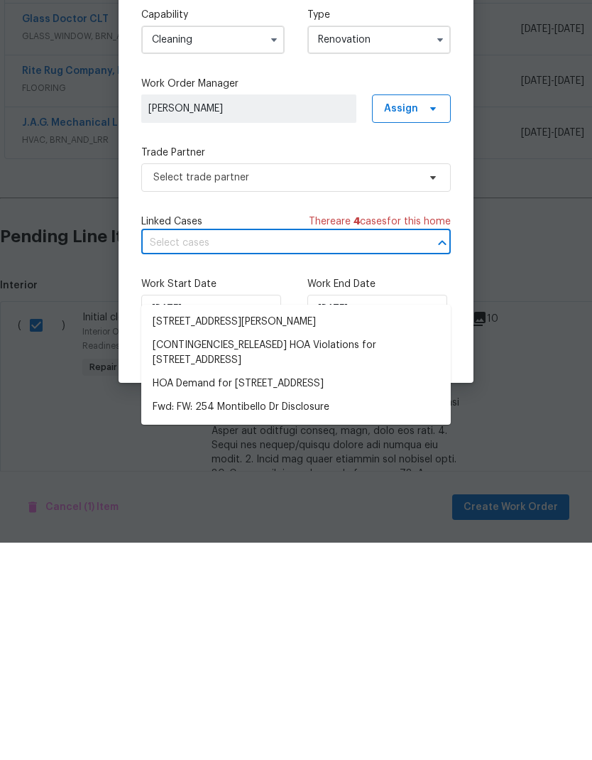
click at [408, 450] on input "text" at bounding box center [276, 461] width 270 height 22
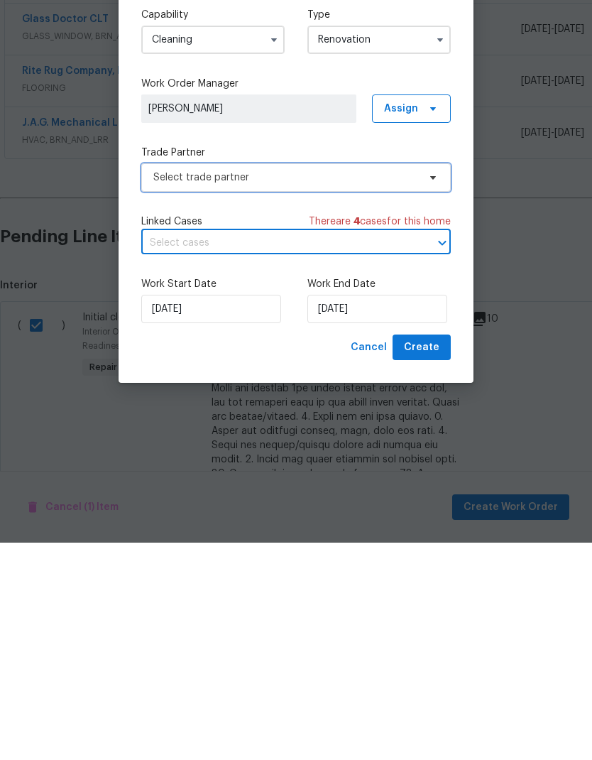
click at [423, 381] on span "Select trade partner" at bounding box center [296, 395] width 310 height 28
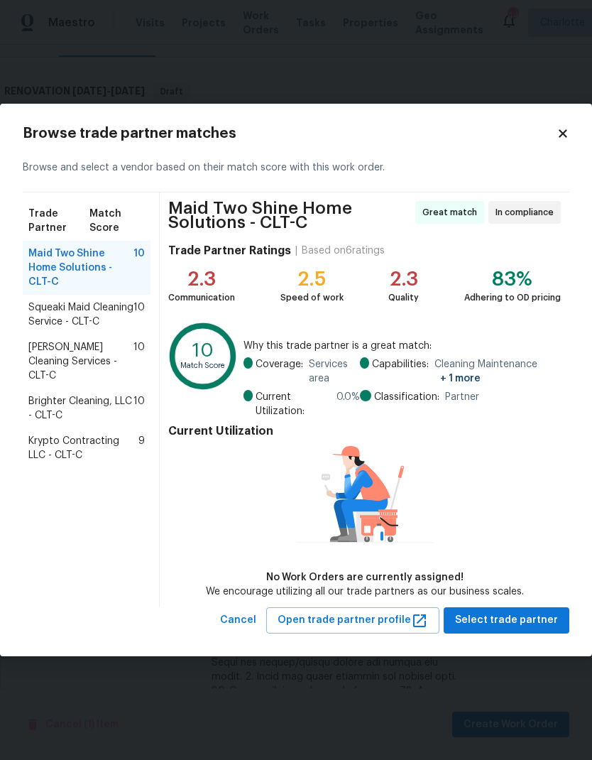
click at [96, 305] on span "Squeaki Maid Cleaning Service - CLT-C" at bounding box center [80, 314] width 105 height 28
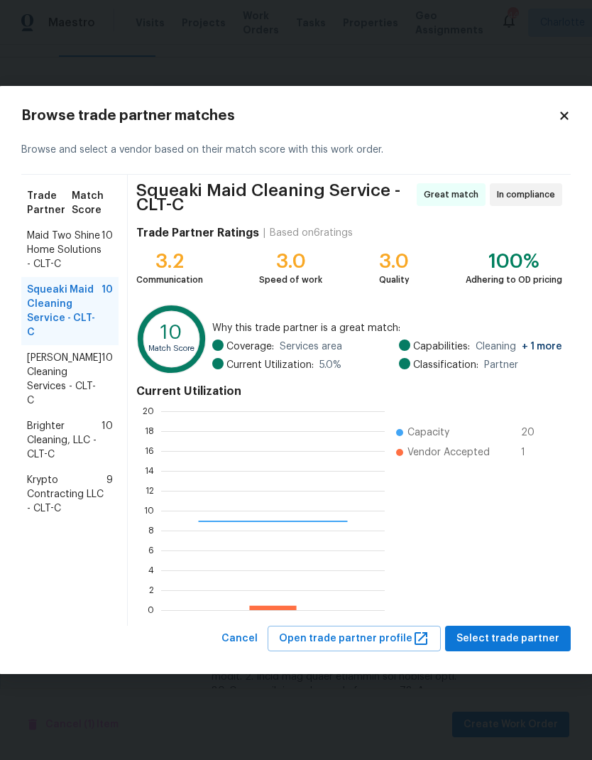
scroll to position [199, 224]
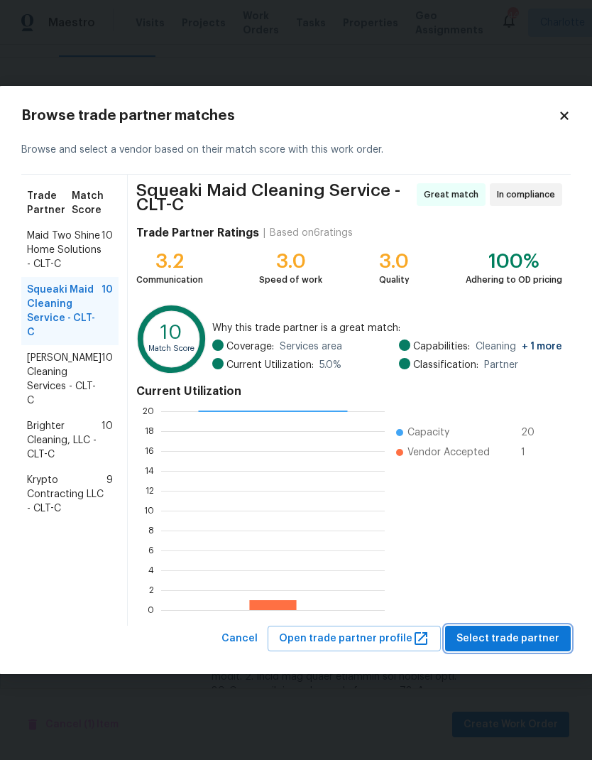
click at [538, 641] on span "Select trade partner" at bounding box center [508, 639] width 103 height 18
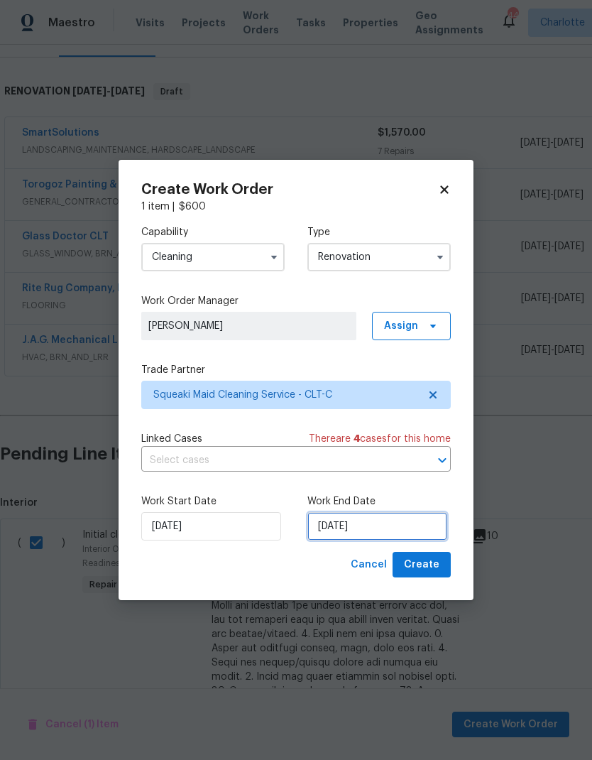
click at [361, 516] on input "[DATE]" at bounding box center [378, 526] width 140 height 28
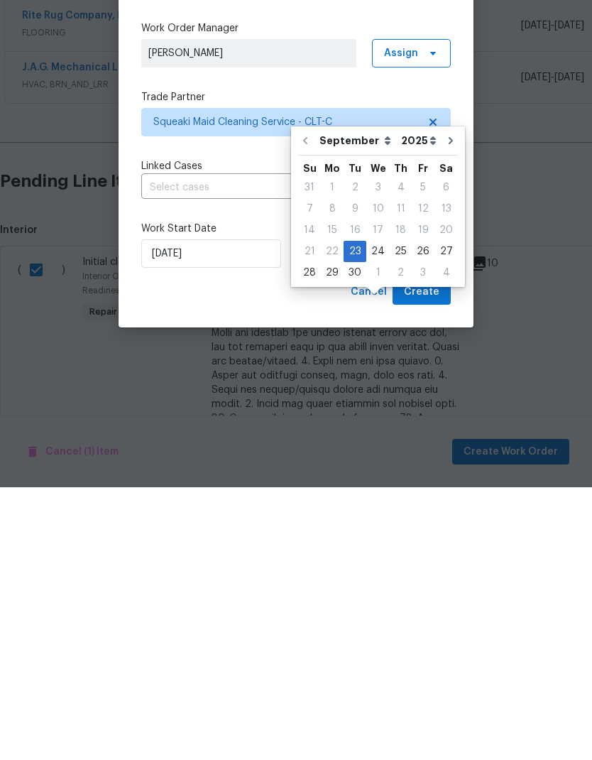
scroll to position [57, 0]
click at [445, 408] on icon "Go to next month" at bounding box center [450, 413] width 11 height 11
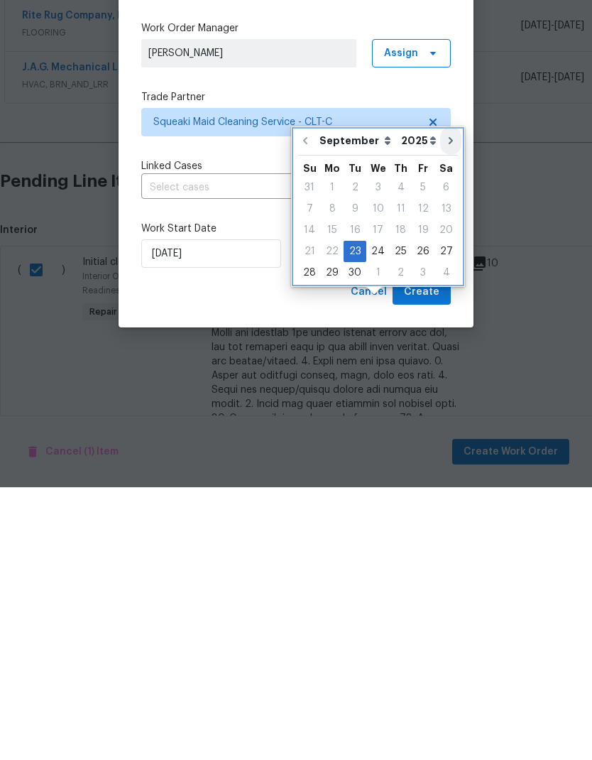
type input "[DATE]"
select select "9"
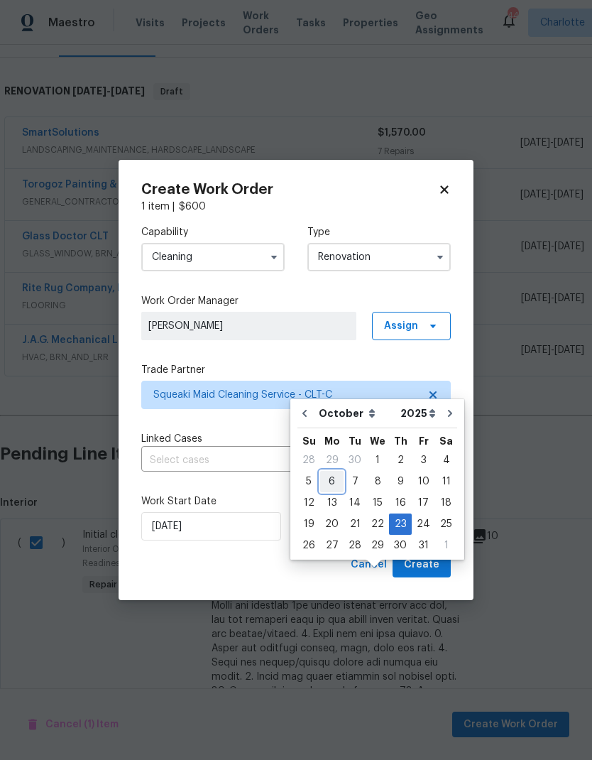
click at [327, 472] on div "6" at bounding box center [331, 482] width 23 height 20
type input "[DATE]"
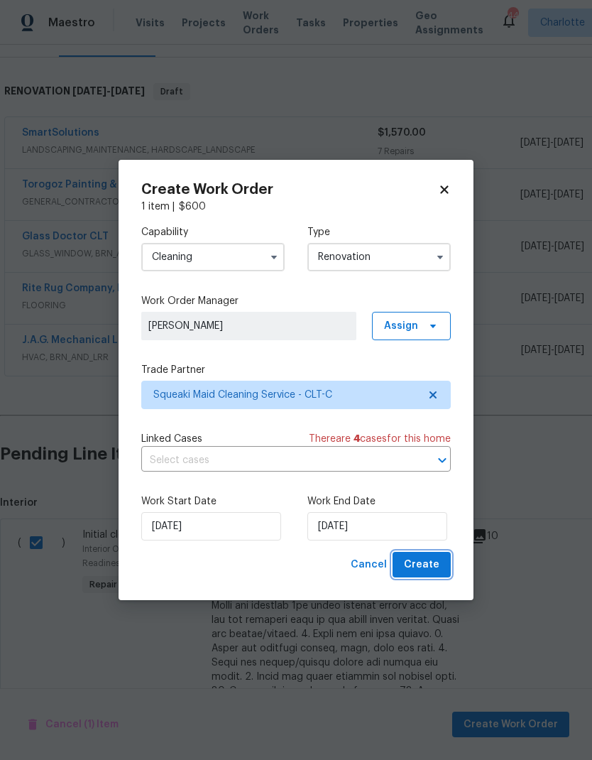
click at [435, 563] on span "Create" at bounding box center [422, 565] width 36 height 18
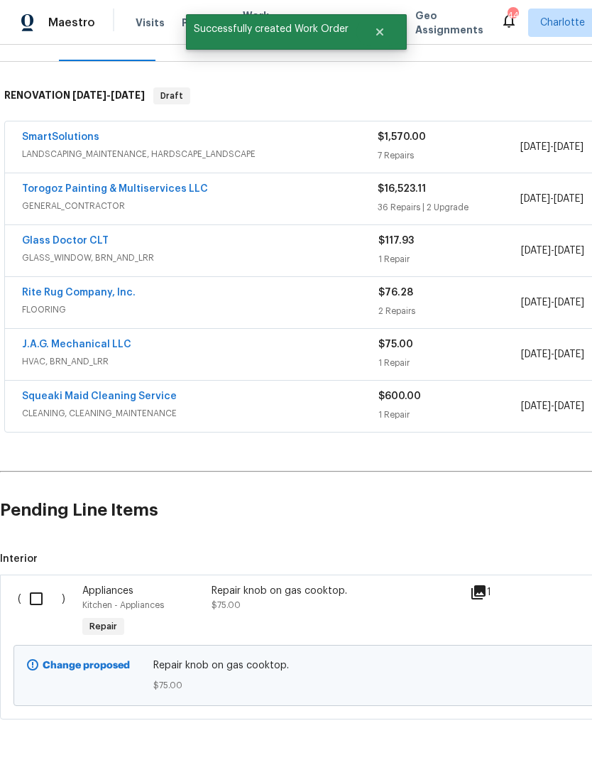
scroll to position [195, 0]
click at [37, 585] on input "checkbox" at bounding box center [41, 600] width 40 height 30
checkbox input "true"
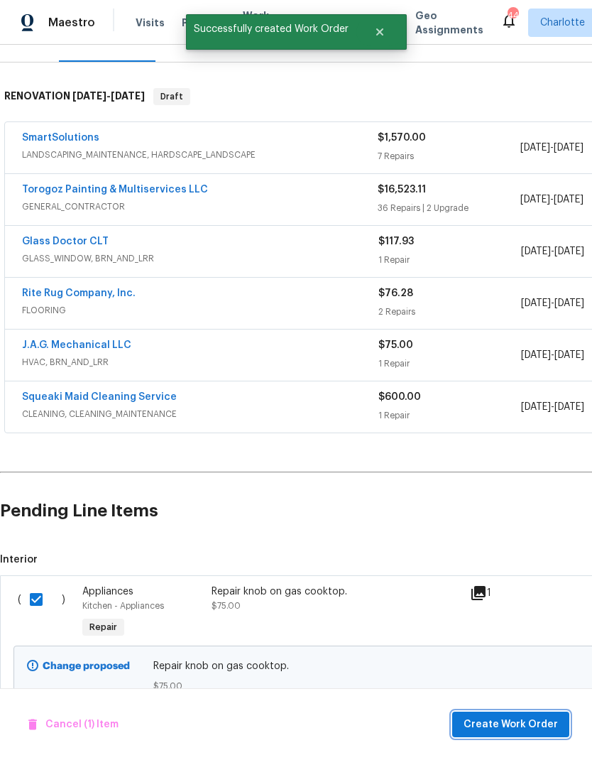
click at [528, 721] on span "Create Work Order" at bounding box center [511, 725] width 94 height 18
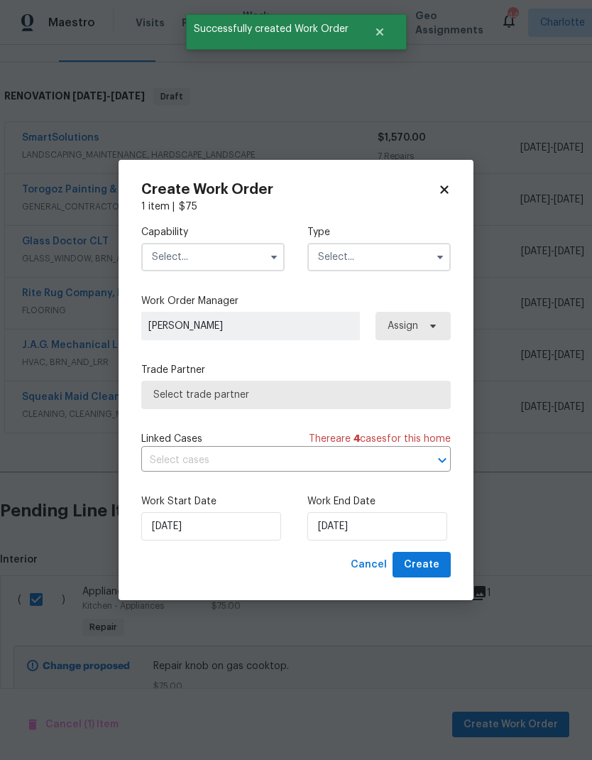
click at [232, 257] on input "text" at bounding box center [212, 257] width 143 height 28
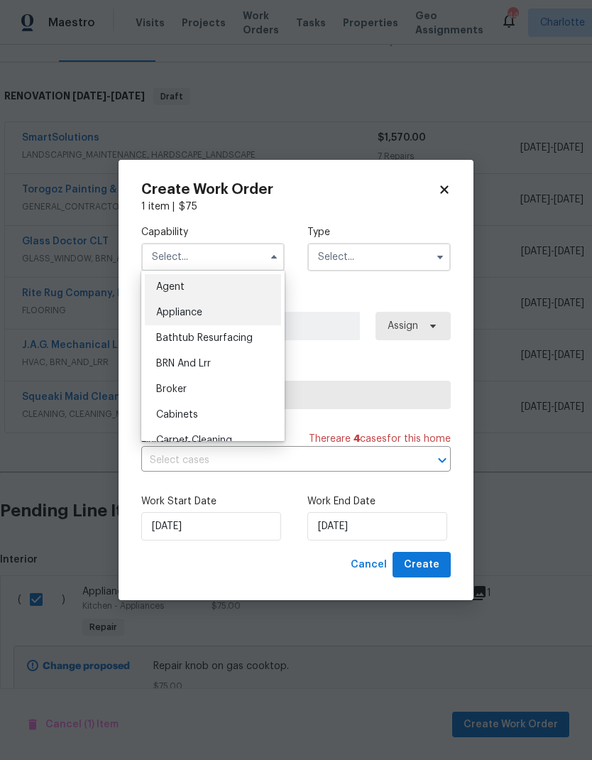
click at [246, 313] on div "Appliance" at bounding box center [213, 313] width 136 height 26
type input "Appliance"
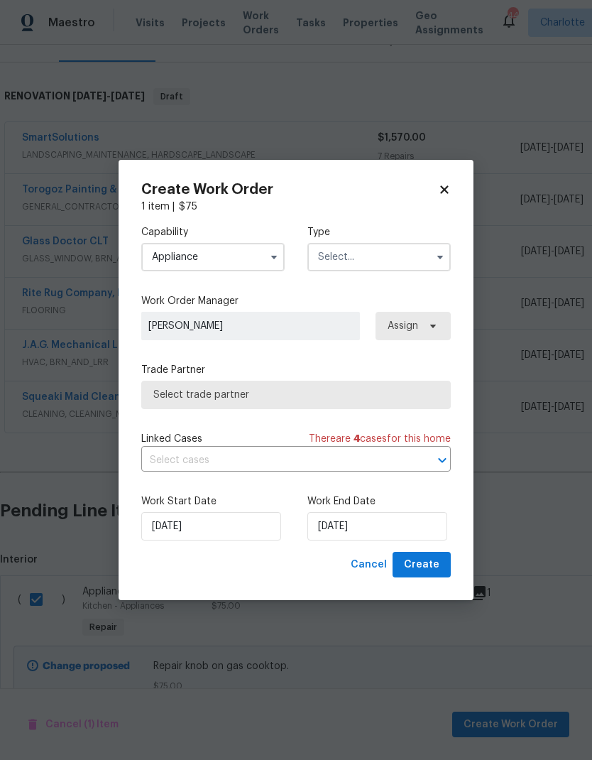
click at [415, 260] on input "text" at bounding box center [379, 257] width 143 height 28
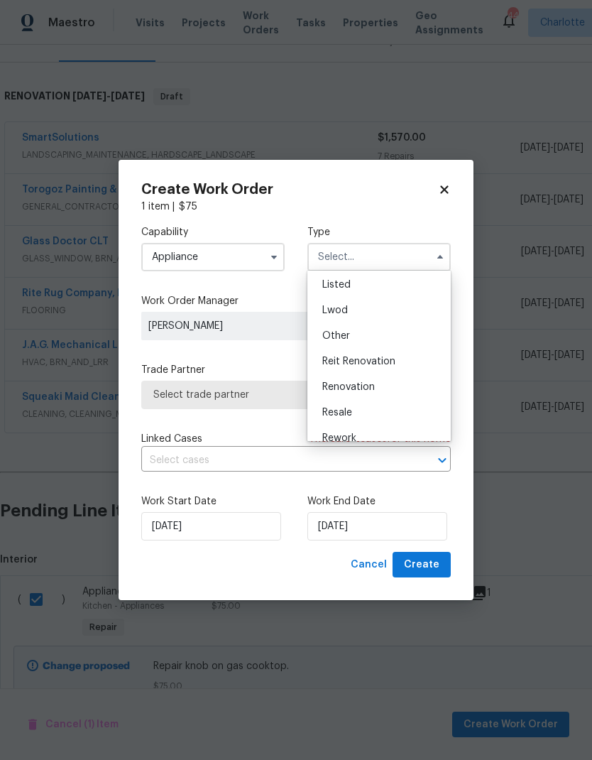
scroll to position [140, 0]
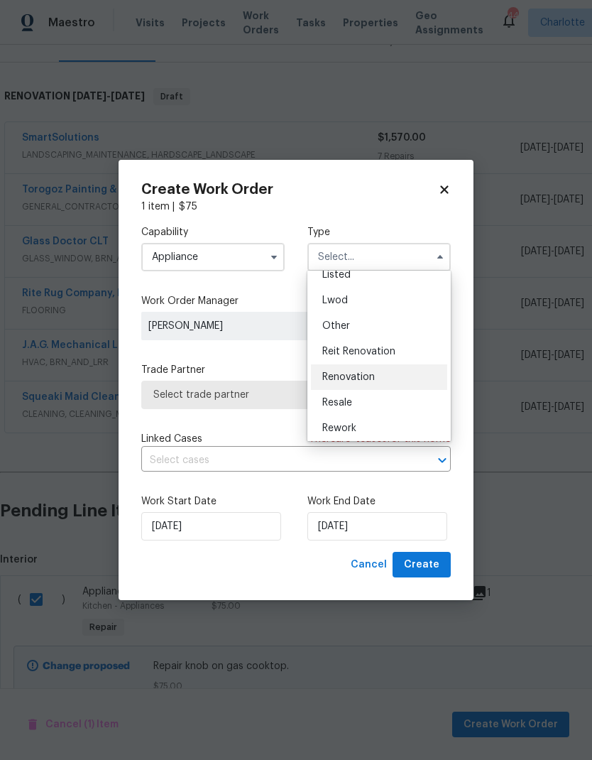
click at [399, 373] on div "Renovation" at bounding box center [379, 377] width 136 height 26
type input "Renovation"
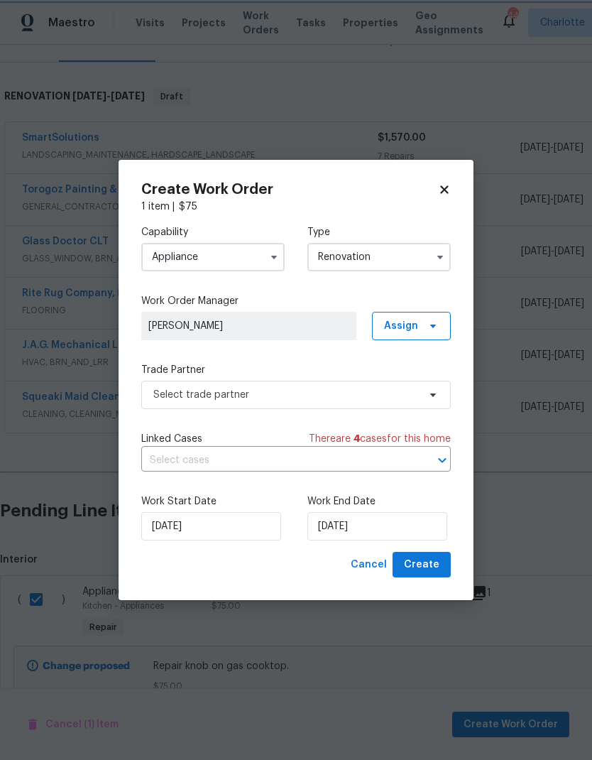
scroll to position [0, 0]
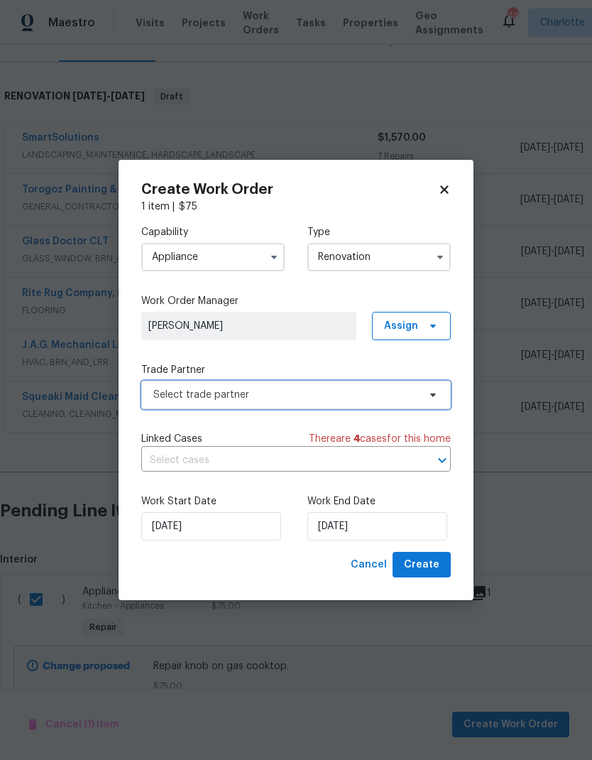
click at [359, 403] on span "Select trade partner" at bounding box center [296, 395] width 310 height 28
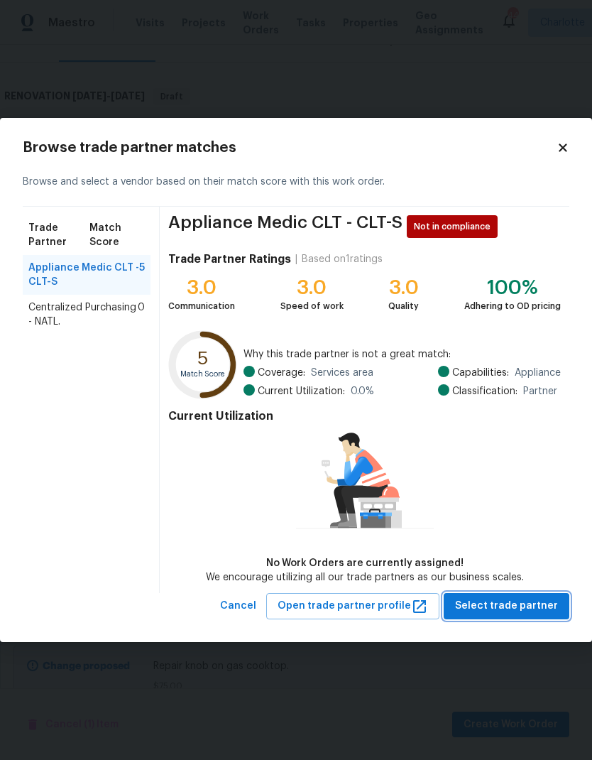
click at [517, 607] on span "Select trade partner" at bounding box center [506, 606] width 103 height 18
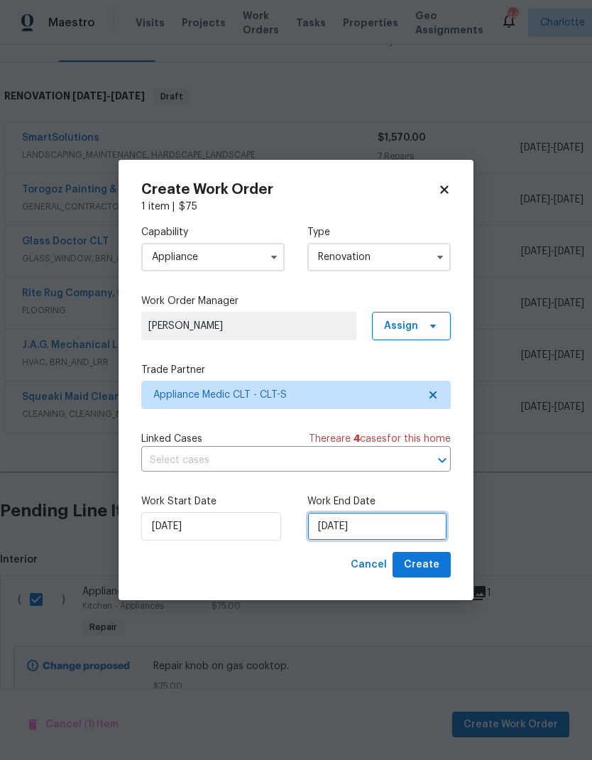
click at [369, 526] on input "[DATE]" at bounding box center [378, 526] width 140 height 28
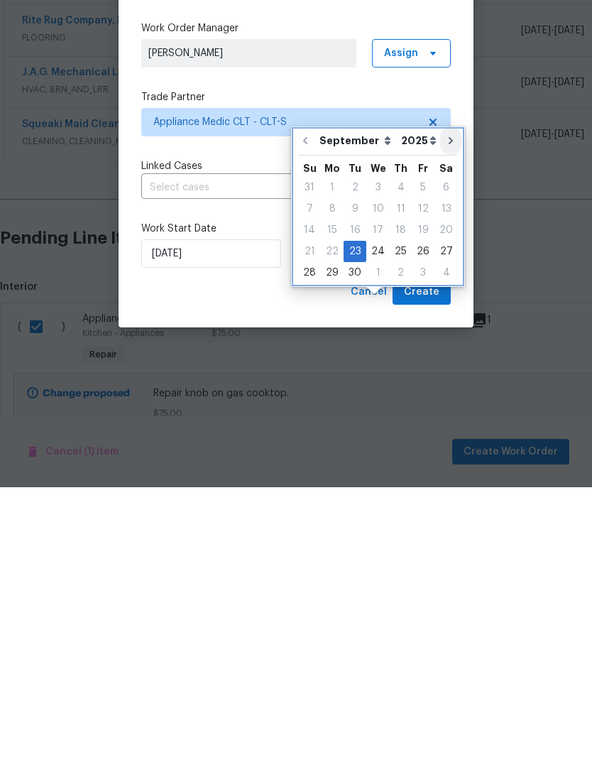
click at [447, 408] on icon "Go to next month" at bounding box center [450, 413] width 11 height 11
type input "[DATE]"
select select "9"
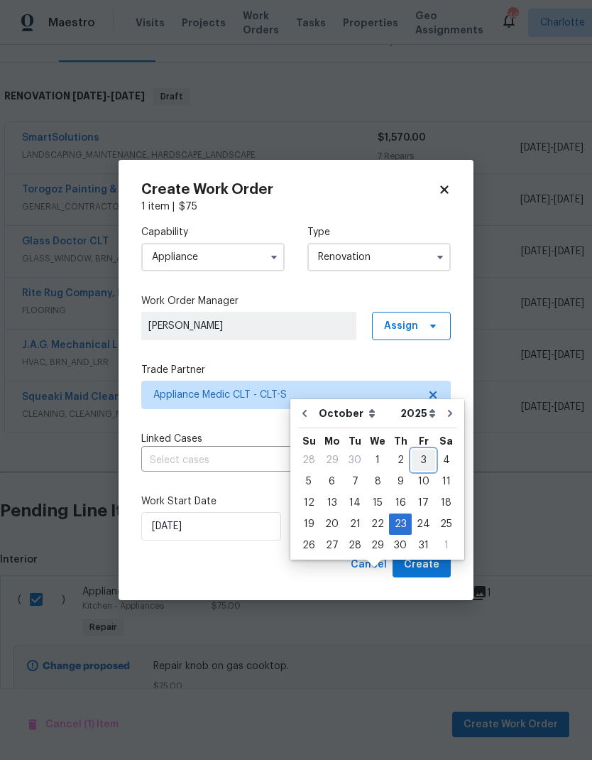
click at [418, 450] on div "3" at bounding box center [423, 460] width 23 height 20
type input "[DATE]"
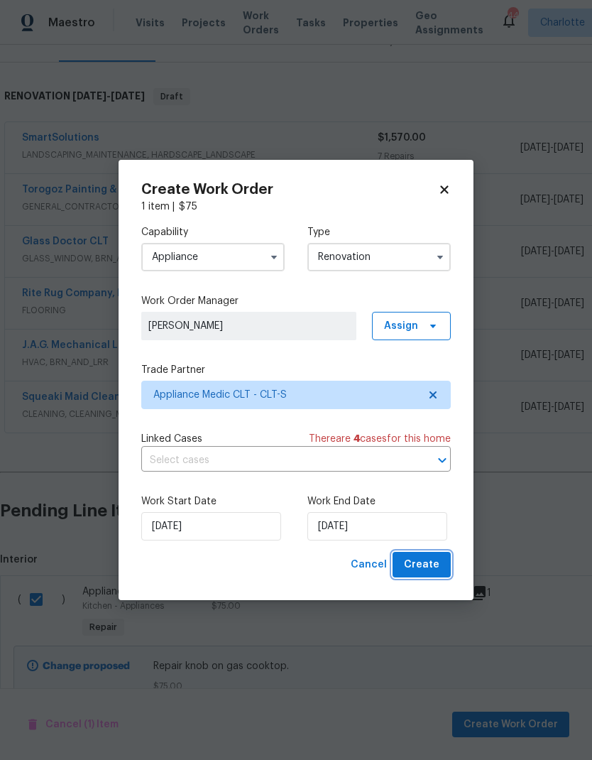
click at [435, 560] on span "Create" at bounding box center [422, 565] width 36 height 18
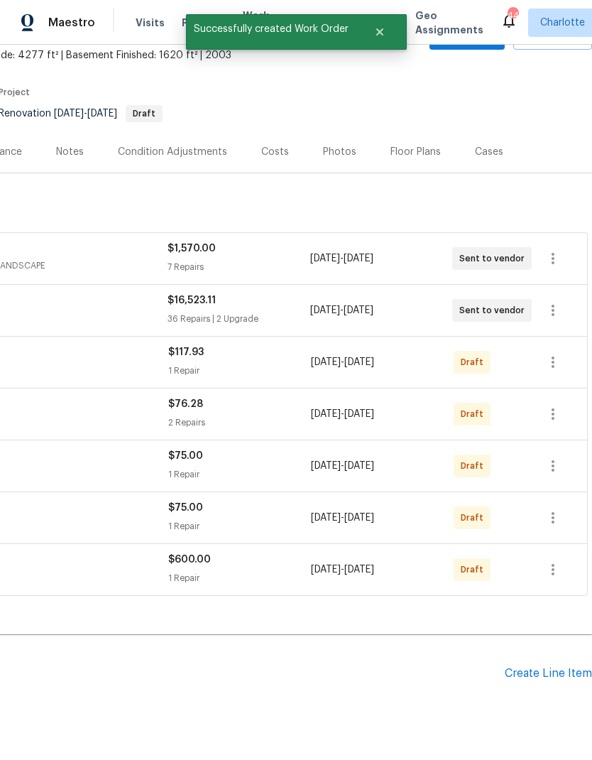
scroll to position [85, 210]
click at [556, 354] on icon "button" at bounding box center [553, 362] width 17 height 17
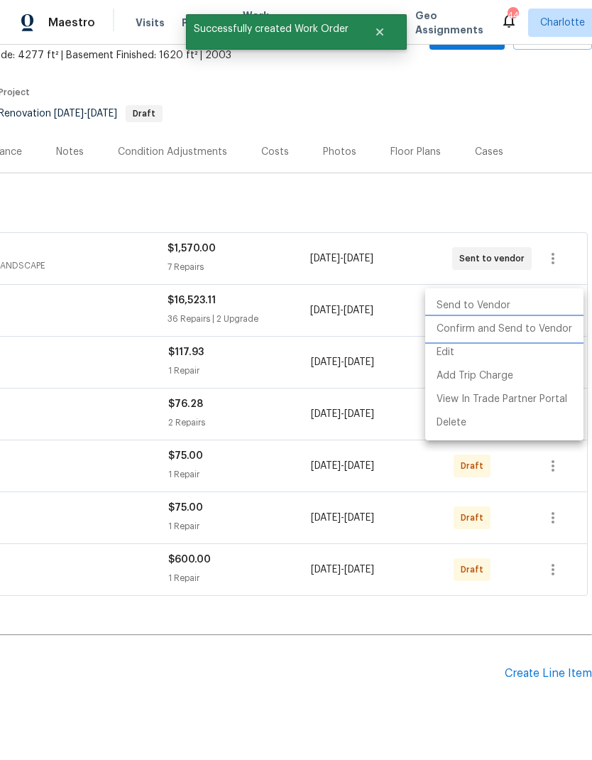
click at [540, 332] on li "Confirm and Send to Vendor" at bounding box center [504, 328] width 158 height 23
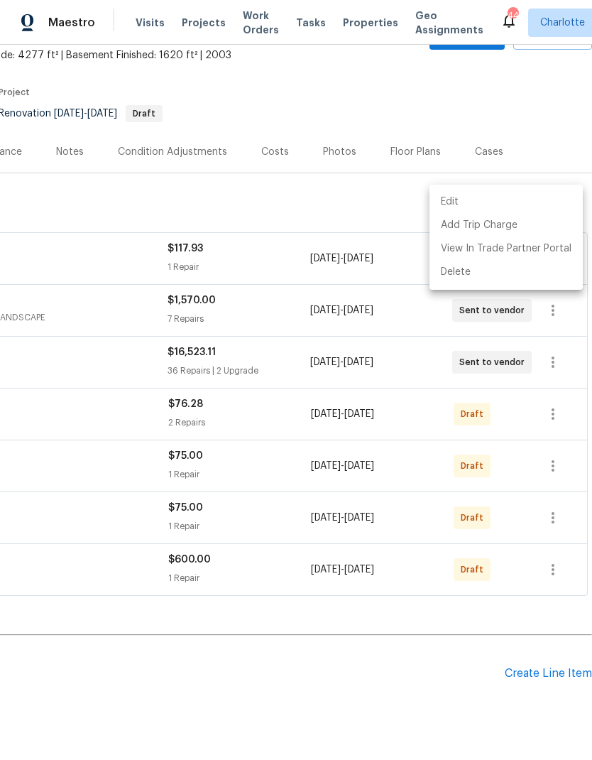
click at [551, 357] on div at bounding box center [296, 380] width 592 height 760
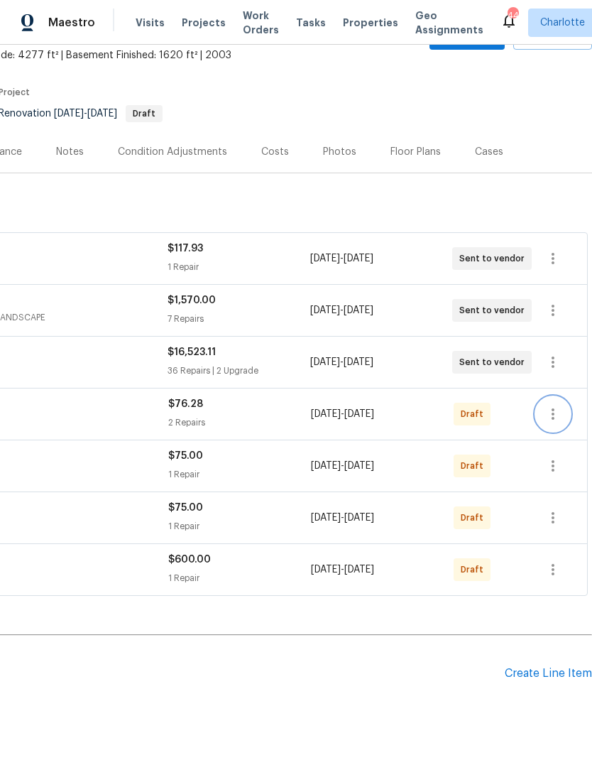
click at [551, 406] on icon "button" at bounding box center [553, 414] width 17 height 17
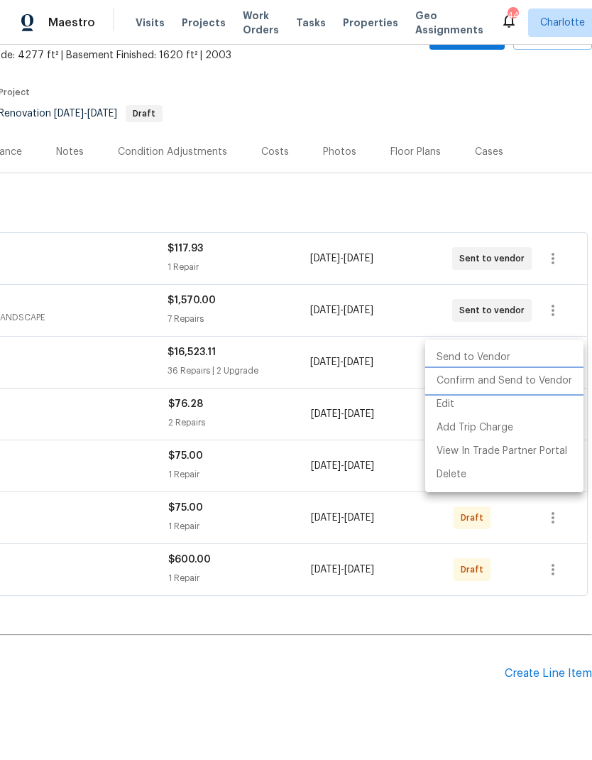
click at [544, 387] on li "Confirm and Send to Vendor" at bounding box center [504, 380] width 158 height 23
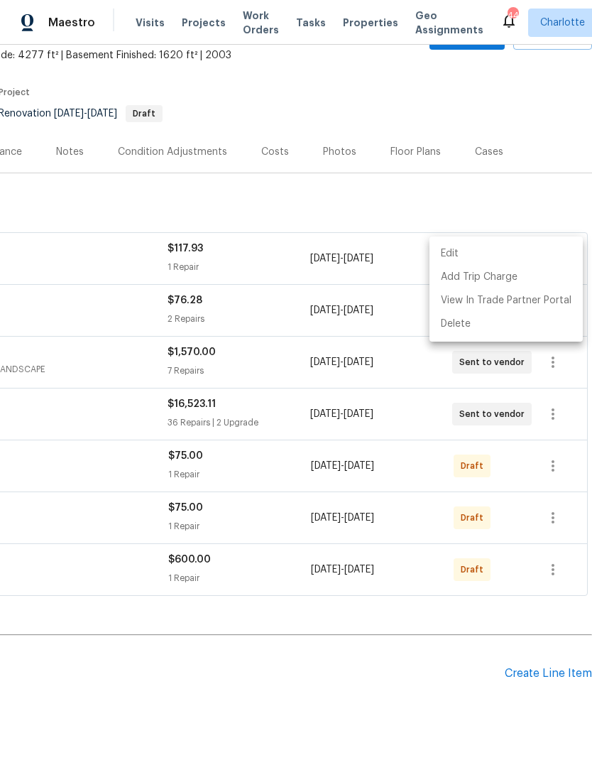
click at [545, 413] on div at bounding box center [296, 380] width 592 height 760
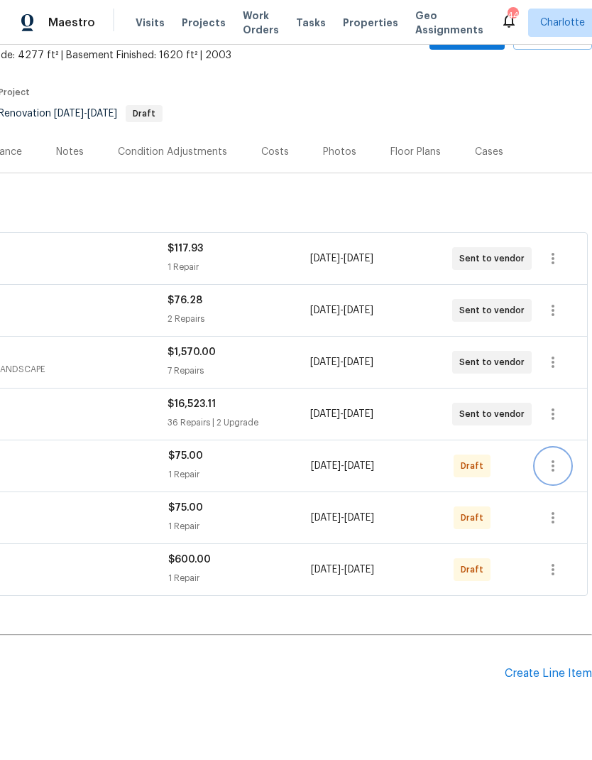
click at [551, 457] on icon "button" at bounding box center [553, 465] width 17 height 17
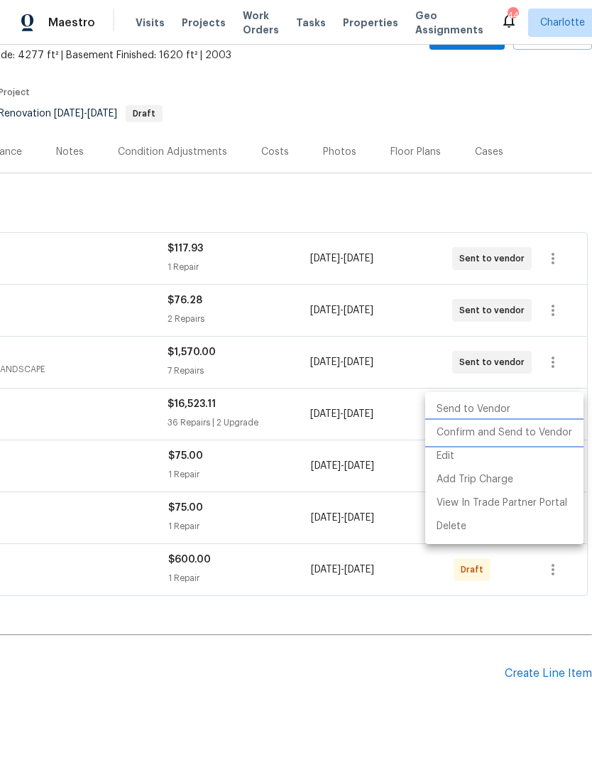
click at [536, 434] on li "Confirm and Send to Vendor" at bounding box center [504, 432] width 158 height 23
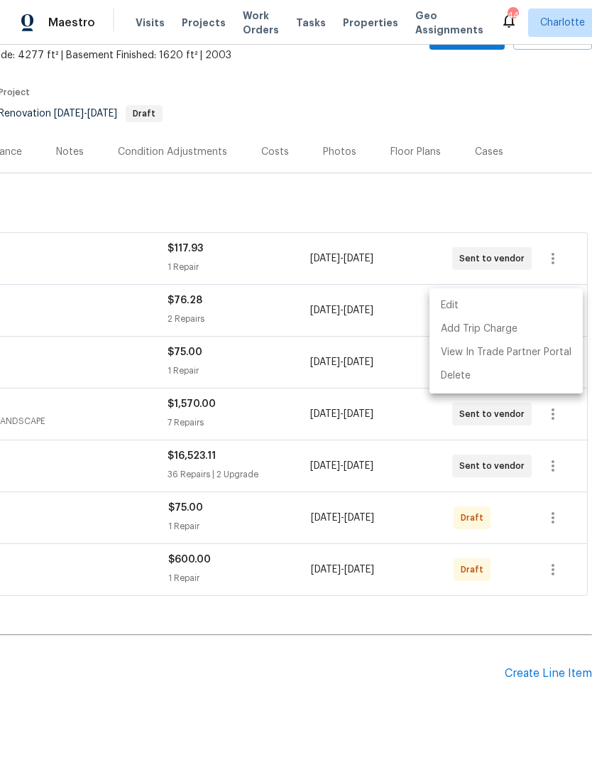
click at [550, 457] on div at bounding box center [296, 380] width 592 height 760
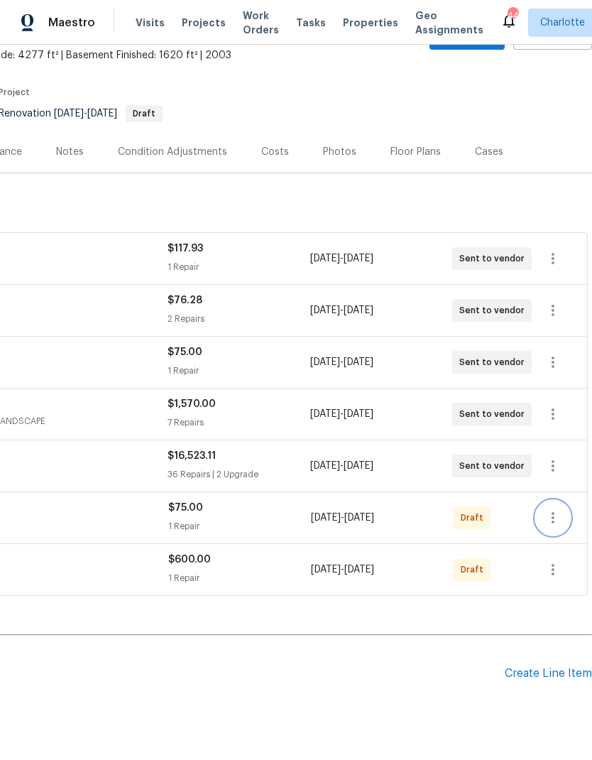
click at [554, 512] on icon "button" at bounding box center [553, 517] width 3 height 11
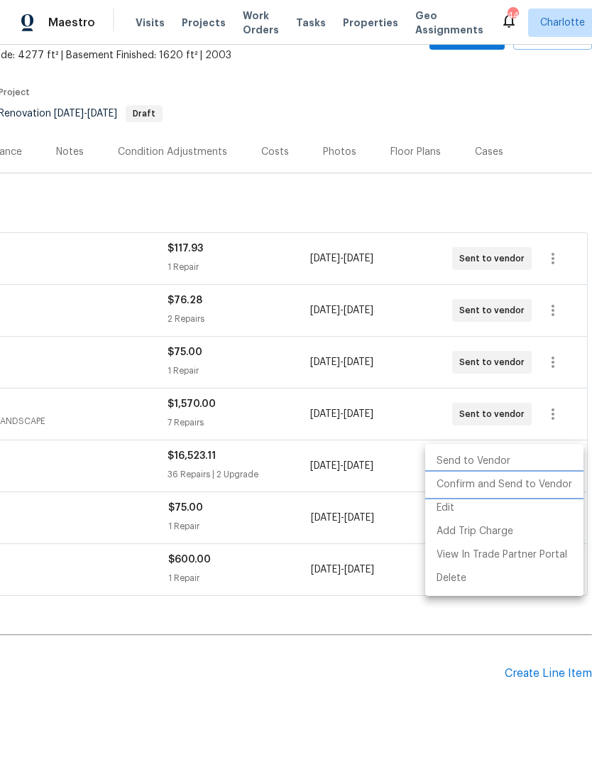
click at [542, 487] on li "Confirm and Send to Vendor" at bounding box center [504, 484] width 158 height 23
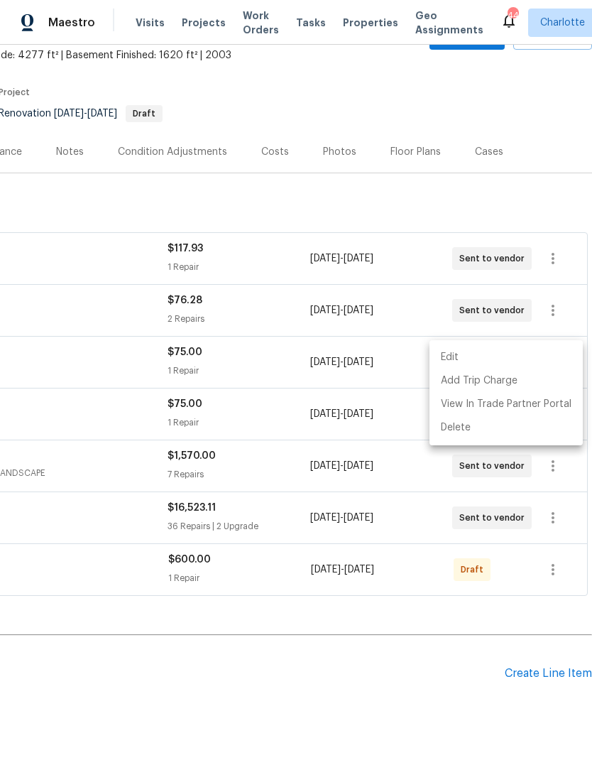
click at [553, 504] on div at bounding box center [296, 380] width 592 height 760
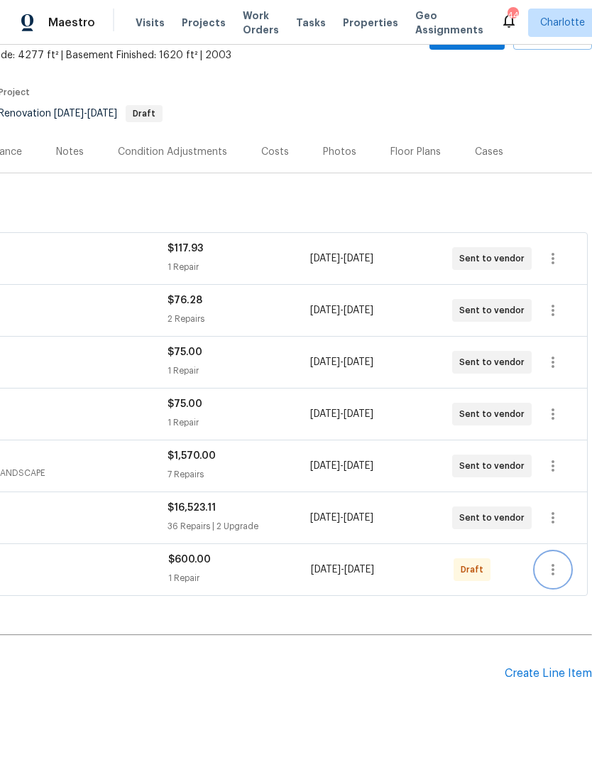
click at [552, 561] on icon "button" at bounding box center [553, 569] width 17 height 17
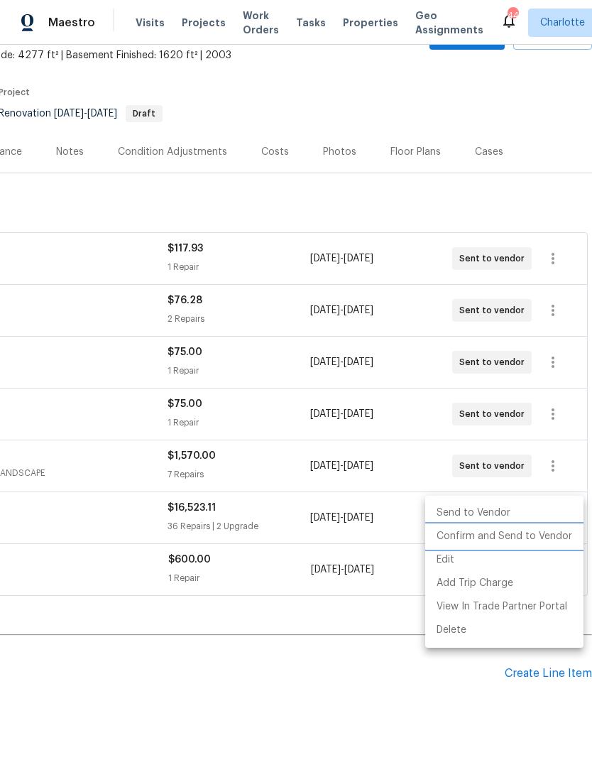
click at [551, 537] on li "Confirm and Send to Vendor" at bounding box center [504, 536] width 158 height 23
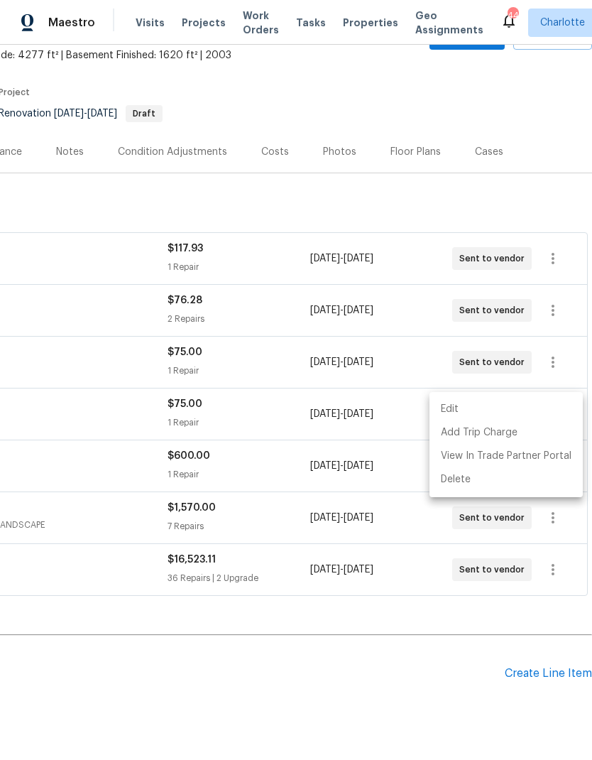
click at [406, 625] on div at bounding box center [296, 380] width 592 height 760
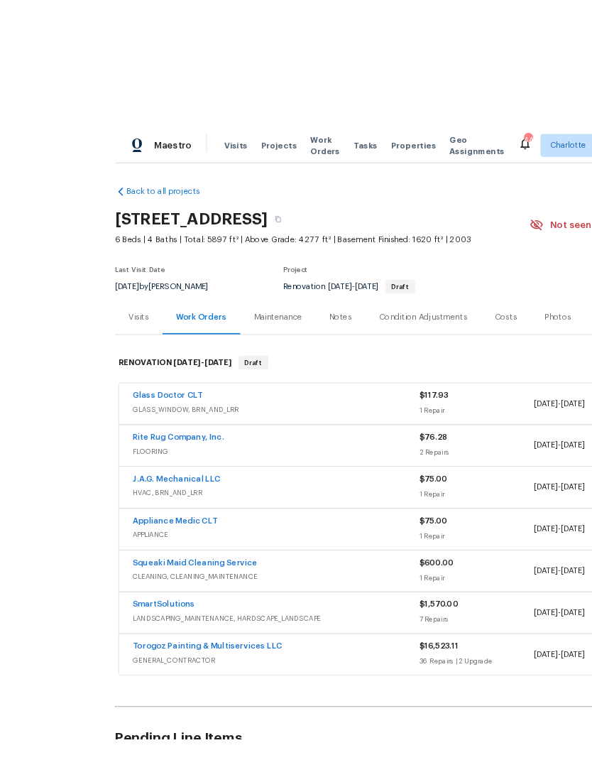
scroll to position [31, 0]
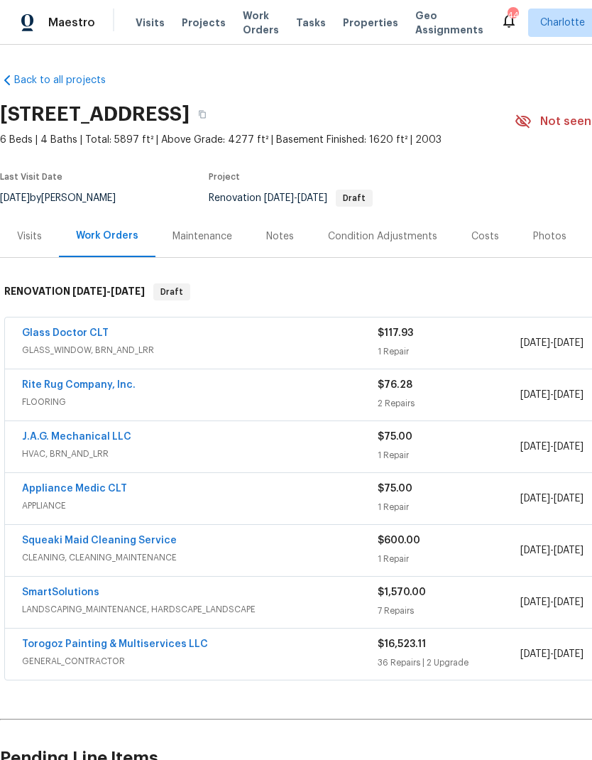
click at [36, 220] on div "Visits" at bounding box center [29, 236] width 59 height 42
